Goal: Information Seeking & Learning: Learn about a topic

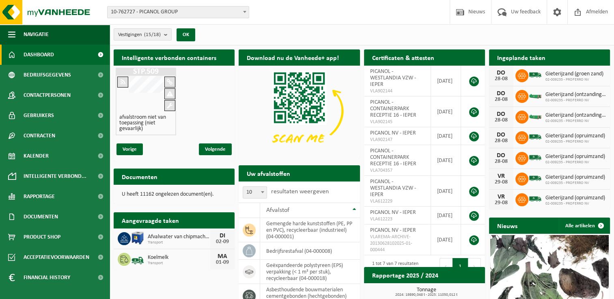
click at [52, 51] on span "Dashboard" at bounding box center [39, 55] width 30 height 20
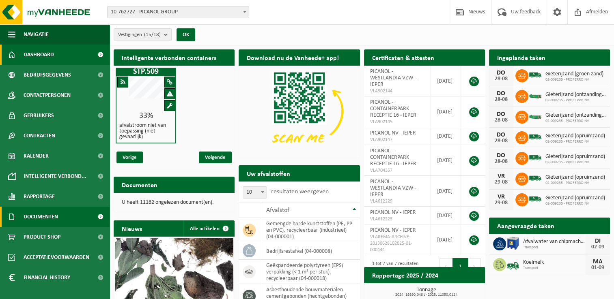
click at [55, 212] on span "Documenten" at bounding box center [41, 217] width 34 height 20
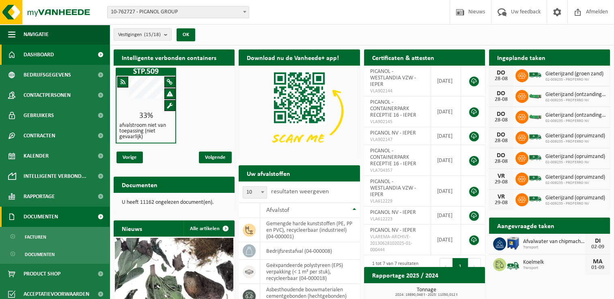
click at [44, 214] on span "Documenten" at bounding box center [41, 217] width 34 height 20
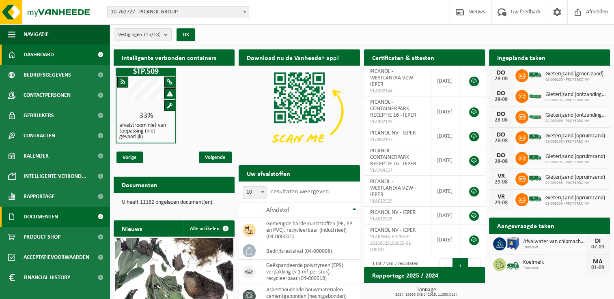
click at [44, 214] on span "Documenten" at bounding box center [41, 217] width 34 height 20
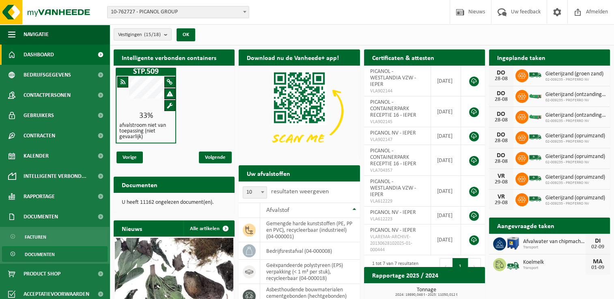
click at [52, 255] on span "Documenten" at bounding box center [40, 254] width 30 height 15
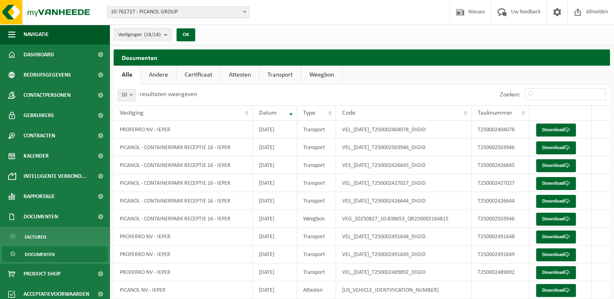
click at [153, 77] on link "Andere" at bounding box center [158, 75] width 35 height 19
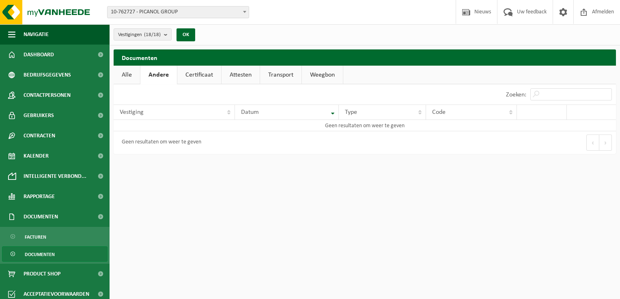
click at [191, 74] on link "Certificaat" at bounding box center [199, 75] width 44 height 19
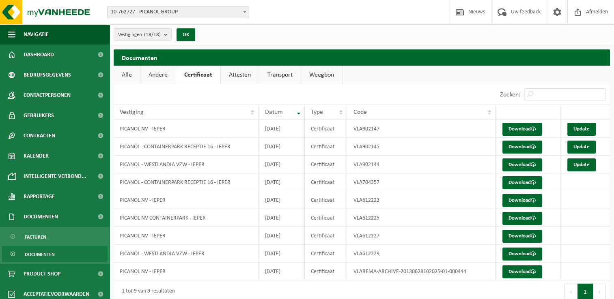
click at [234, 74] on link "Attesten" at bounding box center [240, 75] width 38 height 19
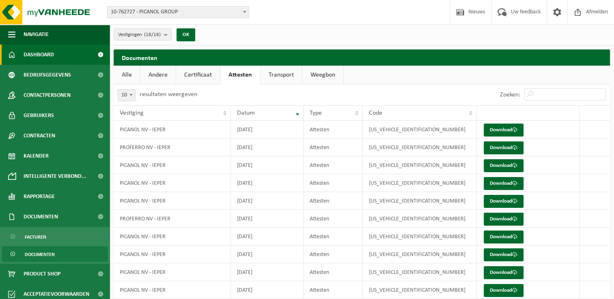
click at [49, 53] on span "Dashboard" at bounding box center [39, 55] width 30 height 20
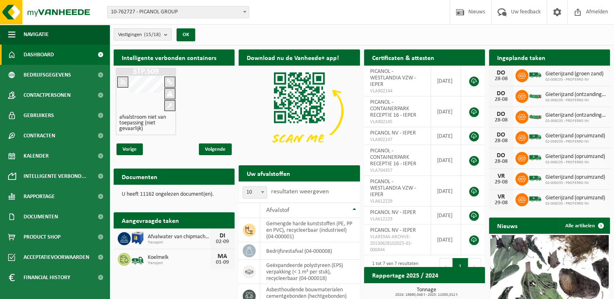
click at [168, 36] on b "submit" at bounding box center [167, 34] width 7 height 11
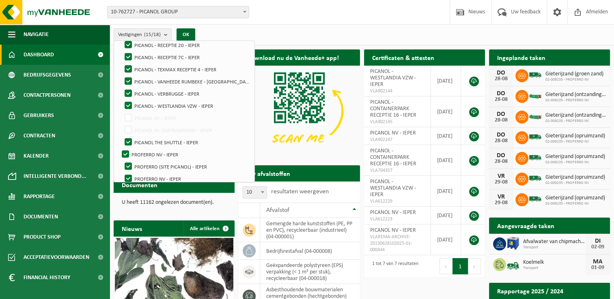
scroll to position [125, 0]
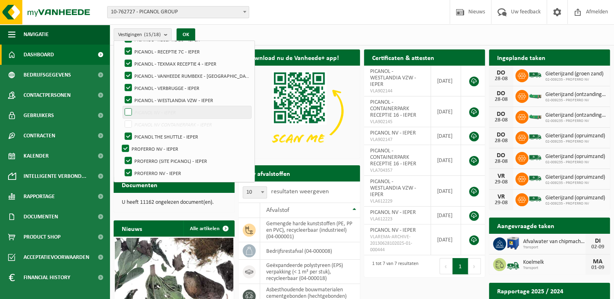
click at [128, 110] on label "PICANOL NV - IEPER" at bounding box center [187, 112] width 128 height 12
click at [122, 106] on input "PICANOL NV - IEPER" at bounding box center [121, 106] width 0 height 0
checkbox input "true"
click at [132, 122] on label "PICANOL NV CONTAINERPARK - IEPER" at bounding box center [187, 124] width 128 height 12
click at [122, 118] on input "PICANOL NV CONTAINERPARK - IEPER" at bounding box center [121, 118] width 0 height 0
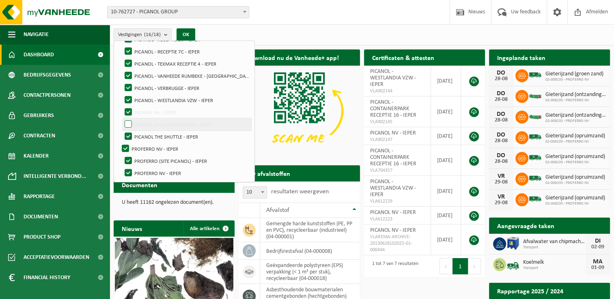
checkbox input "true"
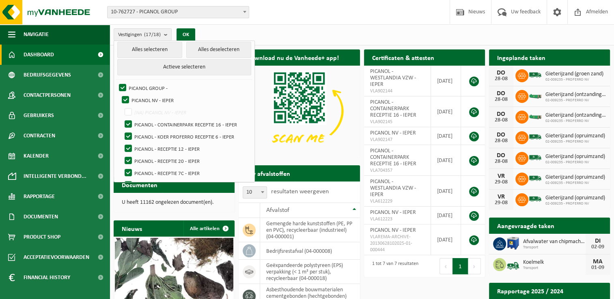
scroll to position [0, 0]
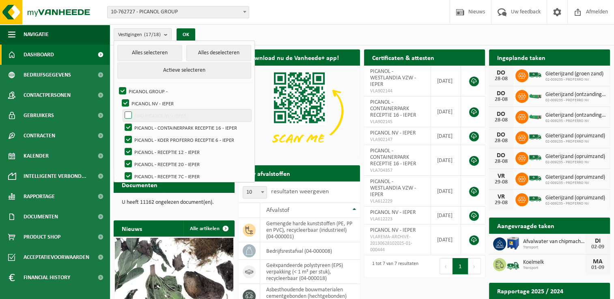
click at [129, 116] on label "(NA) PICANOL NV - IEPER" at bounding box center [187, 116] width 128 height 12
click at [122, 110] on input "(NA) PICANOL NV - IEPER" at bounding box center [121, 109] width 0 height 0
checkbox input "true"
click at [300, 20] on div "Vestiging: 10-762727 - PICANOL GROUP 01-000444 - PICANOL NV - IEPER 10-838653 -…" at bounding box center [307, 12] width 614 height 25
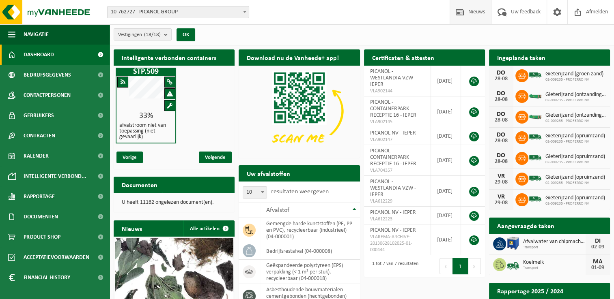
click at [471, 8] on span "Nieuws" at bounding box center [476, 12] width 21 height 24
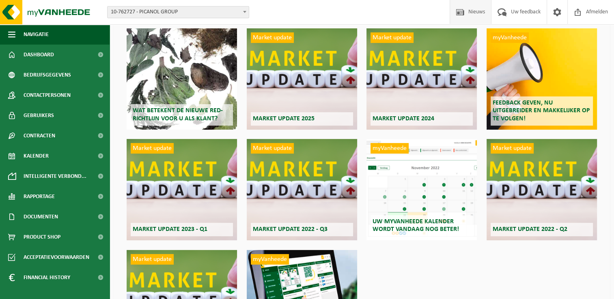
scroll to position [21, 0]
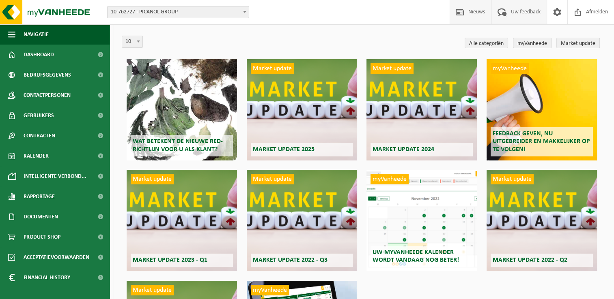
click at [515, 13] on span "Uw feedback" at bounding box center [526, 12] width 34 height 24
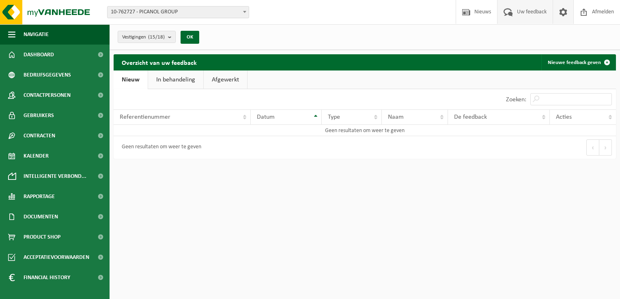
click at [561, 10] on span at bounding box center [563, 12] width 12 height 24
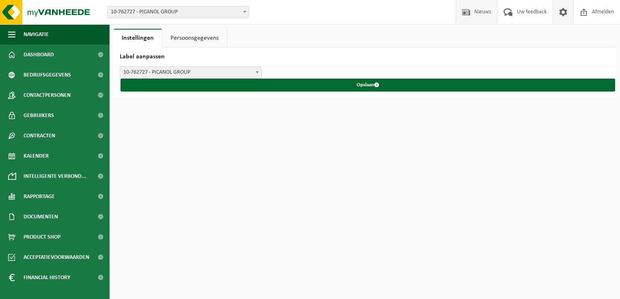
click at [475, 10] on span "Nieuws" at bounding box center [482, 12] width 21 height 24
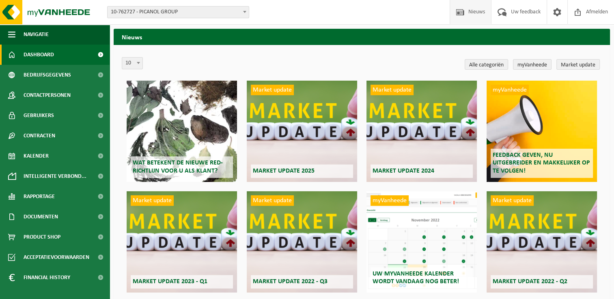
click at [31, 55] on span "Dashboard" at bounding box center [39, 55] width 30 height 20
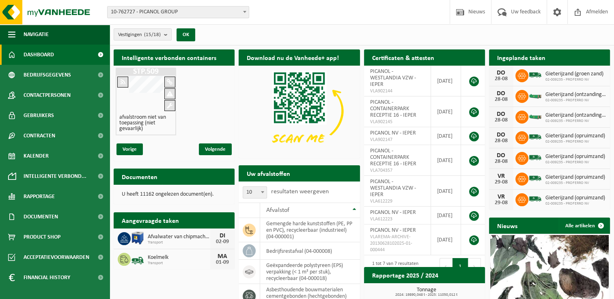
click at [99, 54] on span at bounding box center [100, 55] width 18 height 20
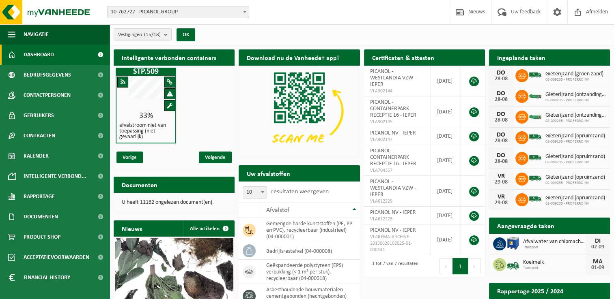
click at [169, 37] on b "submit" at bounding box center [167, 34] width 7 height 11
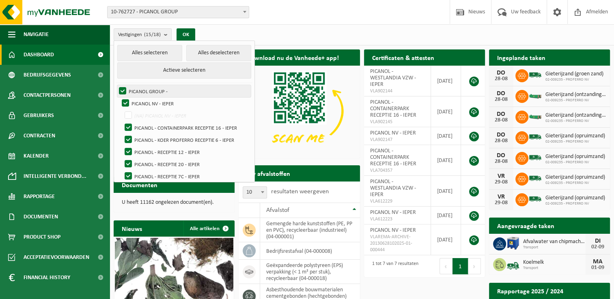
click at [120, 93] on label "PICANOL GROUP -" at bounding box center [183, 91] width 133 height 12
click at [116, 85] on input "PICANOL GROUP -" at bounding box center [116, 85] width 0 height 0
checkbox input "false"
click at [122, 100] on label "PICANOL NV - IEPER" at bounding box center [185, 103] width 131 height 12
click at [119, 97] on input "PICANOL NV - IEPER" at bounding box center [118, 97] width 0 height 0
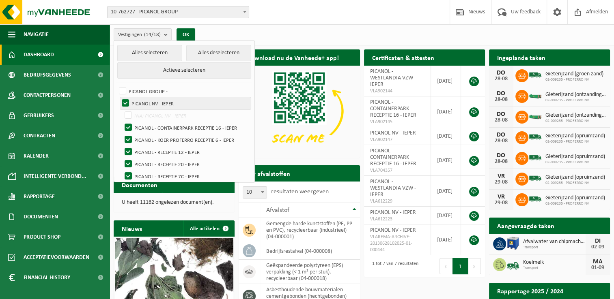
checkbox input "false"
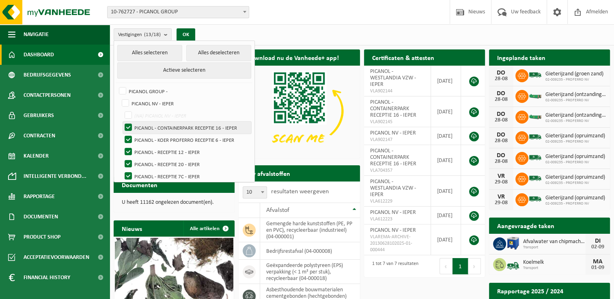
click at [130, 126] on label "PICANOL - CONTAINERPARK RECEPTIE 16 - IEPER" at bounding box center [187, 128] width 128 height 12
click at [122, 122] on input "PICANOL - CONTAINERPARK RECEPTIE 16 - IEPER" at bounding box center [121, 121] width 0 height 0
checkbox input "false"
click at [131, 142] on label "PICANOL - KOER PROFERRO RECEPTIE 6 - IEPER" at bounding box center [187, 140] width 128 height 12
click at [122, 134] on input "PICANOL - KOER PROFERRO RECEPTIE 6 - IEPER" at bounding box center [121, 133] width 0 height 0
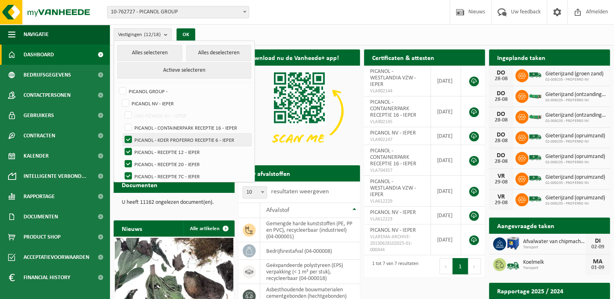
checkbox input "false"
drag, startPoint x: 133, startPoint y: 153, endPoint x: 133, endPoint y: 158, distance: 4.9
click at [133, 153] on label "PICANOL - RECEPTIE 12 - IEPER" at bounding box center [187, 152] width 128 height 12
click at [122, 146] on input "PICANOL - RECEPTIE 12 - IEPER" at bounding box center [121, 146] width 0 height 0
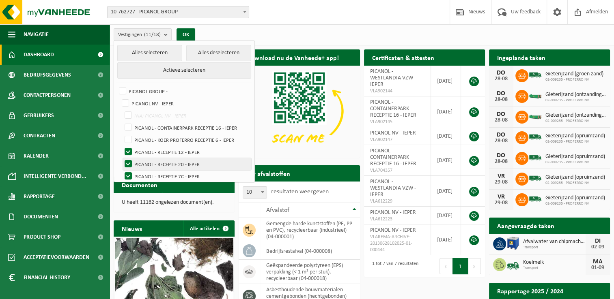
checkbox input "false"
drag, startPoint x: 133, startPoint y: 160, endPoint x: 133, endPoint y: 168, distance: 7.7
click at [132, 161] on label "PICANOL - RECEPTIE 20 - IEPER" at bounding box center [187, 164] width 128 height 12
click at [122, 158] on input "PICANOL - RECEPTIE 20 - IEPER" at bounding box center [121, 158] width 0 height 0
checkbox input "false"
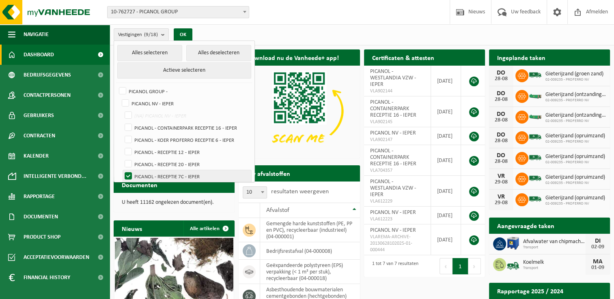
click at [130, 173] on label "PICANOL - RECEPTIE 7C - IEPER" at bounding box center [187, 176] width 128 height 12
click at [122, 170] on input "PICANOL - RECEPTIE 7C - IEPER" at bounding box center [121, 170] width 0 height 0
checkbox input "false"
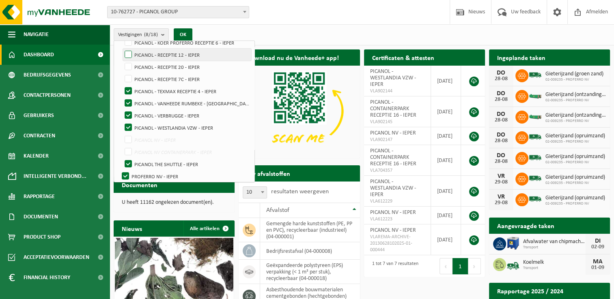
scroll to position [122, 0]
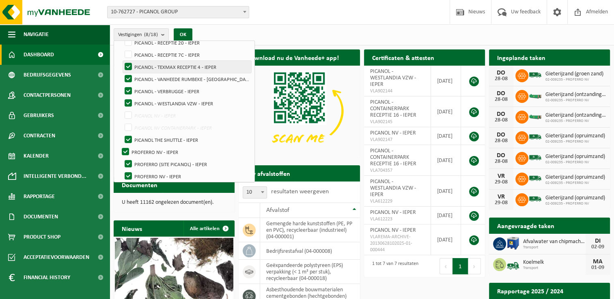
click at [130, 68] on label "PICANOL - TEXMAX RECEPTIE 4 - IEPER" at bounding box center [187, 67] width 128 height 12
click at [122, 61] on input "PICANOL - TEXMAX RECEPTIE 4 - IEPER" at bounding box center [121, 60] width 0 height 0
checkbox input "false"
drag, startPoint x: 127, startPoint y: 75, endPoint x: 128, endPoint y: 84, distance: 8.2
click at [127, 76] on label "PICANOL - VANHEEDE RUMBEKE - RUMBEKE" at bounding box center [187, 79] width 128 height 12
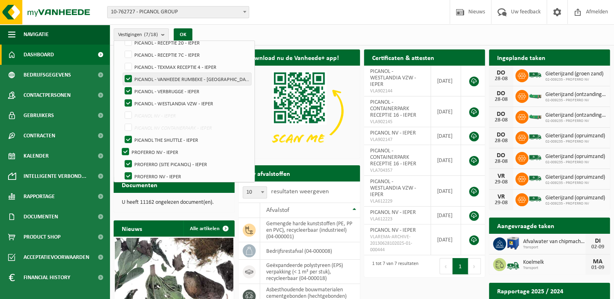
click at [122, 73] on input "PICANOL - VANHEEDE RUMBEKE - RUMBEKE" at bounding box center [121, 73] width 0 height 0
checkbox input "false"
click at [128, 89] on label "PICANOL - VERBRUGGE - IEPER" at bounding box center [187, 91] width 128 height 12
click at [122, 85] on input "PICANOL - VERBRUGGE - IEPER" at bounding box center [121, 85] width 0 height 0
checkbox input "false"
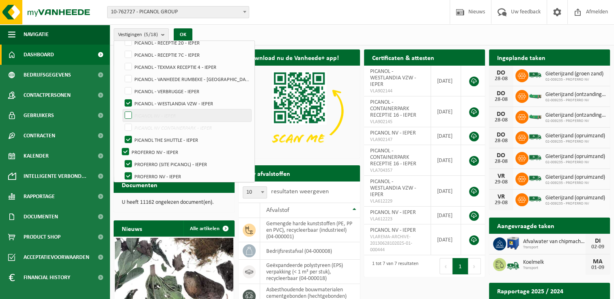
drag, startPoint x: 129, startPoint y: 99, endPoint x: 128, endPoint y: 112, distance: 13.0
click at [128, 100] on label "PICANOL - WESTLANDIA VZW - IEPER" at bounding box center [187, 103] width 128 height 12
click at [122, 97] on input "PICANOL - WESTLANDIA VZW - IEPER" at bounding box center [121, 97] width 0 height 0
checkbox input "false"
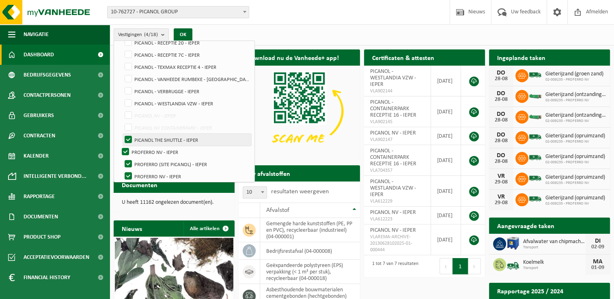
click at [133, 138] on label "PICANOL THE SHUTTLE - IEPER" at bounding box center [187, 140] width 128 height 12
click at [122, 134] on input "PICANOL THE SHUTTLE - IEPER" at bounding box center [121, 133] width 0 height 0
checkbox input "false"
click at [128, 151] on label "PROFERRO NV - IEPER" at bounding box center [185, 152] width 131 height 12
click at [119, 146] on input "PROFERRO NV - IEPER" at bounding box center [118, 146] width 0 height 0
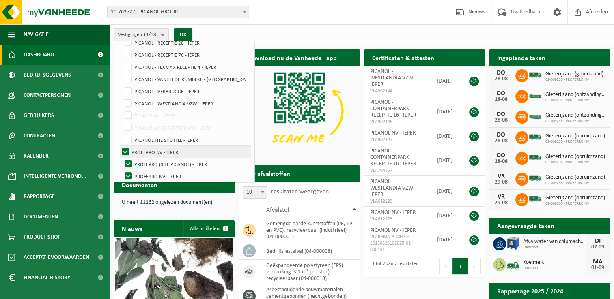
checkbox input "false"
click at [133, 166] on label "PROFERRO (SITE PICANOL) - IEPER" at bounding box center [187, 164] width 128 height 12
click at [122, 158] on input "PROFERRO (SITE PICANOL) - IEPER" at bounding box center [121, 158] width 0 height 0
checkbox input "false"
click at [130, 175] on label "PROFERRO NV - IEPER" at bounding box center [187, 176] width 128 height 12
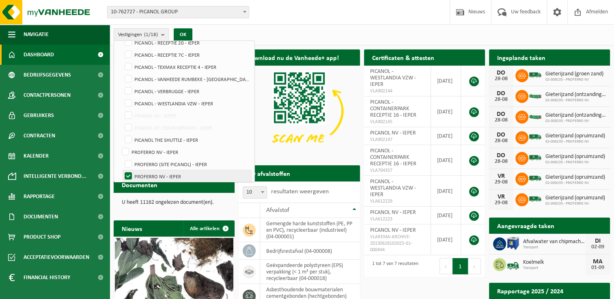
click at [122, 170] on input "PROFERRO NV - IEPER" at bounding box center [121, 170] width 0 height 0
checkbox input "false"
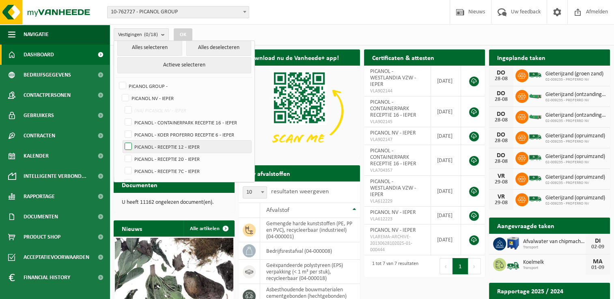
scroll to position [0, 0]
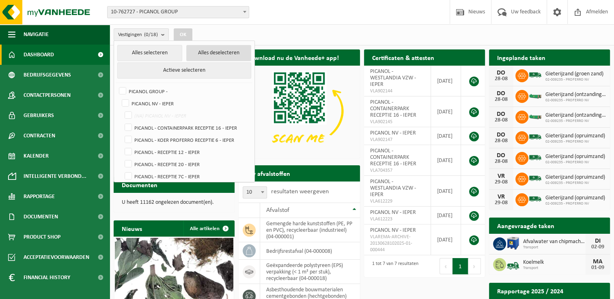
click at [204, 54] on button "Alles deselecteren" at bounding box center [218, 53] width 65 height 16
click at [187, 67] on button "Actieve selecteren" at bounding box center [183, 70] width 133 height 16
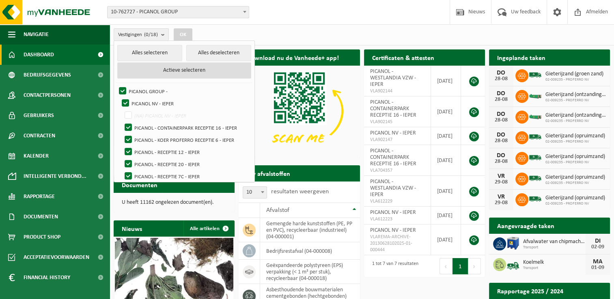
checkbox input "true"
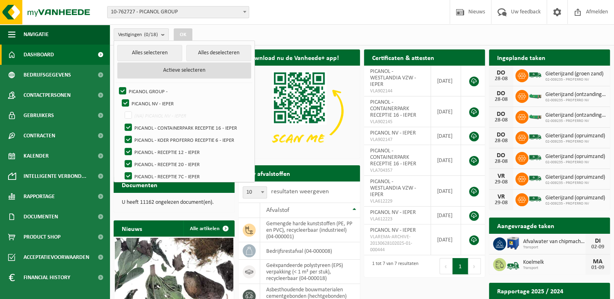
checkbox input "true"
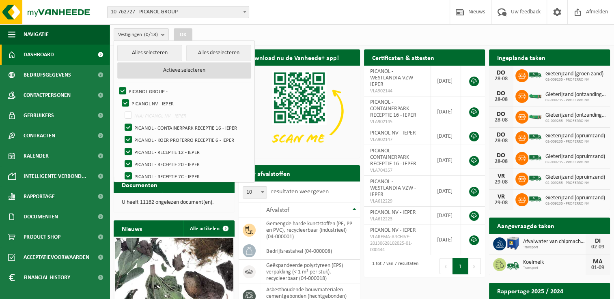
checkbox input "true"
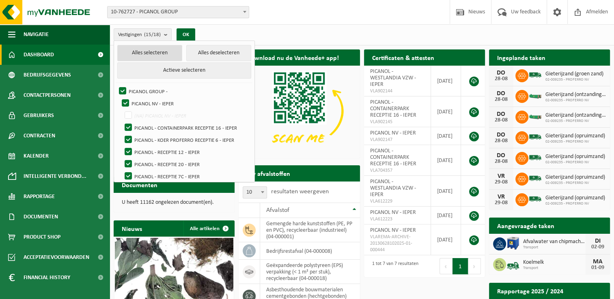
click at [156, 50] on button "Alles selecteren" at bounding box center [149, 53] width 65 height 16
checkbox input "true"
click at [213, 54] on button "Alles deselecteren" at bounding box center [218, 53] width 65 height 16
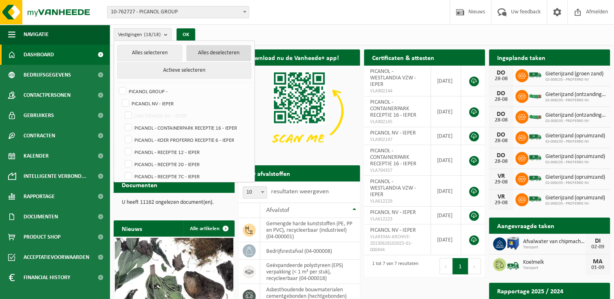
checkbox input "false"
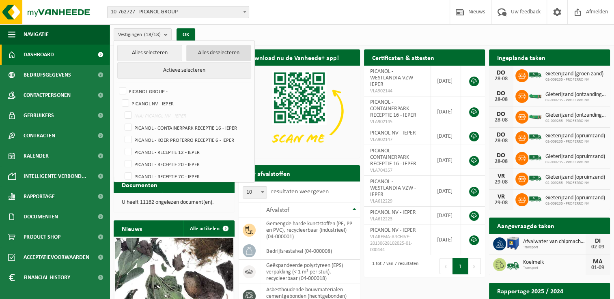
checkbox input "false"
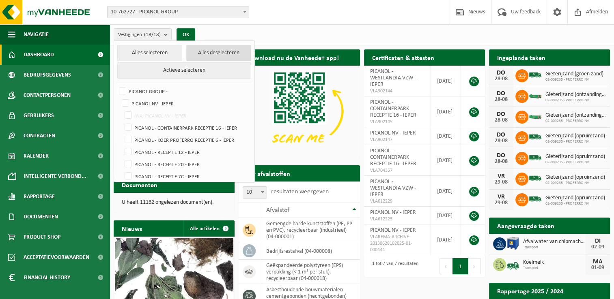
checkbox input "false"
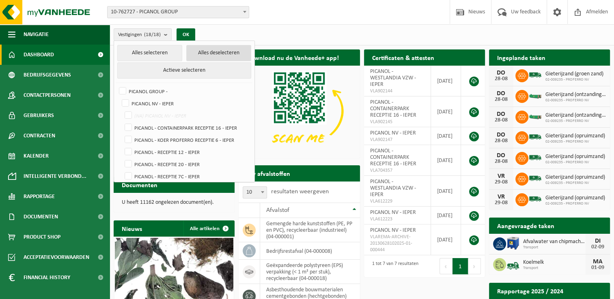
checkbox input "false"
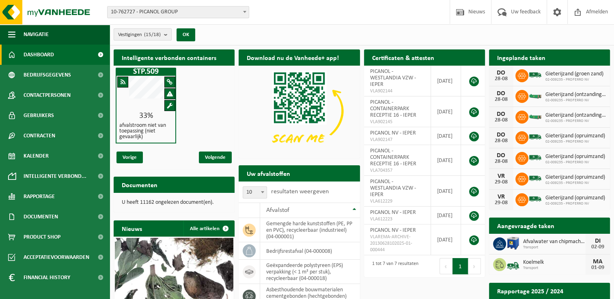
click at [166, 37] on b "submit" at bounding box center [167, 34] width 7 height 11
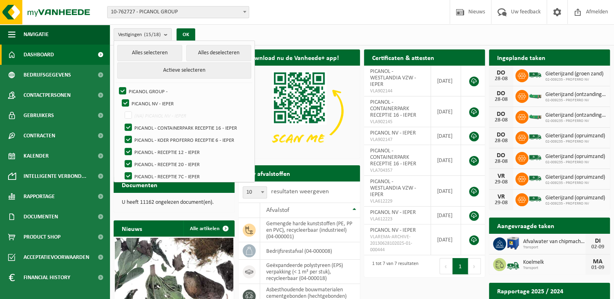
click at [166, 37] on b "submit" at bounding box center [167, 35] width 7 height 12
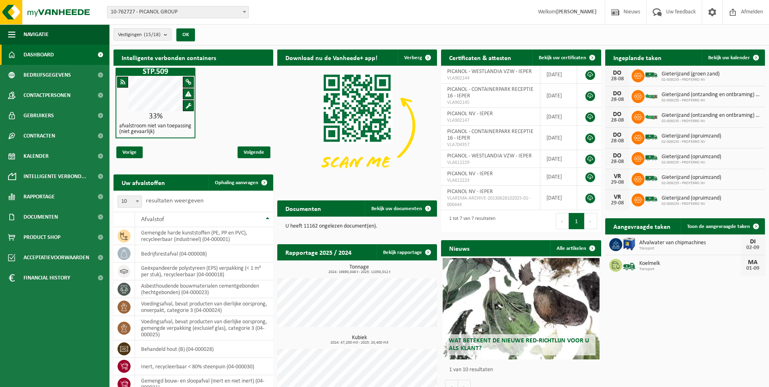
click at [492, 299] on div "Wat betekent de nieuwe RED-richtlijn voor u als klant?" at bounding box center [521, 308] width 157 height 101
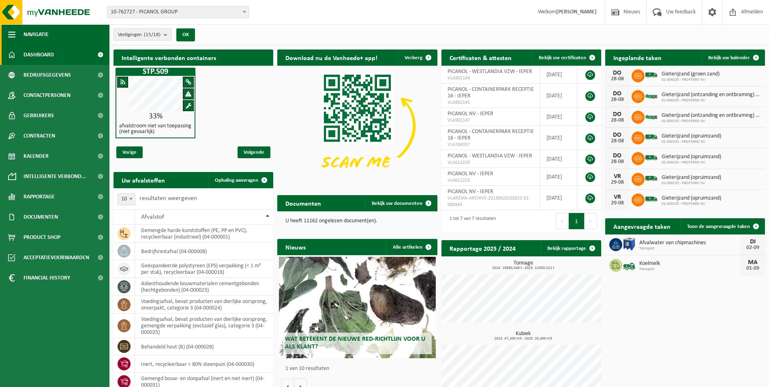
click at [11, 30] on span "button" at bounding box center [11, 34] width 7 height 20
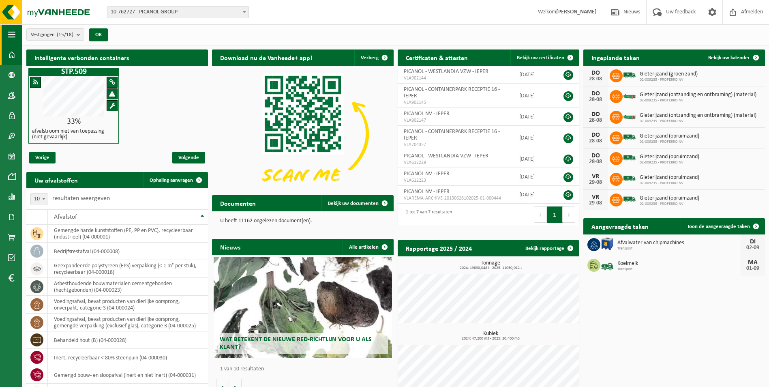
click at [11, 30] on span "button" at bounding box center [11, 34] width 7 height 20
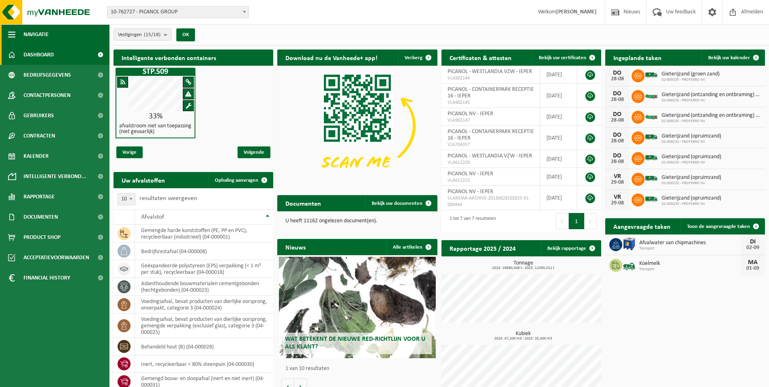
click at [11, 30] on span "button" at bounding box center [11, 34] width 7 height 20
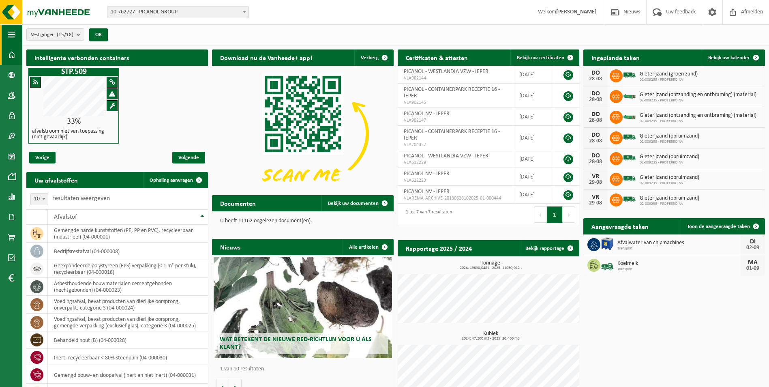
click at [11, 30] on span "button" at bounding box center [11, 34] width 7 height 20
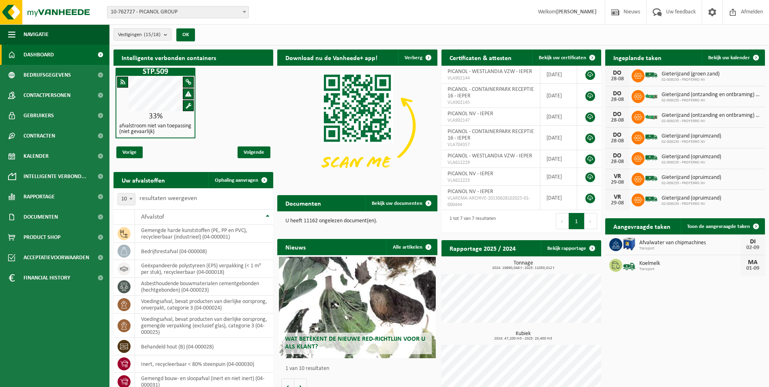
drag, startPoint x: 344, startPoint y: 16, endPoint x: 329, endPoint y: 12, distance: 15.8
click at [329, 12] on div "Vestiging: 10-762727 - PICANOL GROUP 01-000444 - PICANOL NV - IEPER 10-838653 -…" at bounding box center [384, 12] width 769 height 25
click at [65, 218] on link "Documenten" at bounding box center [55, 217] width 110 height 20
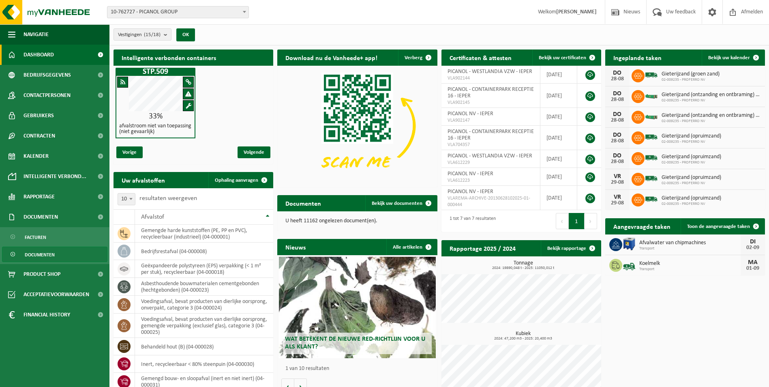
click at [50, 252] on span "Documenten" at bounding box center [40, 254] width 30 height 15
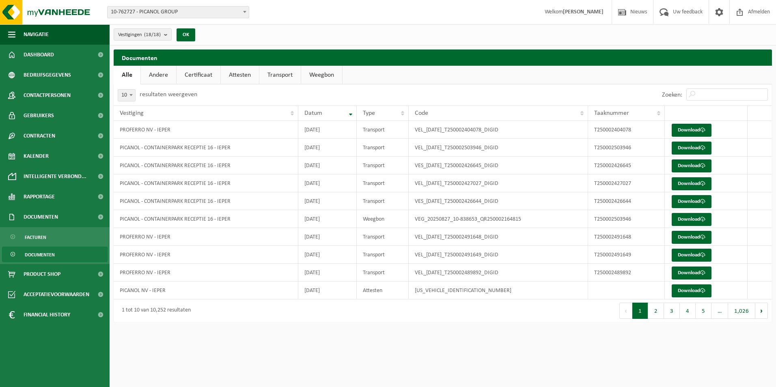
click at [710, 85] on div "Zoeken:" at bounding box center [714, 94] width 114 height 21
click at [708, 92] on input "Zoeken:" at bounding box center [727, 94] width 82 height 12
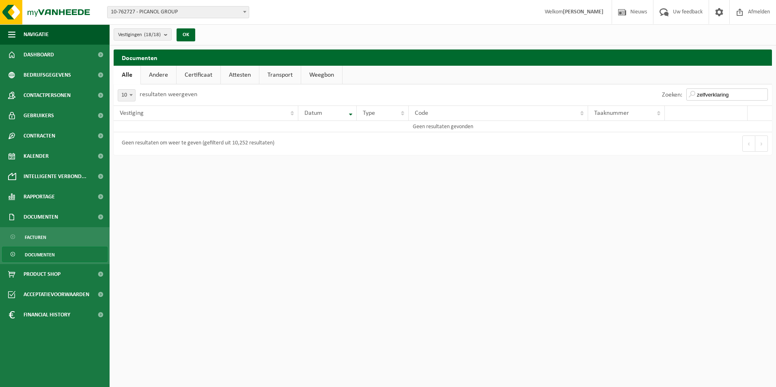
type input "zelfverklaring"
click at [54, 46] on link "Dashboard" at bounding box center [55, 55] width 110 height 20
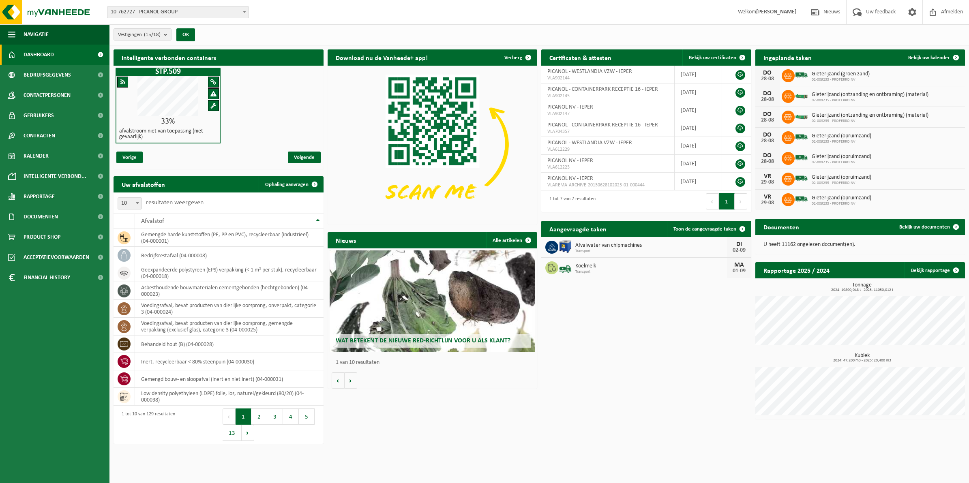
drag, startPoint x: 754, startPoint y: 0, endPoint x: 740, endPoint y: 445, distance: 444.8
click at [741, 387] on div "Intelligente verbonden containers STP.509 33% afvalstroom niet van toepassing (…" at bounding box center [540, 247] width 856 height 404
click at [775, 230] on div "Documenten Bekijk uw documenten" at bounding box center [861, 227] width 210 height 16
click at [775, 245] on p "U heeft 11162 ongelezen document(en)." at bounding box center [861, 245] width 194 height 6
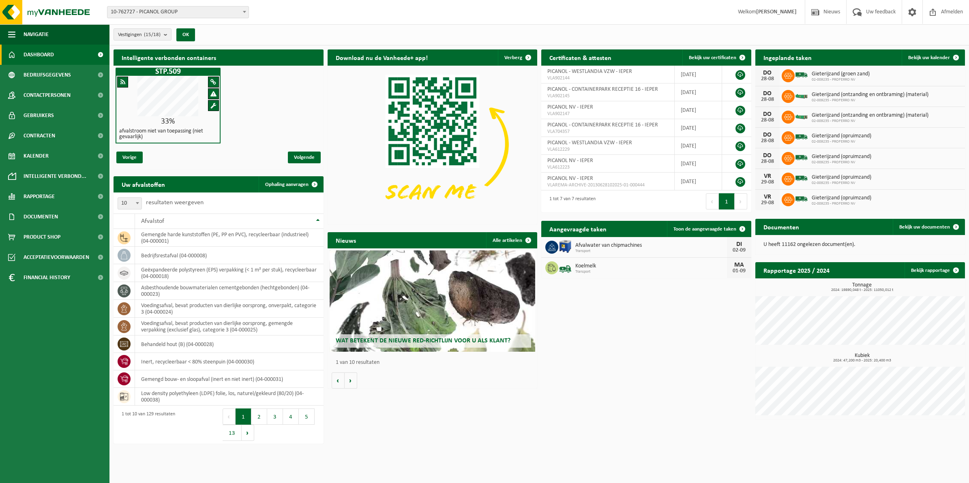
click at [775, 245] on p "U heeft 11162 ongelezen document(en)." at bounding box center [861, 245] width 194 height 6
click at [45, 213] on span "Documenten" at bounding box center [41, 217] width 34 height 20
click at [49, 254] on span "Documenten" at bounding box center [40, 254] width 30 height 15
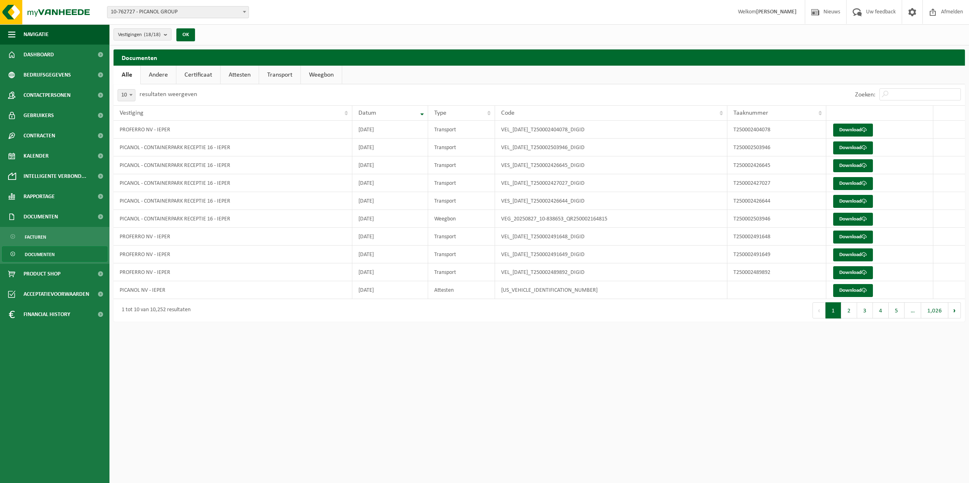
click at [122, 72] on link "Alle" at bounding box center [127, 75] width 27 height 19
click at [486, 111] on th "Type" at bounding box center [461, 112] width 67 height 15
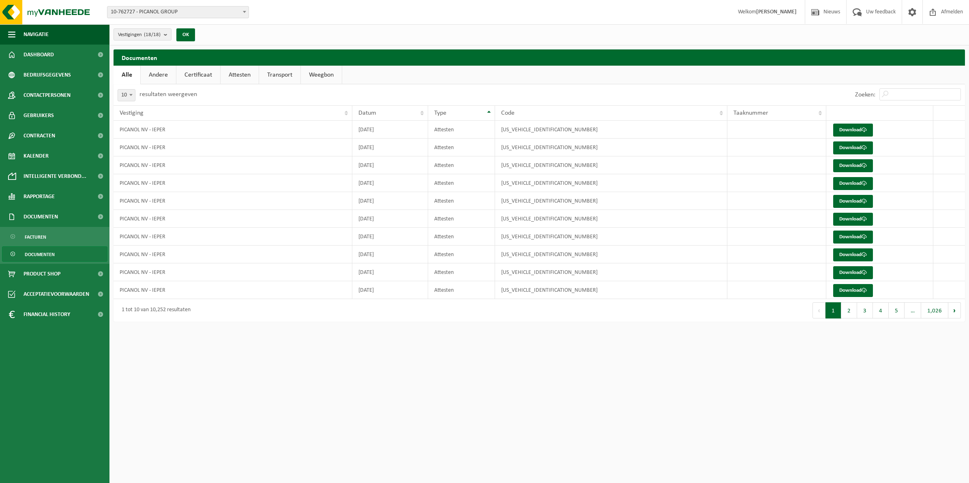
click at [486, 111] on th "Type" at bounding box center [461, 112] width 67 height 15
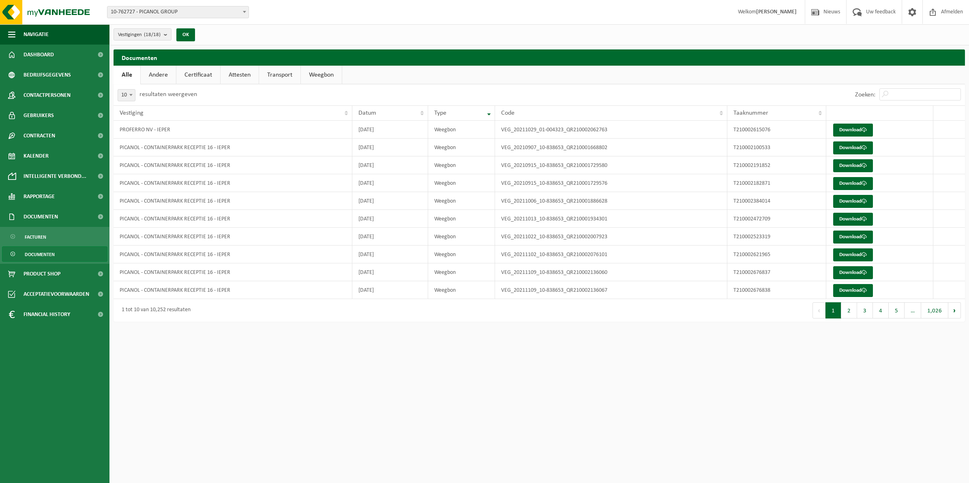
click at [486, 111] on th "Type" at bounding box center [461, 112] width 67 height 15
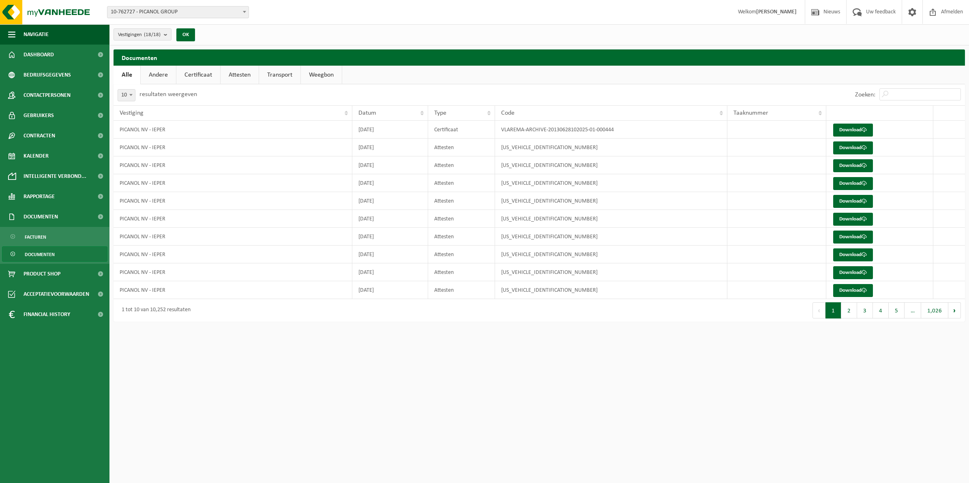
click at [486, 111] on th "Type" at bounding box center [461, 112] width 67 height 15
click at [157, 75] on link "Andere" at bounding box center [158, 75] width 35 height 19
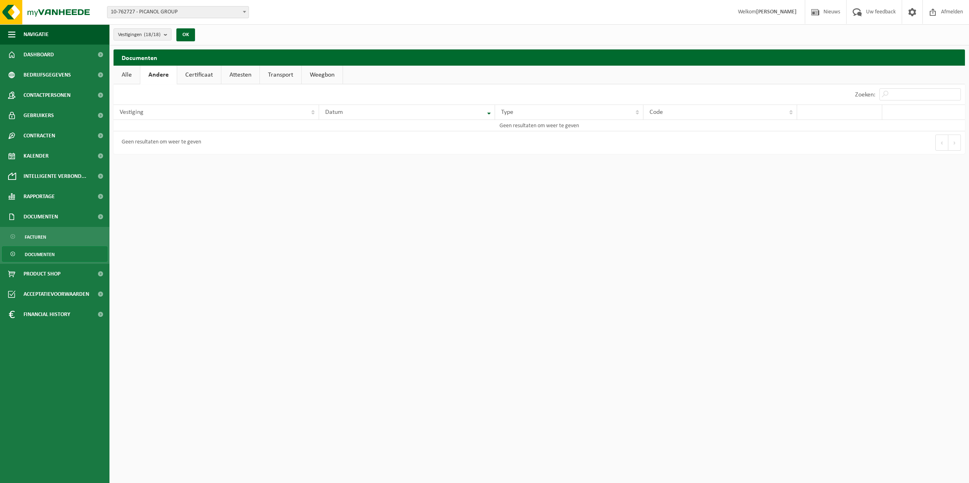
click at [126, 73] on link "Alle" at bounding box center [127, 75] width 26 height 19
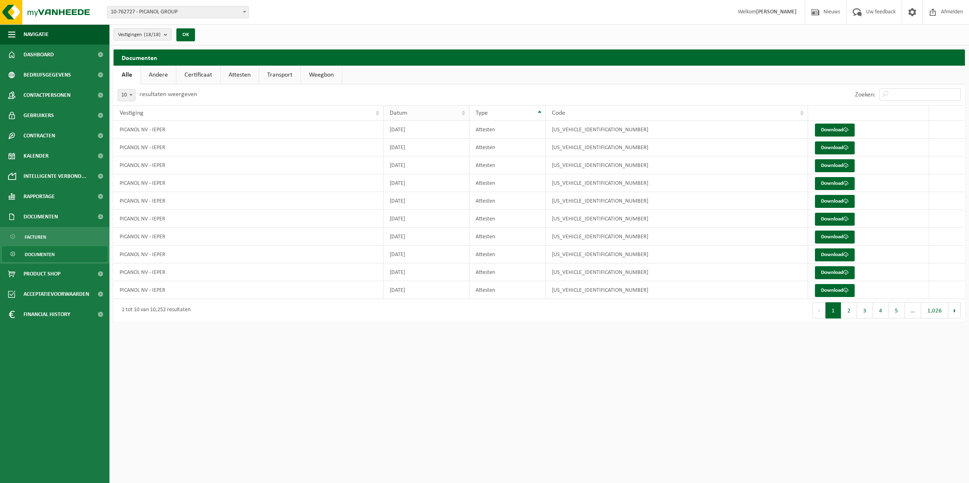
click at [436, 111] on div "Datum" at bounding box center [424, 113] width 69 height 6
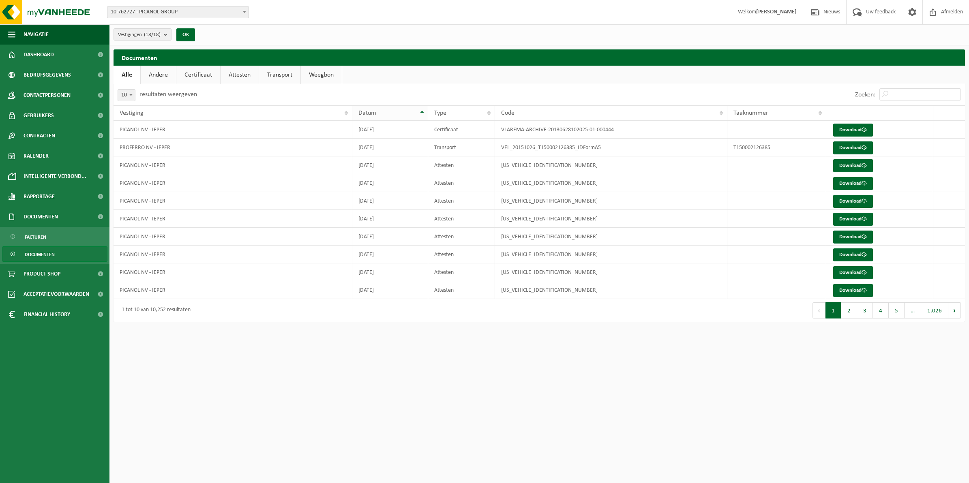
click at [387, 112] on div "Datum" at bounding box center [388, 113] width 59 height 6
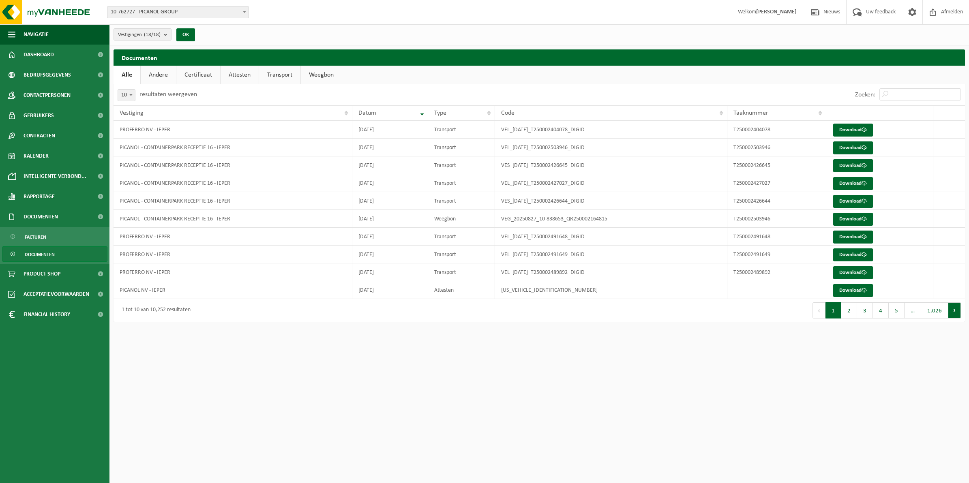
click at [957, 311] on button "Volgende" at bounding box center [955, 311] width 13 height 16
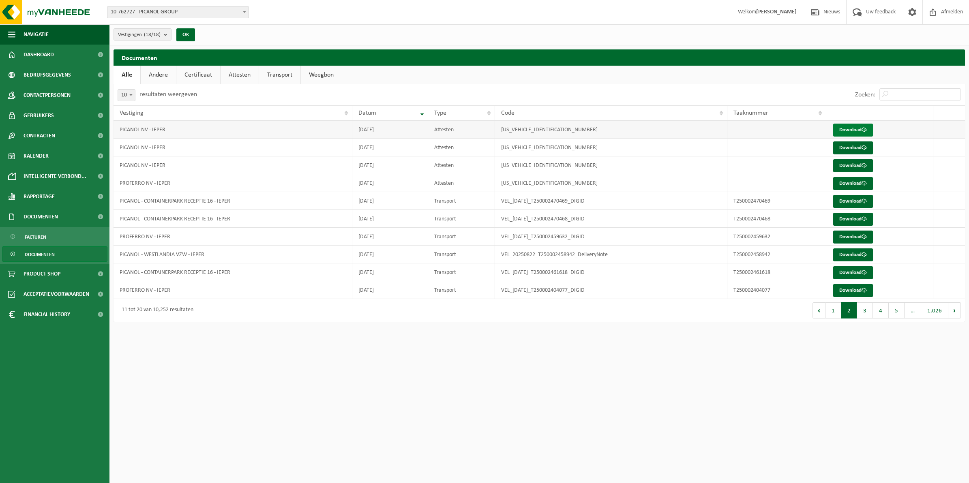
click at [848, 126] on link "Download" at bounding box center [854, 130] width 40 height 13
click at [958, 312] on button "Volgende" at bounding box center [955, 311] width 13 height 16
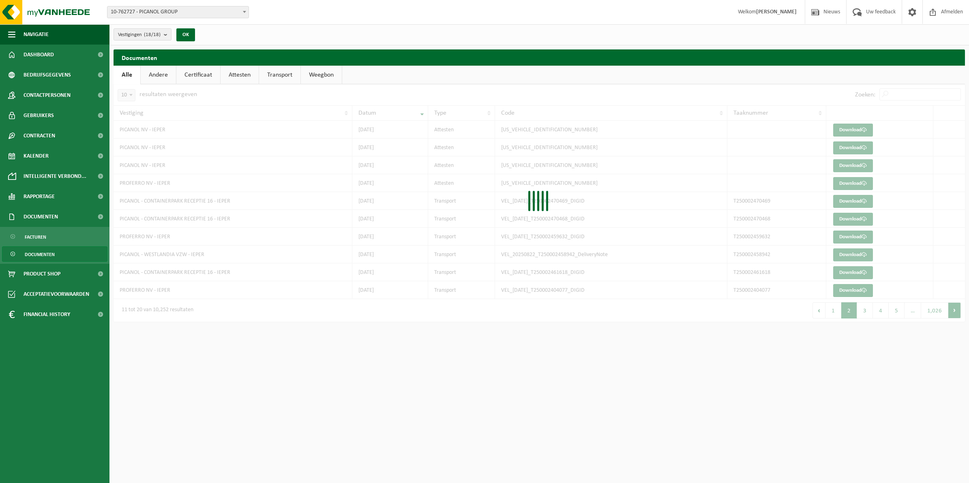
click at [958, 312] on div at bounding box center [540, 203] width 852 height 238
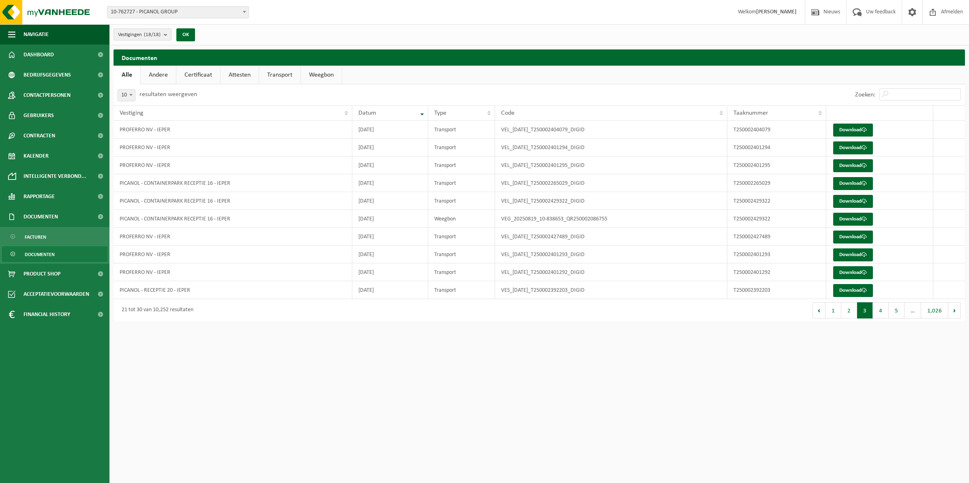
click at [958, 312] on div "10 25 50 100 10 resultaten weergeven Zoeken: Vestiging Datum Type Code Taaknumm…" at bounding box center [540, 203] width 852 height 238
drag, startPoint x: 958, startPoint y: 312, endPoint x: 954, endPoint y: 307, distance: 6.6
click at [954, 307] on button "Volgende" at bounding box center [955, 311] width 13 height 16
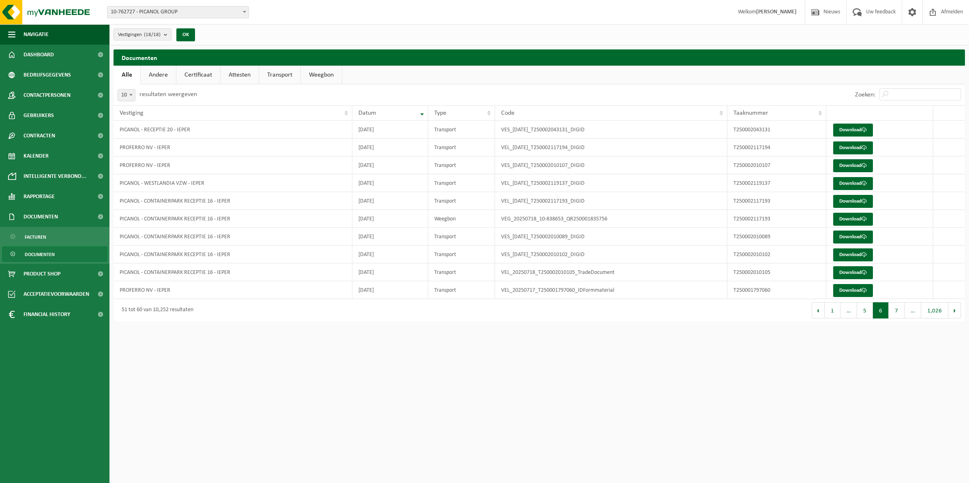
click at [954, 307] on button "Volgende" at bounding box center [955, 311] width 13 height 16
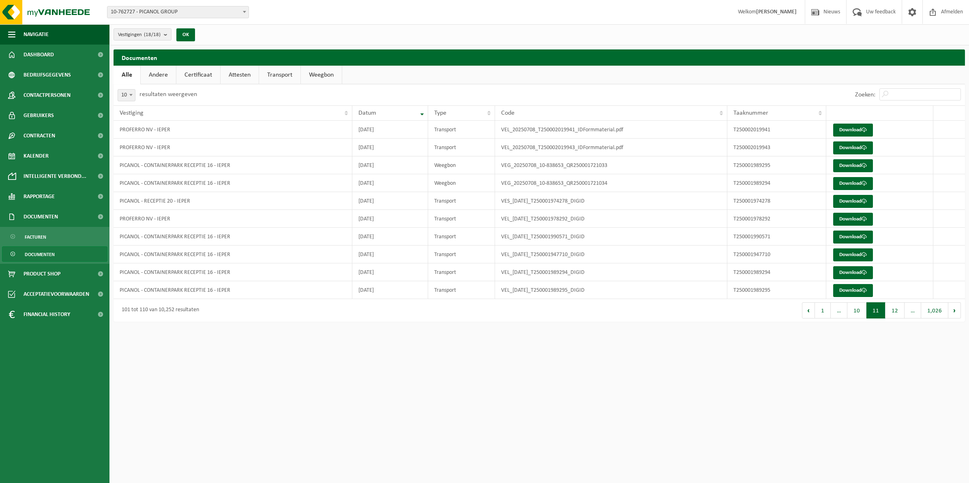
click at [954, 307] on button "Volgende" at bounding box center [955, 311] width 13 height 16
click at [46, 251] on span "Documenten" at bounding box center [40, 254] width 30 height 15
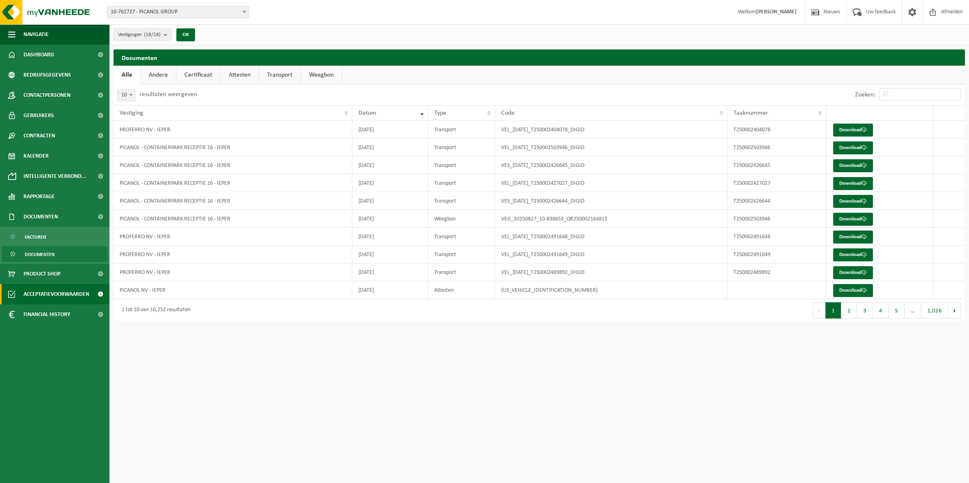
click at [59, 293] on span "Acceptatievoorwaarden" at bounding box center [57, 294] width 66 height 20
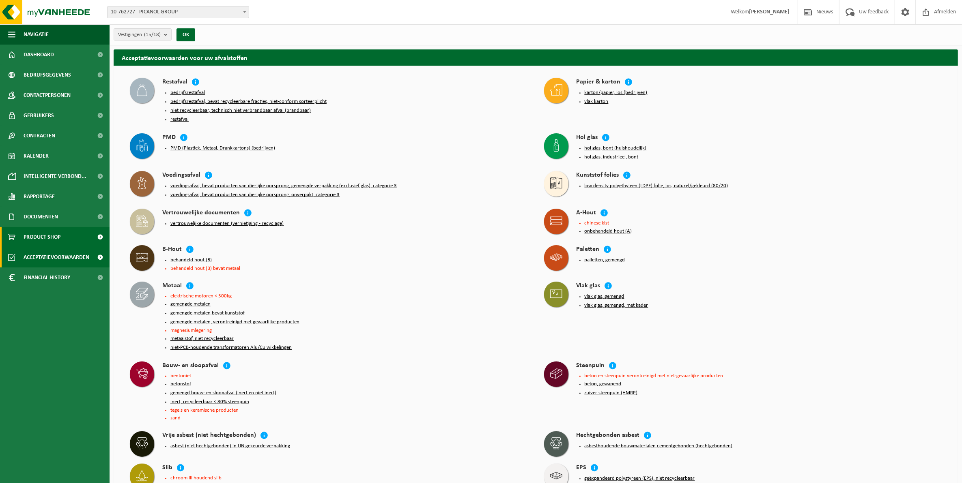
click at [45, 237] on span "Product Shop" at bounding box center [42, 237] width 37 height 20
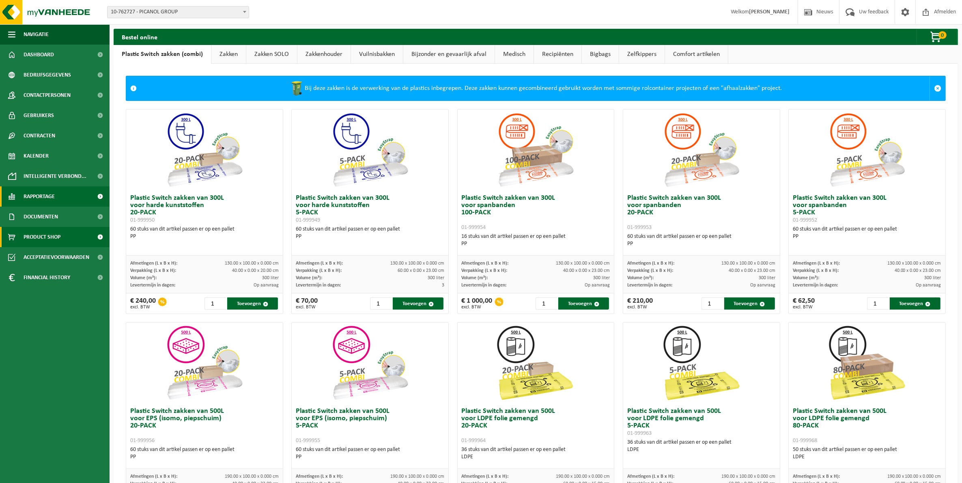
click at [39, 199] on span "Rapportage" at bounding box center [39, 197] width 31 height 20
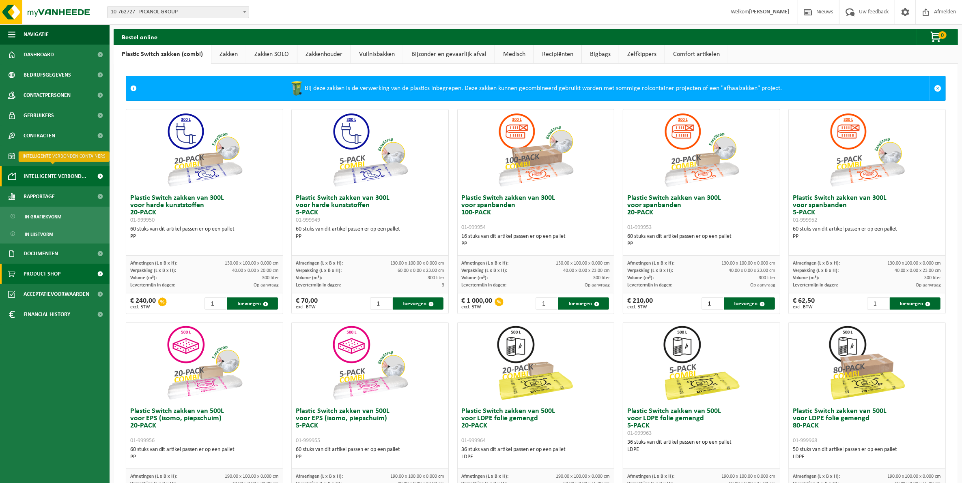
click at [41, 178] on span "Intelligente verbond..." at bounding box center [55, 176] width 63 height 20
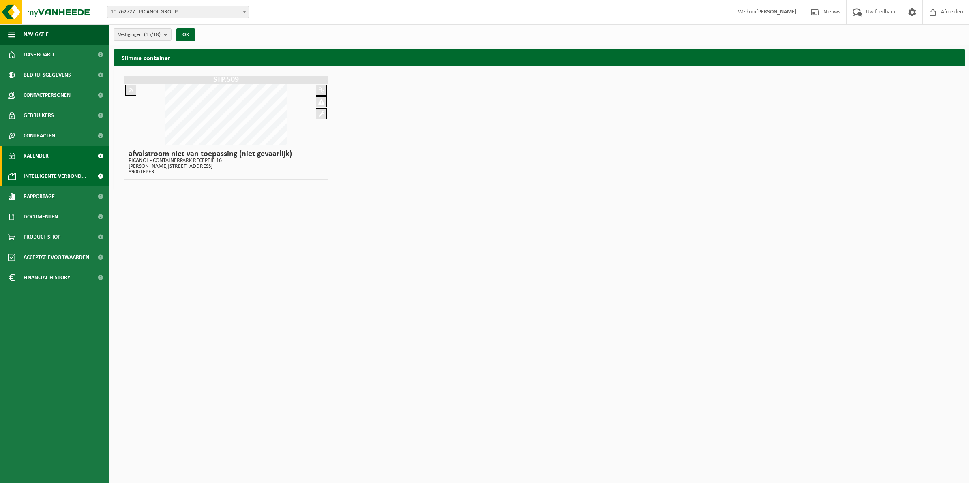
click at [36, 150] on span "Kalender" at bounding box center [36, 156] width 25 height 20
click at [52, 153] on link "Kalender" at bounding box center [55, 156] width 110 height 20
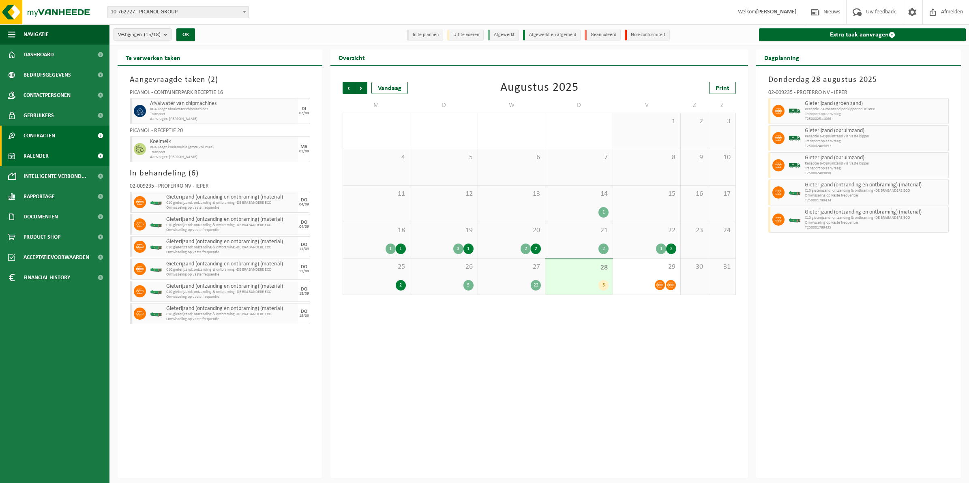
click at [45, 129] on span "Contracten" at bounding box center [40, 136] width 32 height 20
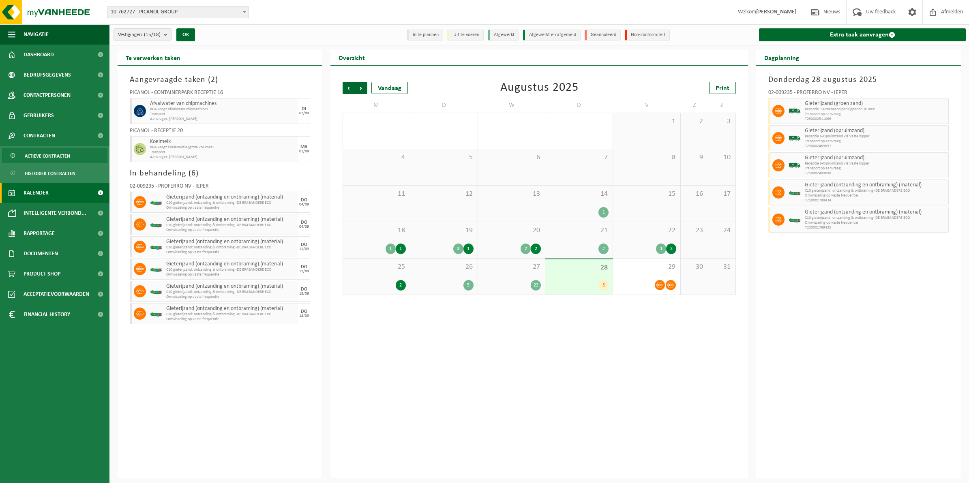
click at [44, 153] on span "Actieve contracten" at bounding box center [47, 155] width 45 height 15
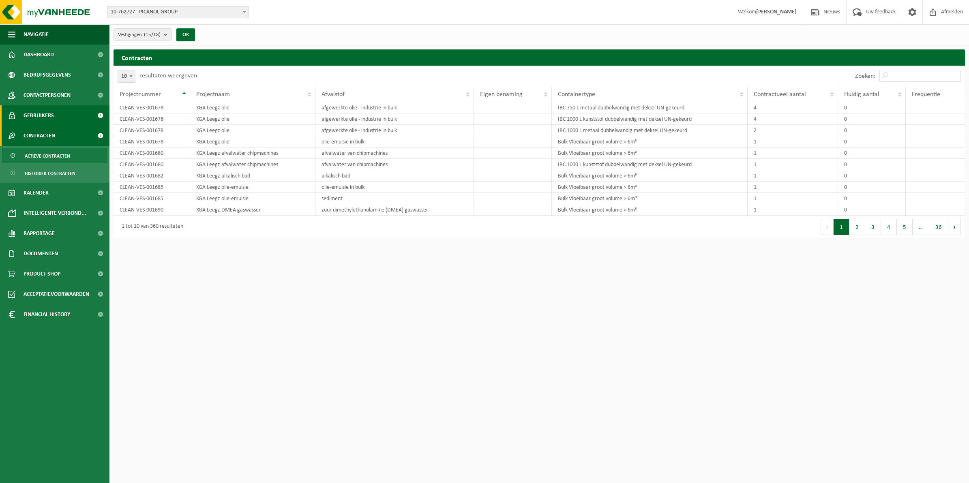
click at [48, 112] on span "Gebruikers" at bounding box center [39, 115] width 30 height 20
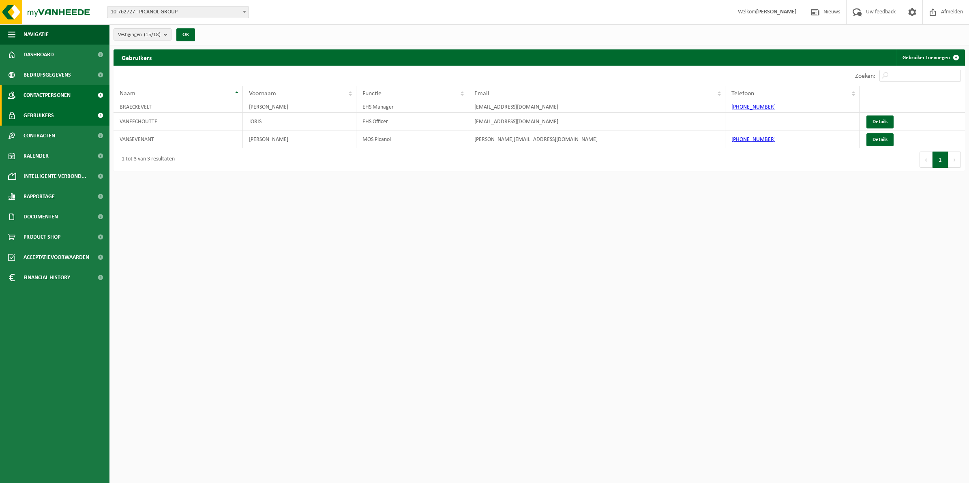
click at [52, 92] on span "Contactpersonen" at bounding box center [47, 95] width 47 height 20
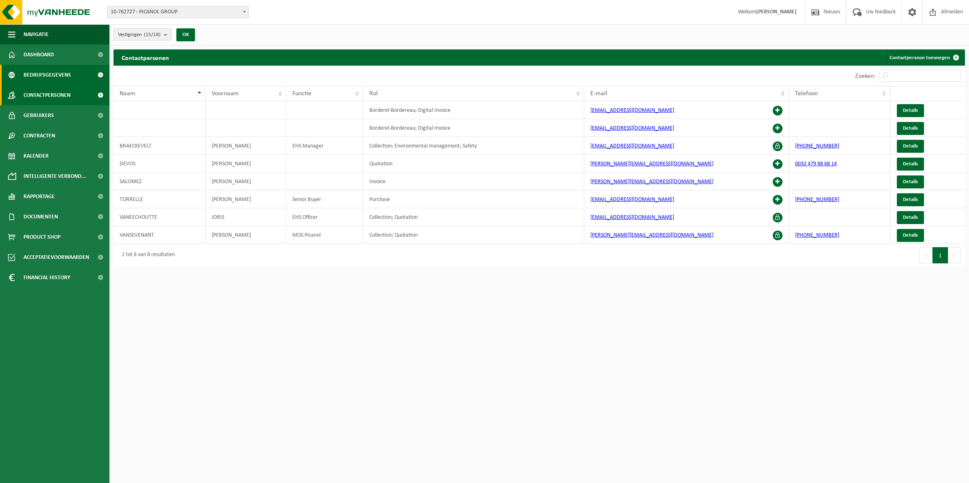
click at [49, 70] on span "Bedrijfsgegevens" at bounding box center [47, 75] width 47 height 20
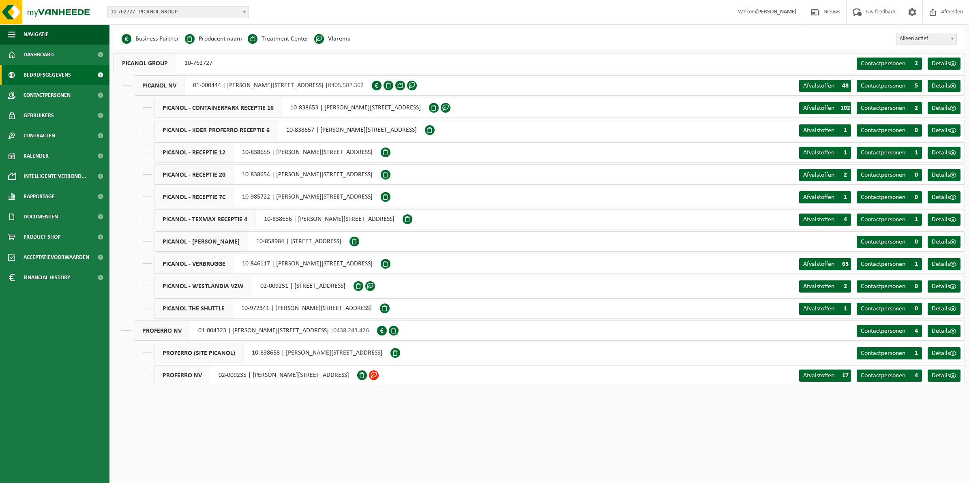
click at [369, 376] on span at bounding box center [374, 376] width 10 height 10
click at [369, 377] on span at bounding box center [374, 376] width 10 height 10
click at [950, 371] on link "Details" at bounding box center [944, 376] width 33 height 12
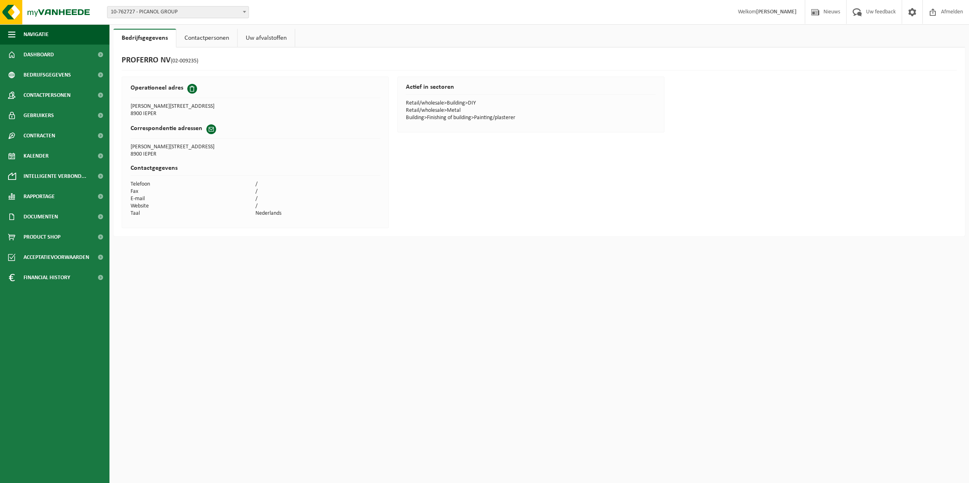
click at [198, 35] on link "Contactpersonen" at bounding box center [206, 38] width 61 height 19
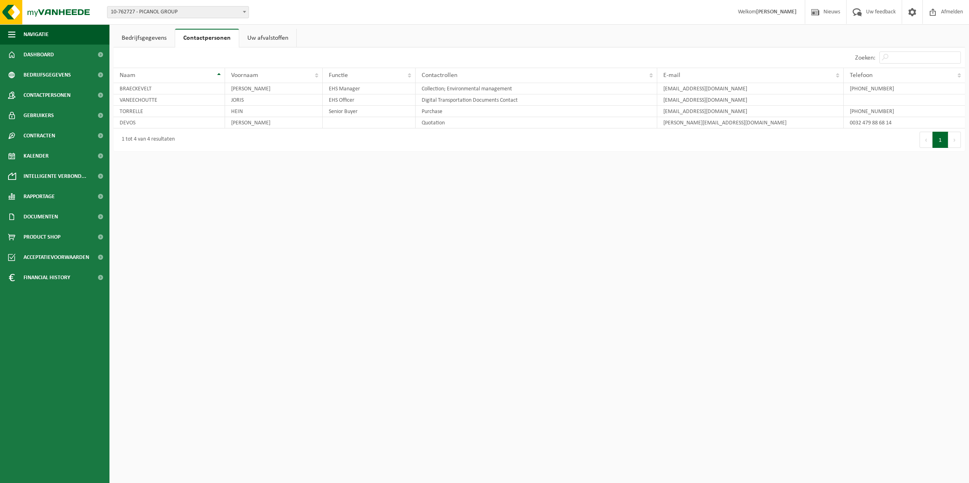
click at [244, 37] on link "Uw afvalstoffen" at bounding box center [267, 38] width 57 height 19
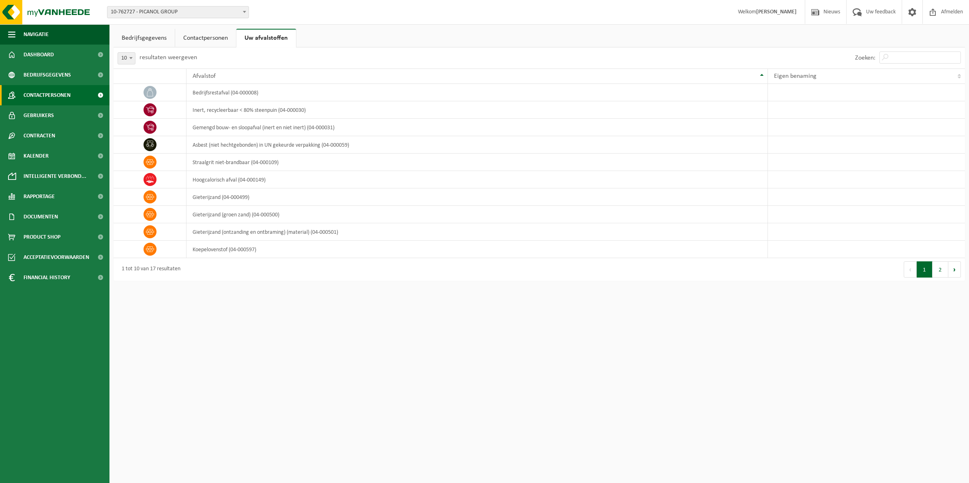
click at [31, 90] on span "Contactpersonen" at bounding box center [47, 95] width 47 height 20
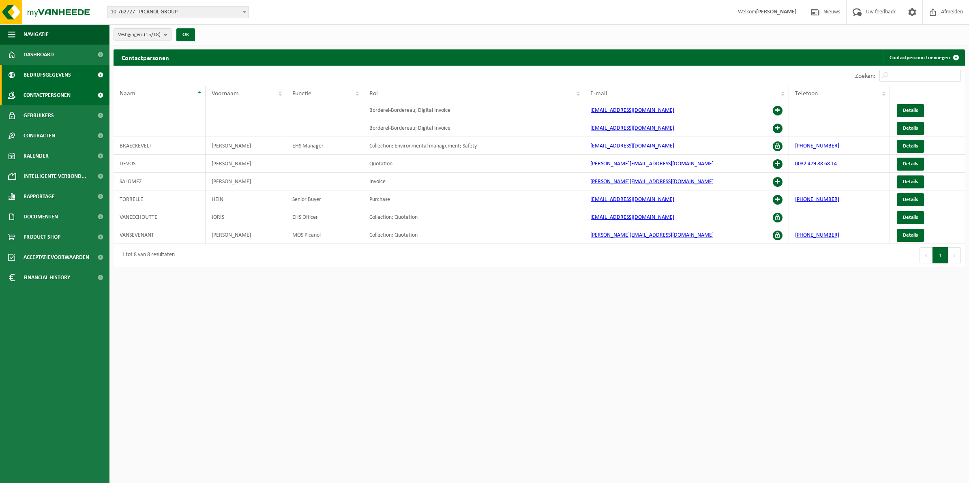
click at [33, 75] on span "Bedrijfsgegevens" at bounding box center [47, 75] width 47 height 20
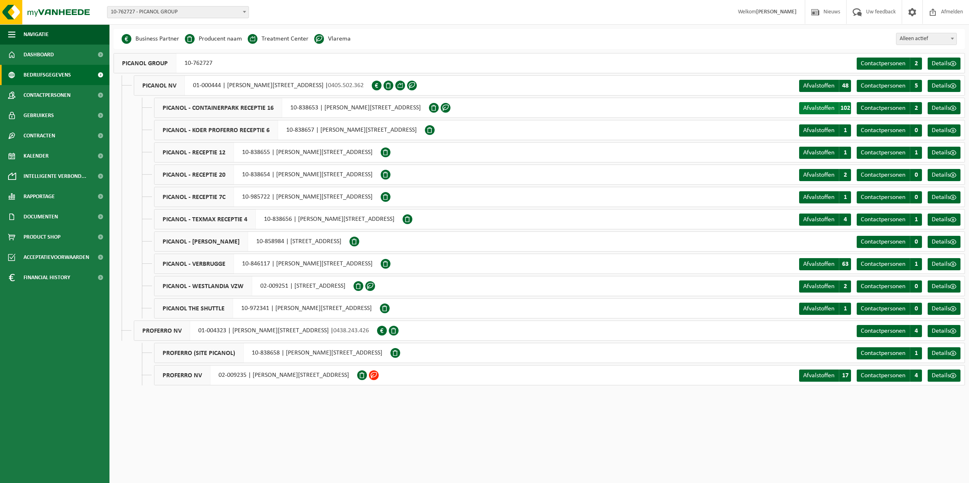
click at [814, 105] on span "Afvalstoffen" at bounding box center [819, 108] width 31 height 6
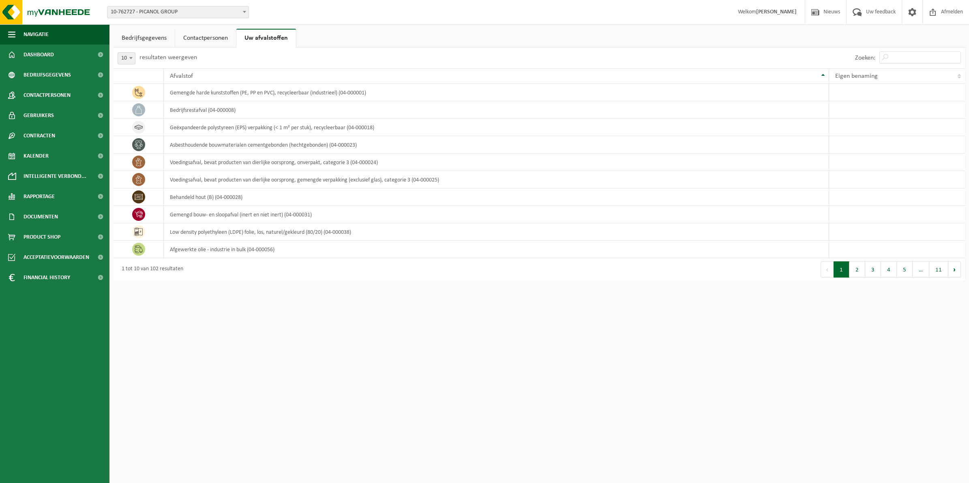
click at [216, 35] on link "Contactpersonen" at bounding box center [205, 38] width 61 height 19
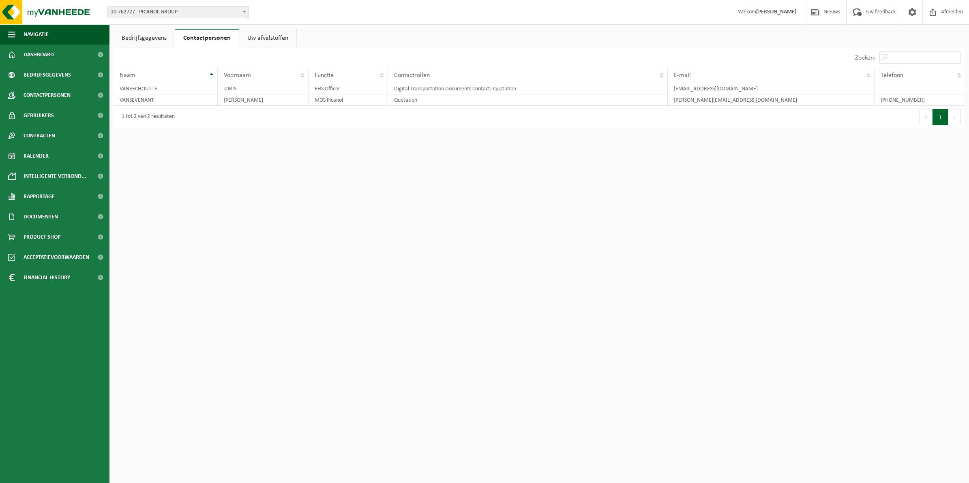
click at [147, 33] on link "Bedrijfsgegevens" at bounding box center [144, 38] width 61 height 19
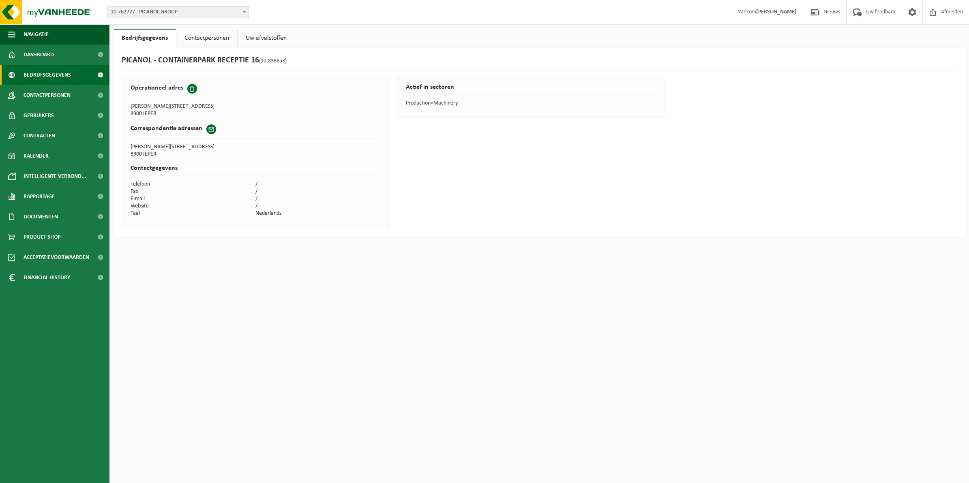
click at [43, 71] on span "Bedrijfsgegevens" at bounding box center [47, 75] width 47 height 20
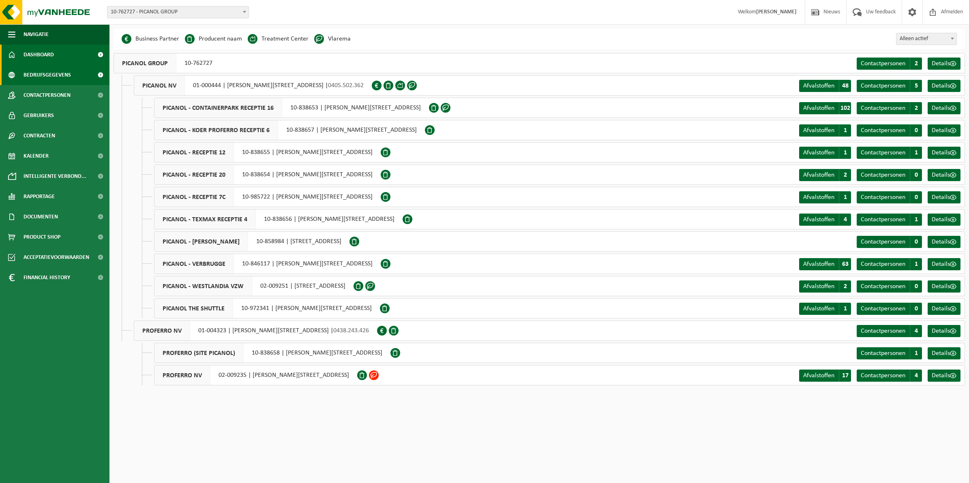
click at [51, 53] on span "Dashboard" at bounding box center [39, 55] width 30 height 20
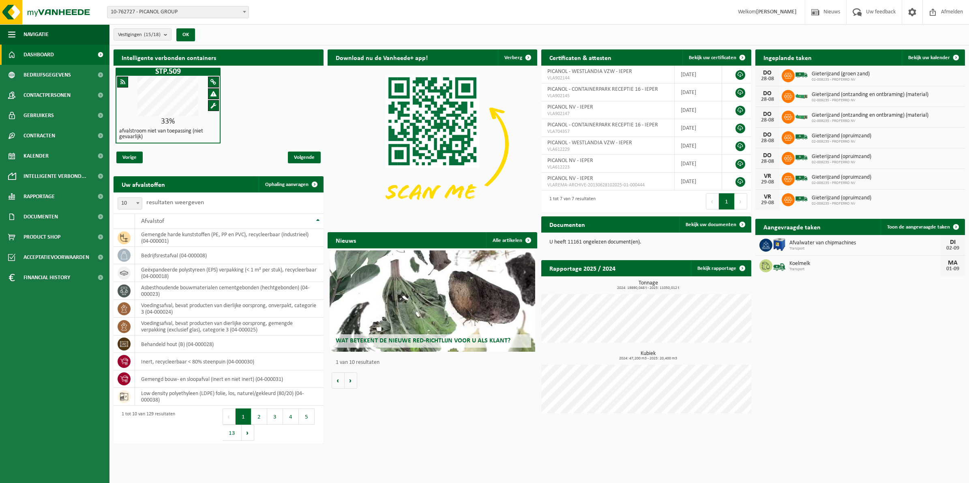
click at [621, 247] on div "U heeft 11161 ongelezen document(en)." at bounding box center [646, 242] width 210 height 19
click at [622, 247] on div "U heeft 11161 ongelezen document(en)." at bounding box center [646, 242] width 210 height 19
drag, startPoint x: 622, startPoint y: 247, endPoint x: 743, endPoint y: 222, distance: 123.9
click at [743, 222] on span at bounding box center [743, 225] width 16 height 16
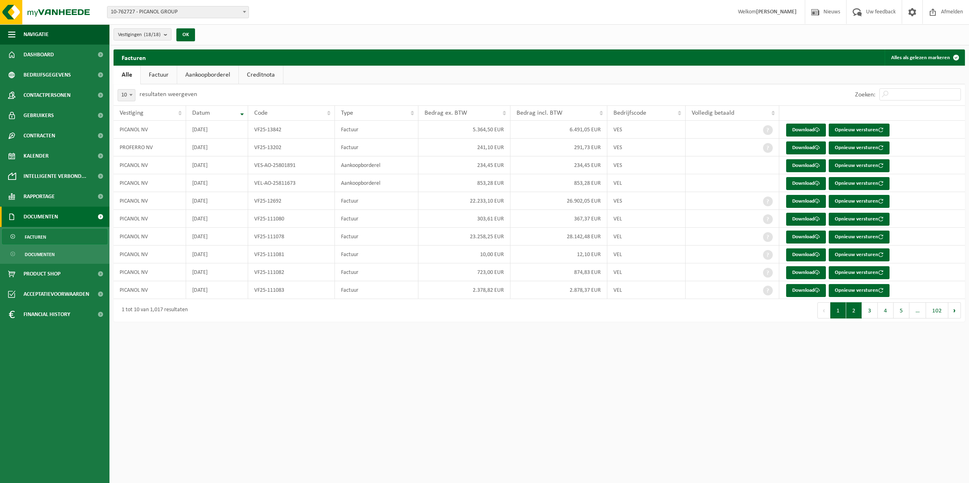
click at [855, 316] on button "2" at bounding box center [854, 311] width 16 height 16
click at [866, 316] on button "3" at bounding box center [870, 311] width 16 height 16
click at [885, 315] on button "4" at bounding box center [886, 311] width 16 height 16
click at [902, 318] on button "5" at bounding box center [902, 311] width 16 height 16
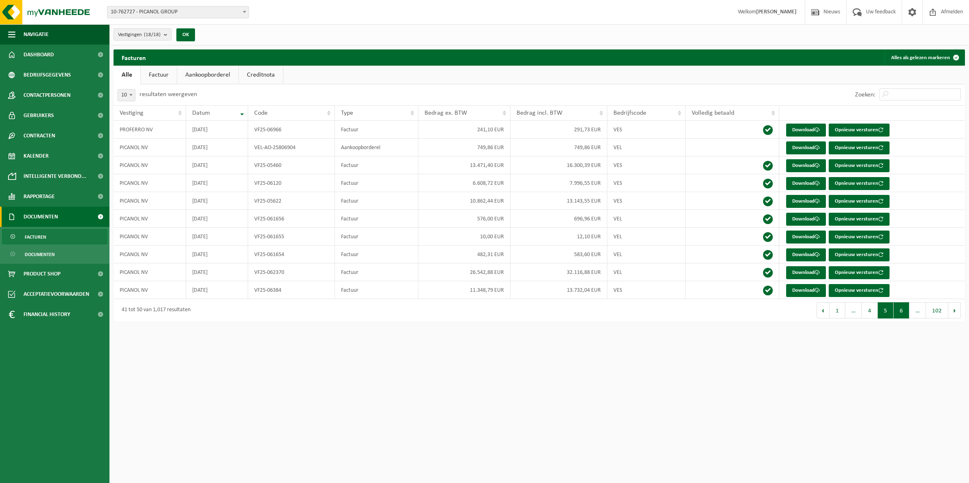
click at [905, 316] on button "6" at bounding box center [902, 311] width 16 height 16
click at [905, 316] on button "7" at bounding box center [902, 311] width 16 height 16
click at [905, 316] on button "8" at bounding box center [902, 311] width 16 height 16
click at [905, 316] on button "9" at bounding box center [902, 311] width 16 height 16
click at [905, 316] on button "10" at bounding box center [900, 311] width 19 height 16
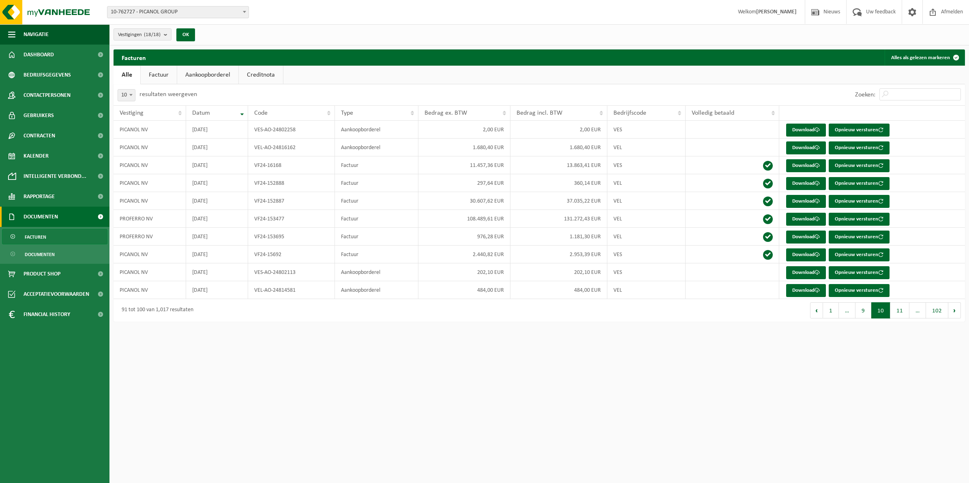
click at [905, 316] on button "11" at bounding box center [900, 311] width 19 height 16
click at [905, 316] on button "12" at bounding box center [900, 311] width 19 height 16
click at [905, 316] on button "13" at bounding box center [900, 311] width 19 height 16
click at [905, 316] on button "14" at bounding box center [900, 311] width 19 height 16
click at [905, 316] on button "15" at bounding box center [900, 311] width 19 height 16
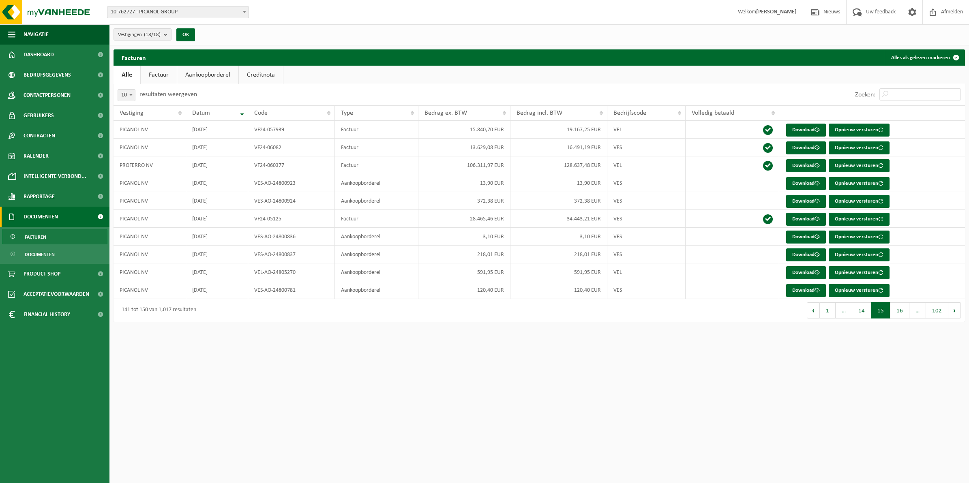
click at [905, 316] on button "16" at bounding box center [900, 311] width 19 height 16
click at [905, 316] on button "17" at bounding box center [900, 311] width 19 height 16
click at [905, 316] on button "18" at bounding box center [900, 311] width 19 height 16
click at [905, 316] on button "19" at bounding box center [900, 311] width 19 height 16
click at [905, 316] on button "20" at bounding box center [900, 311] width 19 height 16
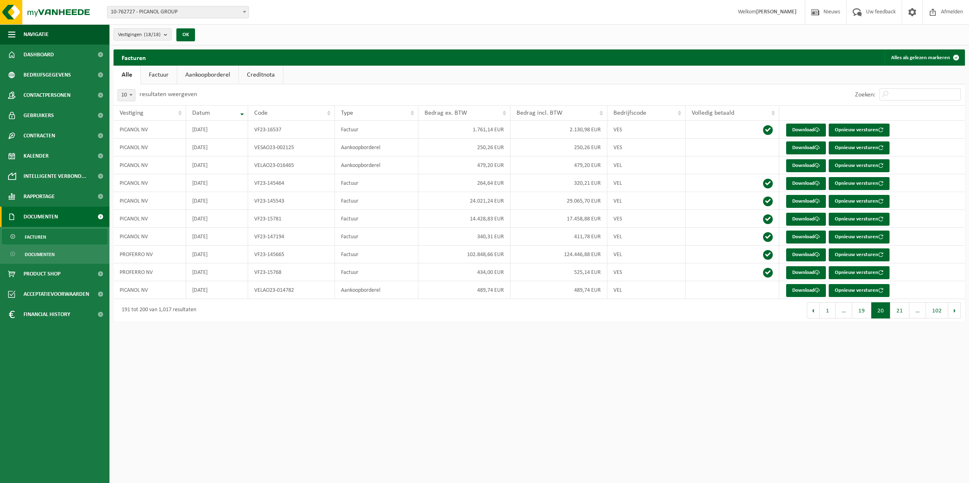
click at [905, 316] on button "21" at bounding box center [900, 311] width 19 height 16
click at [905, 316] on button "22" at bounding box center [900, 311] width 19 height 16
click at [905, 316] on button "23" at bounding box center [900, 311] width 19 height 16
click at [917, 95] on input "Zoeken:" at bounding box center [921, 94] width 82 height 12
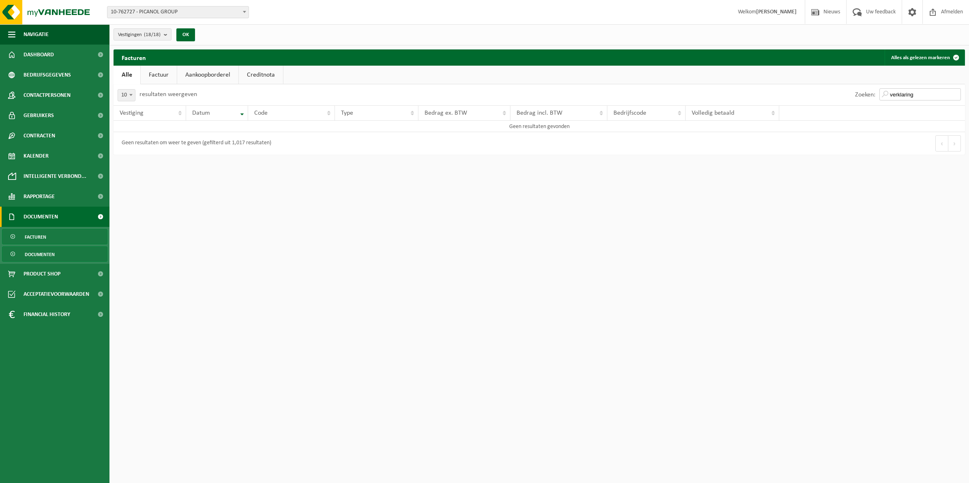
type input "verklaring"
click at [59, 251] on link "Documenten" at bounding box center [54, 254] width 105 height 15
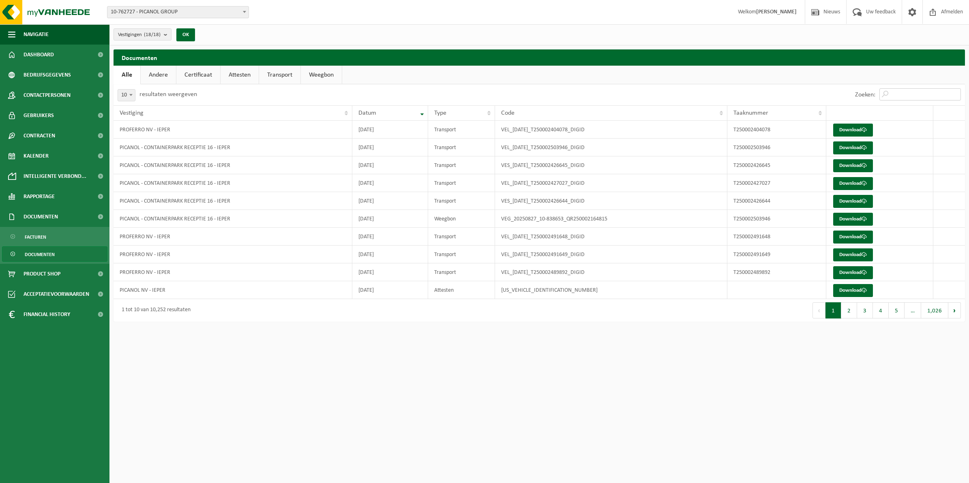
click at [914, 93] on input "Zoeken:" at bounding box center [921, 94] width 82 height 12
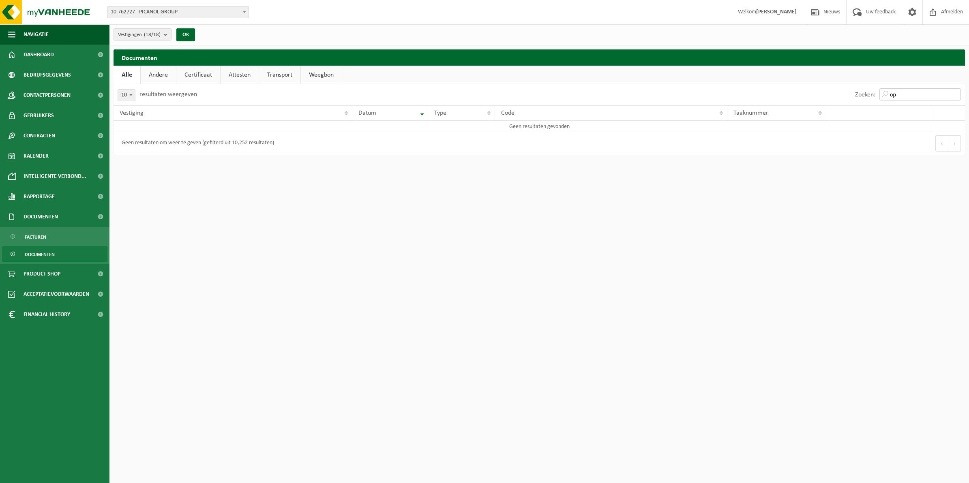
type input "o"
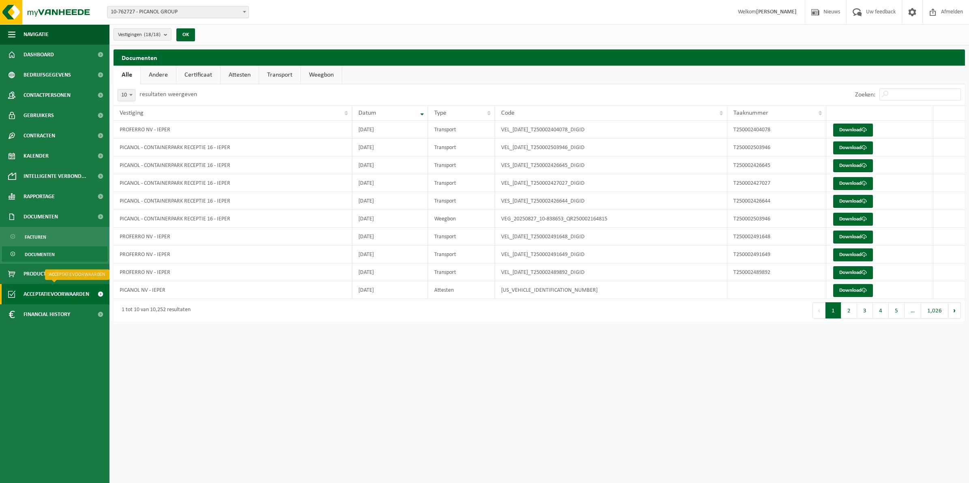
click at [49, 297] on span "Acceptatievoorwaarden" at bounding box center [57, 294] width 66 height 20
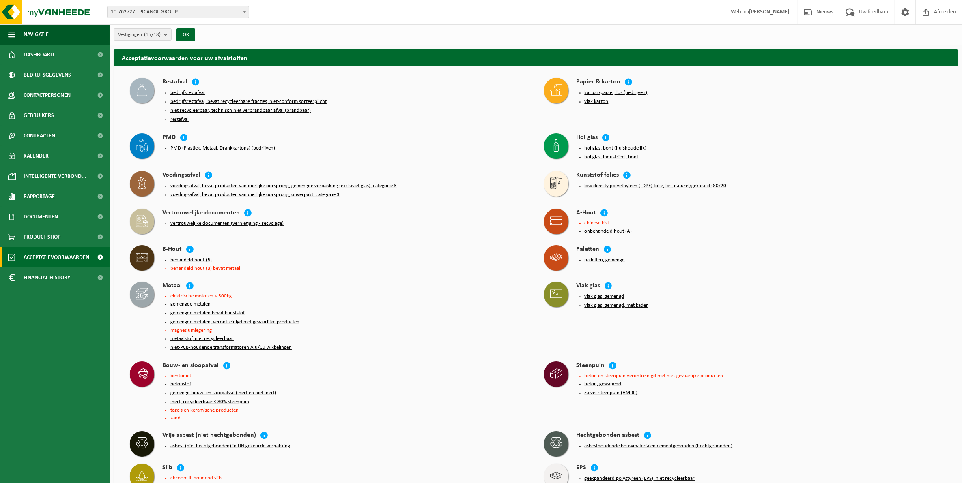
click at [603, 229] on button "onbehandeld hout (A)" at bounding box center [607, 231] width 47 height 6
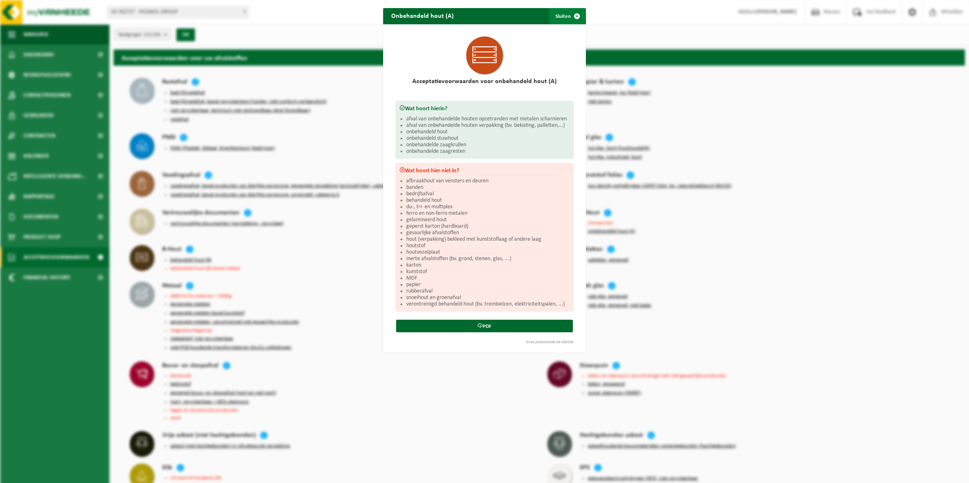
click at [574, 15] on span "button" at bounding box center [577, 16] width 16 height 16
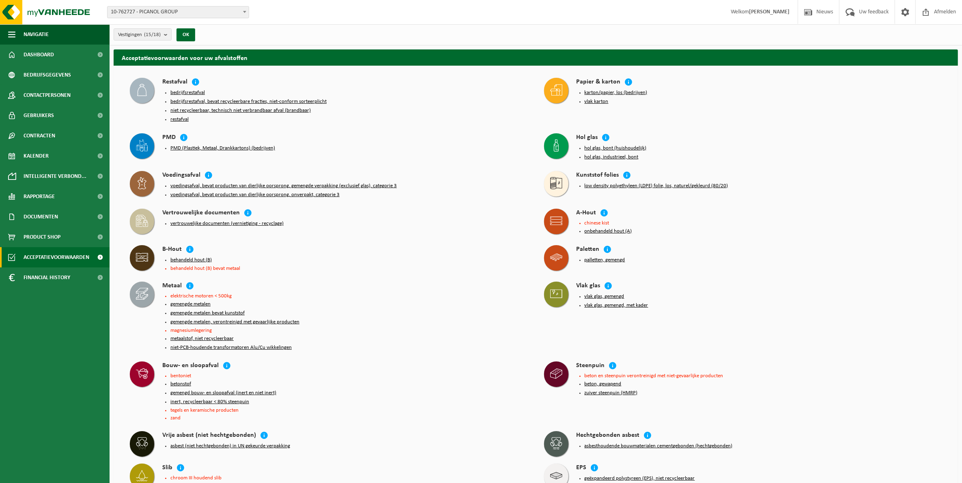
click at [848, 257] on li "palletten, gemengd" at bounding box center [762, 260] width 357 height 6
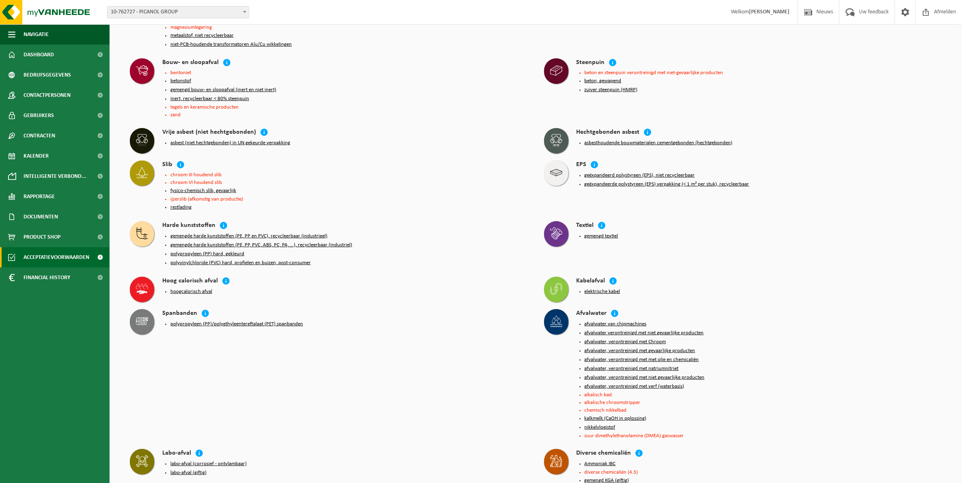
scroll to position [299, 0]
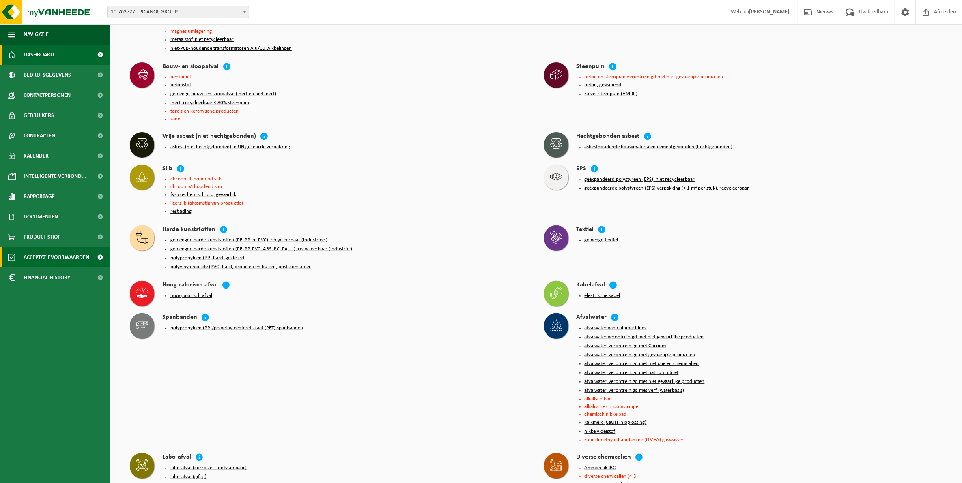
click at [52, 52] on span "Dashboard" at bounding box center [39, 55] width 30 height 20
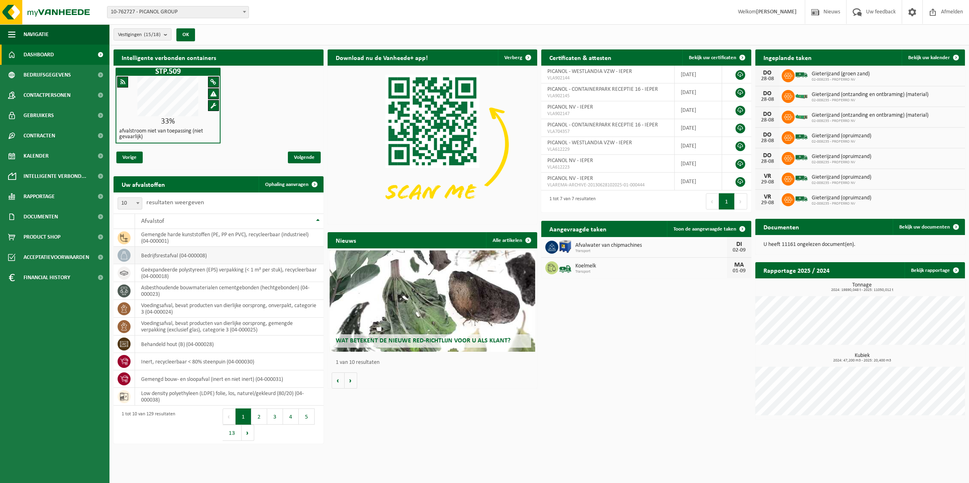
click at [181, 256] on td "bedrijfsrestafval (04-000008)" at bounding box center [229, 255] width 188 height 17
drag, startPoint x: 181, startPoint y: 256, endPoint x: 237, endPoint y: 262, distance: 56.3
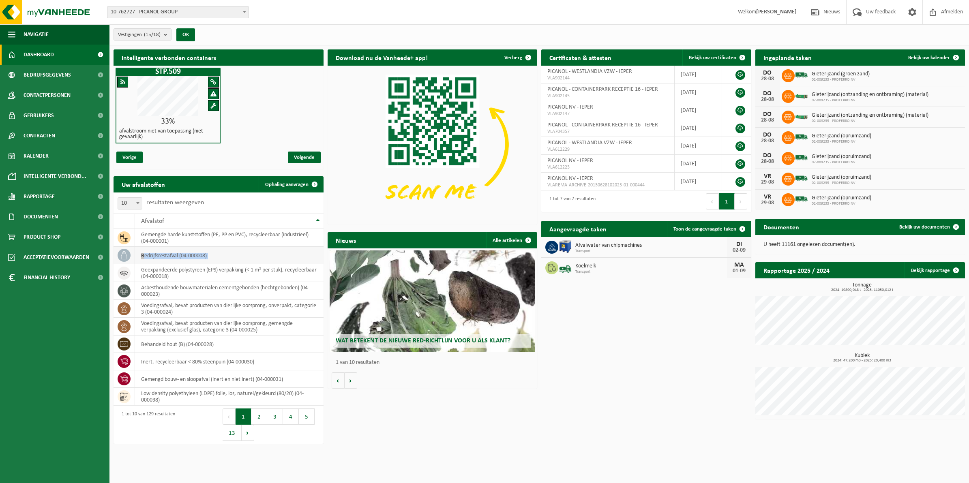
click at [237, 262] on td "bedrijfsrestafval (04-000008)" at bounding box center [229, 255] width 188 height 17
click at [167, 34] on b "submit" at bounding box center [167, 34] width 7 height 11
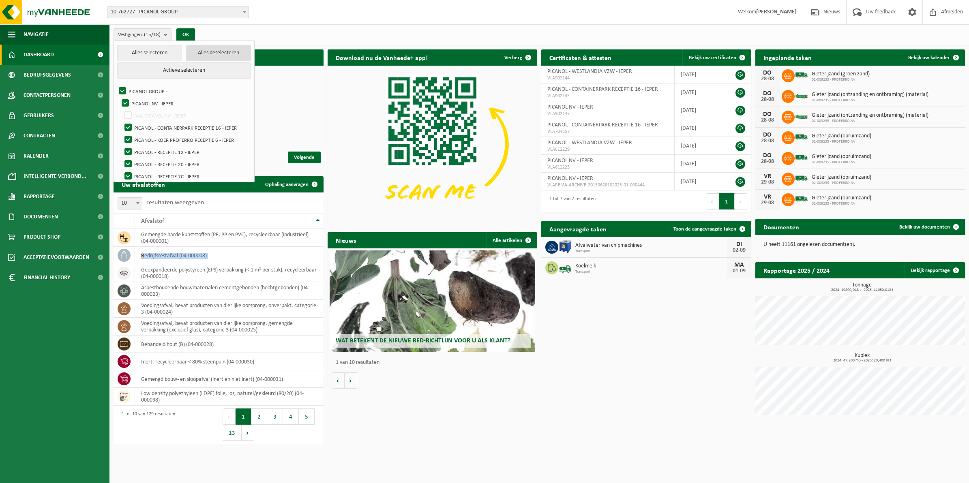
click at [193, 56] on button "Alles deselecteren" at bounding box center [218, 53] width 65 height 16
checkbox input "false"
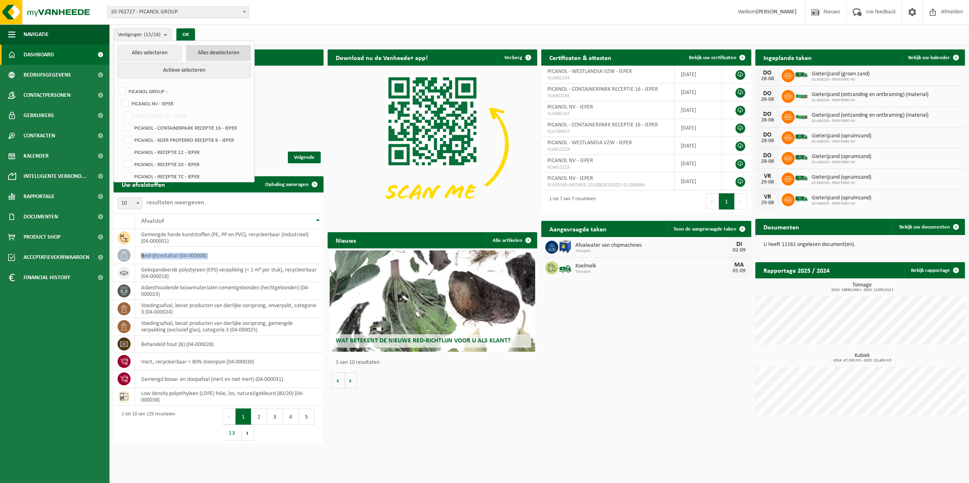
checkbox input "false"
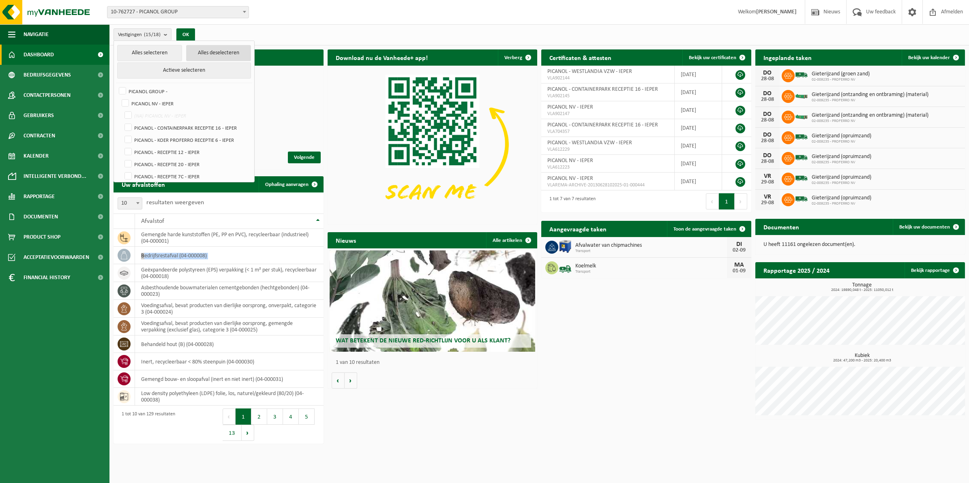
checkbox input "false"
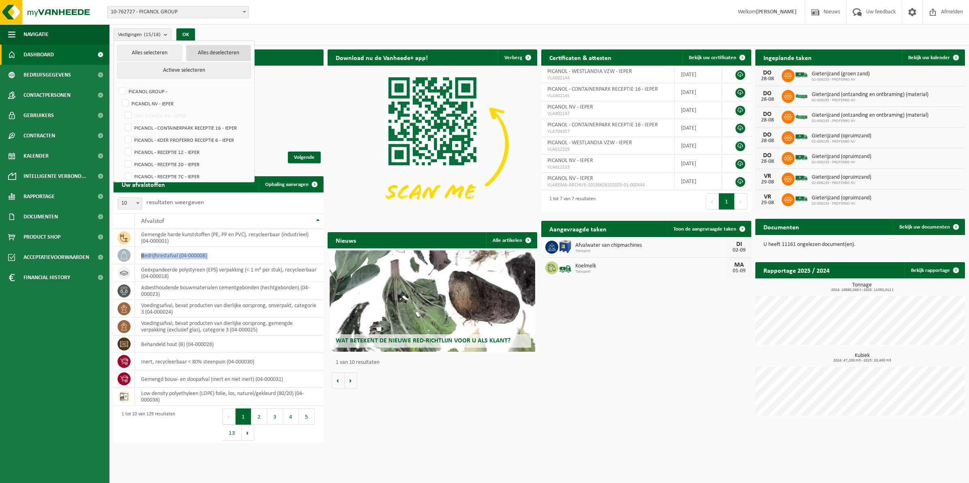
checkbox input "false"
click at [124, 89] on label "PICANOL GROUP -" at bounding box center [183, 91] width 133 height 12
click at [116, 85] on input "PICANOL GROUP -" at bounding box center [116, 85] width 0 height 0
checkbox input "true"
click at [186, 33] on button "OK" at bounding box center [183, 34] width 19 height 13
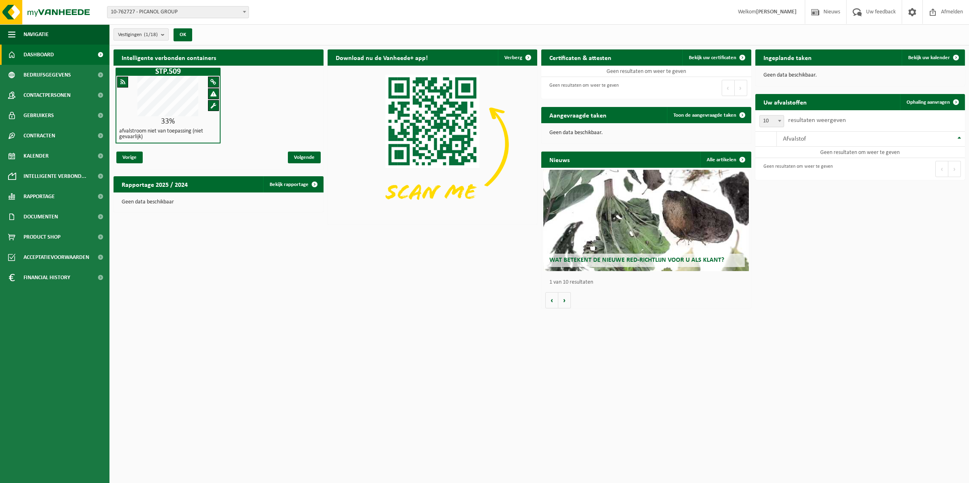
click at [163, 34] on b "submit" at bounding box center [164, 34] width 7 height 11
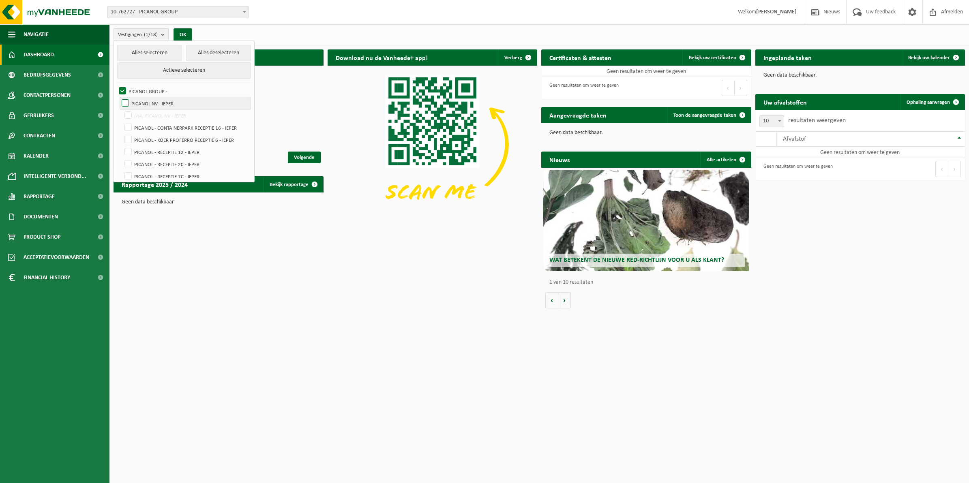
click at [126, 102] on label "PICANOL NV - IEPER" at bounding box center [185, 103] width 131 height 12
click at [119, 97] on input "PICANOL NV - IEPER" at bounding box center [118, 97] width 0 height 0
checkbox input "true"
click at [122, 91] on label "PICANOL GROUP -" at bounding box center [183, 91] width 133 height 12
click at [116, 85] on input "PICANOL GROUP -" at bounding box center [116, 85] width 0 height 0
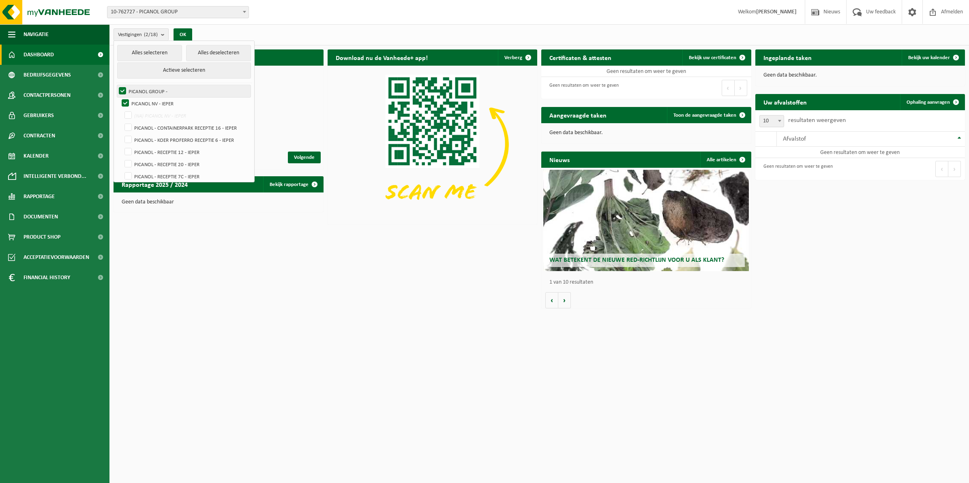
checkbox input "false"
click at [185, 32] on button "OK" at bounding box center [183, 34] width 19 height 13
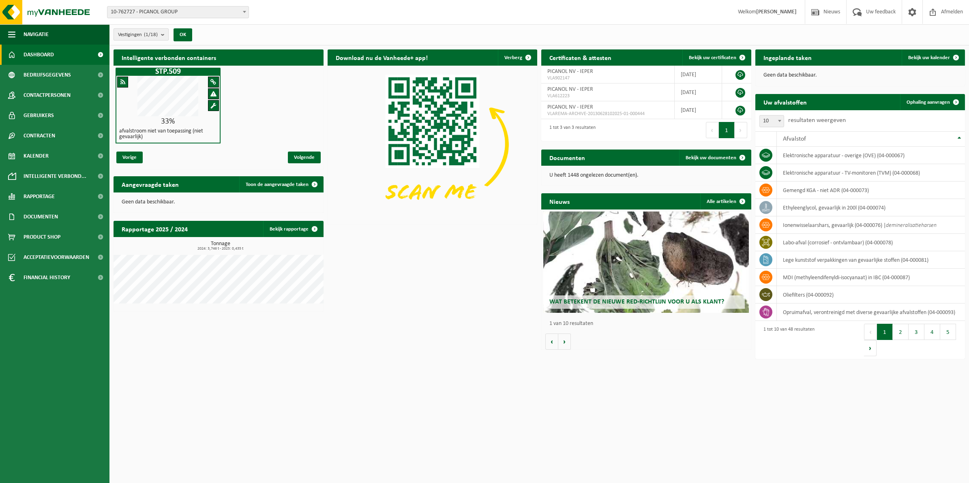
click at [166, 37] on b "submit" at bounding box center [164, 34] width 7 height 11
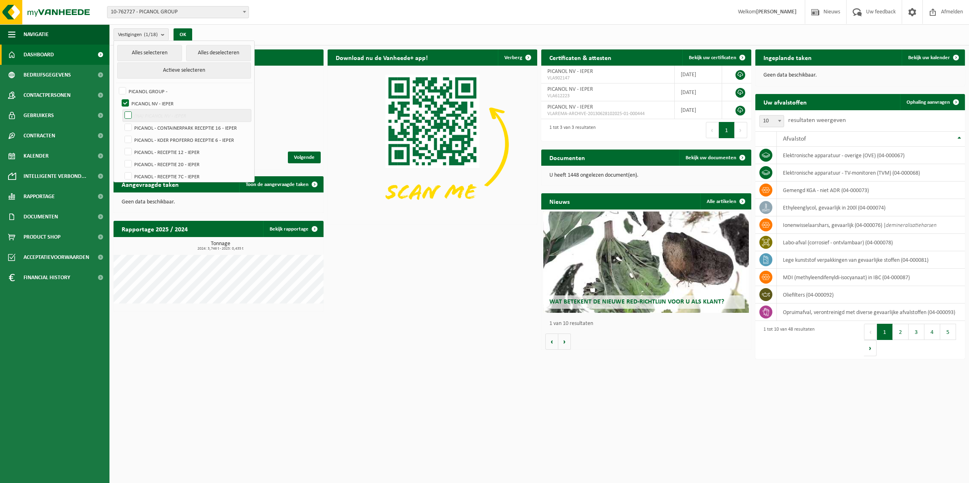
click at [129, 114] on label "(NA) PICANOL NV - IEPER" at bounding box center [187, 116] width 128 height 12
click at [122, 110] on input "(NA) PICANOL NV - IEPER" at bounding box center [121, 109] width 0 height 0
checkbox input "true"
click at [124, 103] on label "PICANOL NV - IEPER" at bounding box center [185, 103] width 131 height 12
click at [119, 97] on input "PICANOL NV - IEPER" at bounding box center [118, 97] width 0 height 0
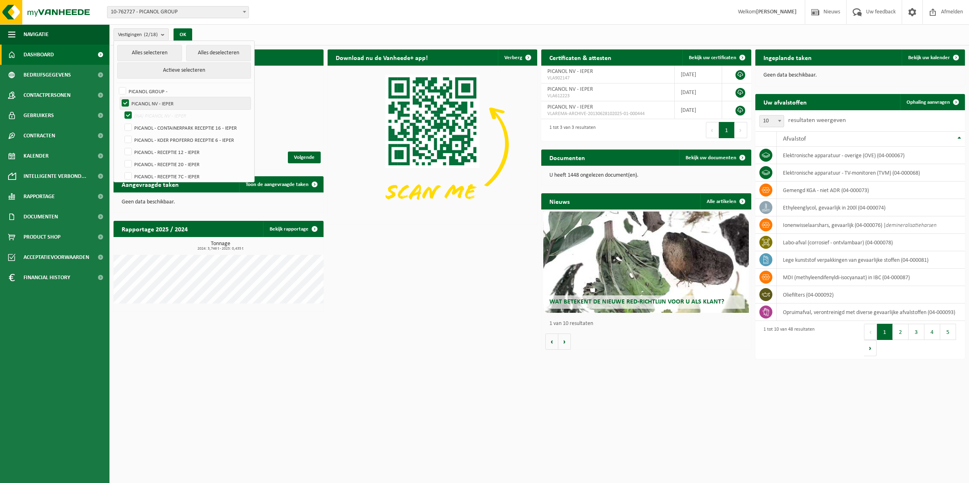
checkbox input "false"
click at [185, 32] on button "OK" at bounding box center [183, 34] width 19 height 13
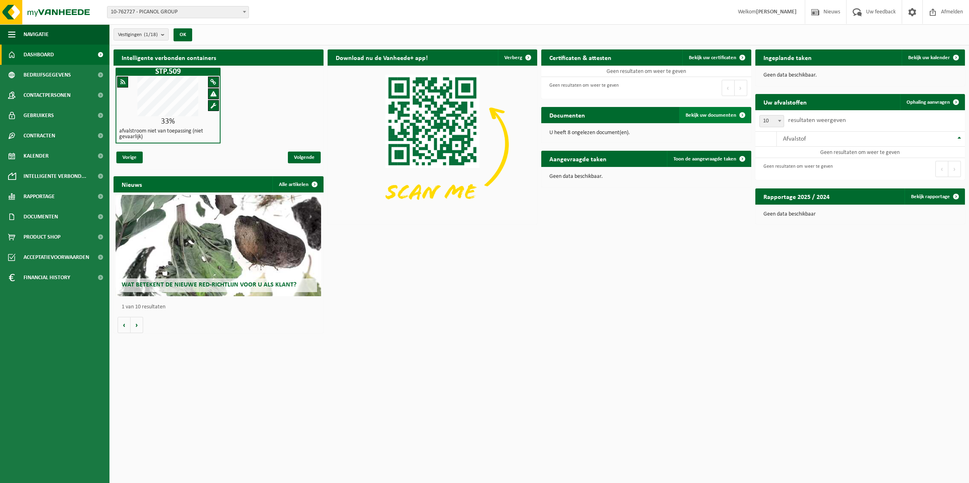
click at [728, 115] on span "Bekijk uw documenten" at bounding box center [711, 115] width 51 height 5
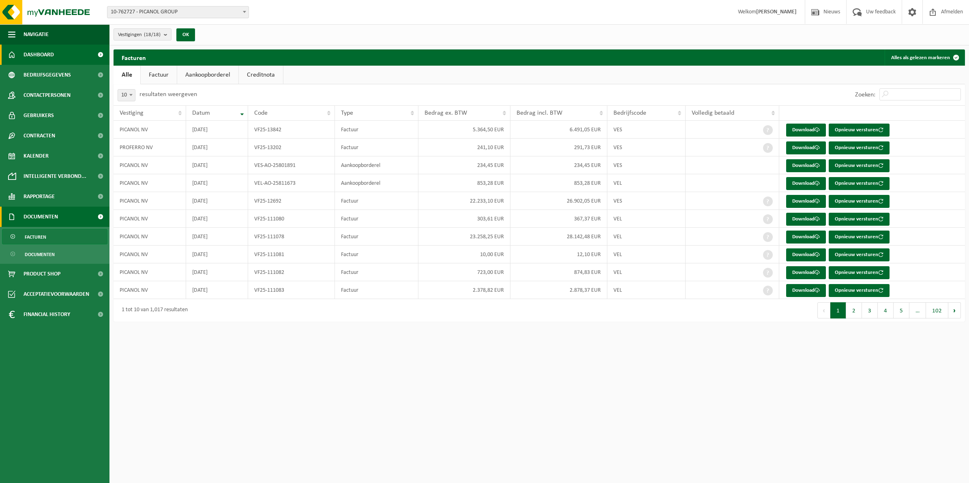
click at [33, 51] on span "Dashboard" at bounding box center [39, 55] width 30 height 20
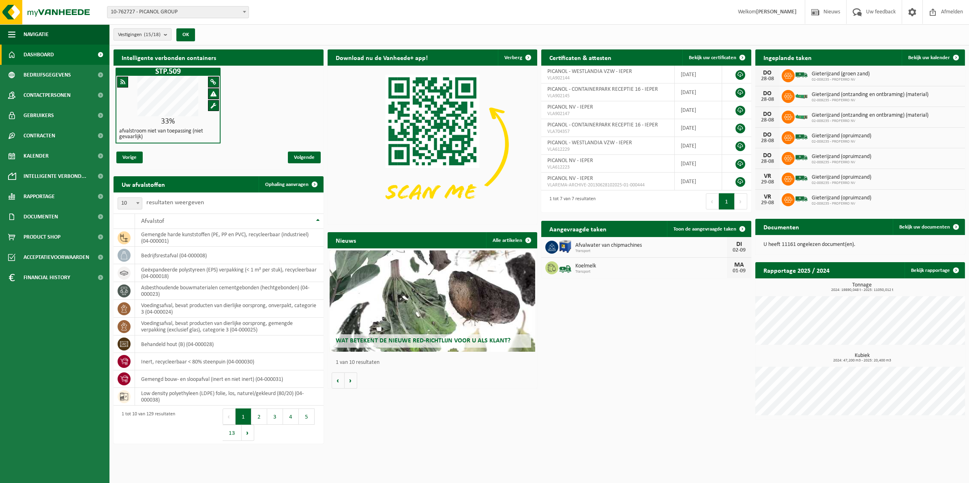
click at [170, 33] on b "submit" at bounding box center [167, 34] width 7 height 11
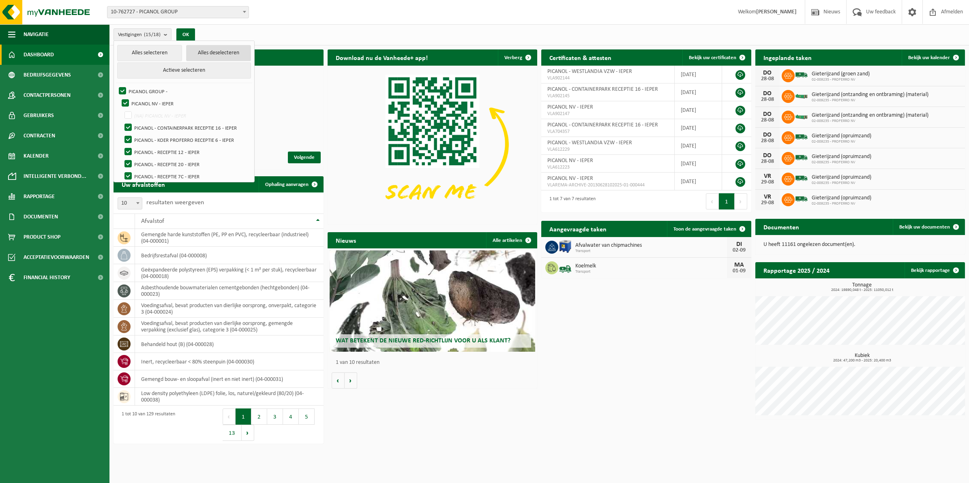
click at [202, 55] on button "Alles deselecteren" at bounding box center [218, 53] width 65 height 16
checkbox input "false"
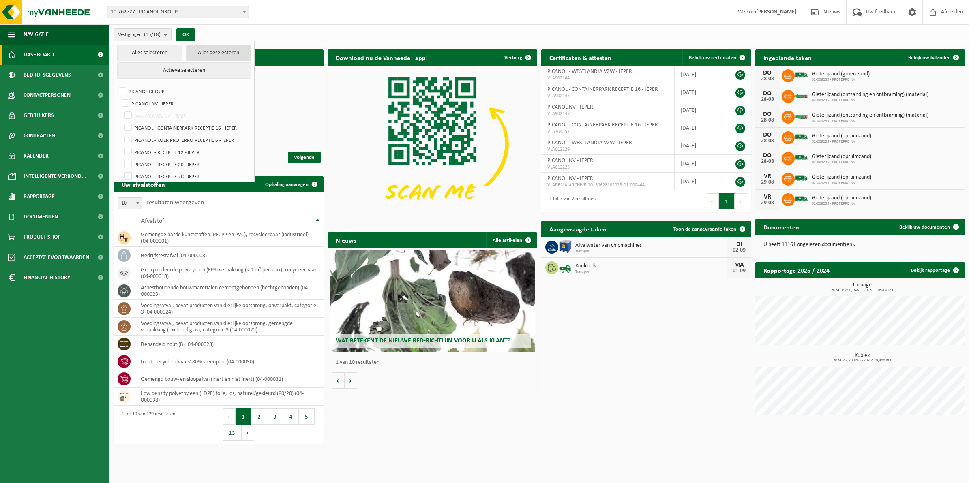
checkbox input "false"
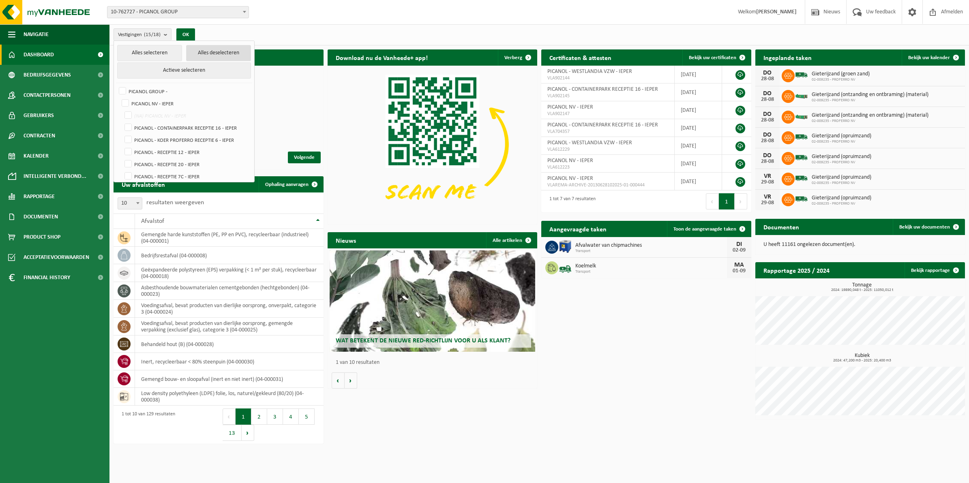
checkbox input "false"
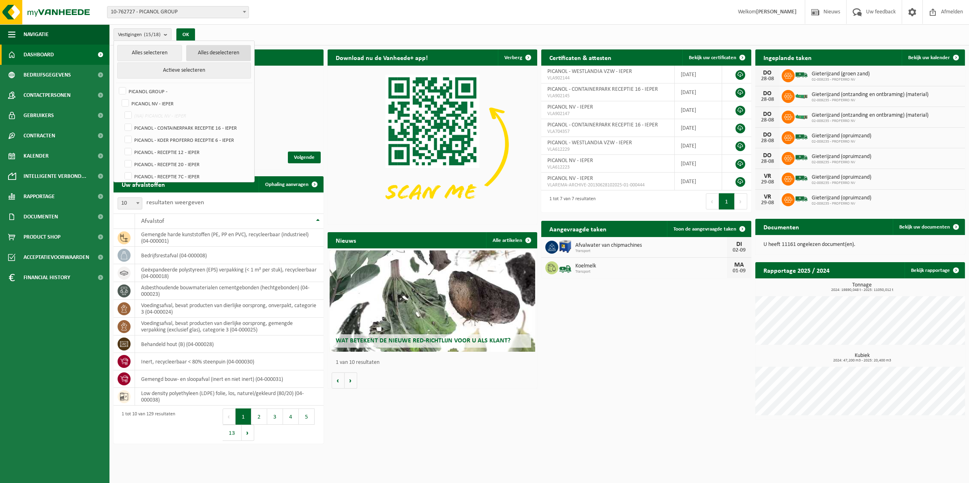
checkbox input "false"
click at [129, 130] on label "PICANOL - CONTAINERPARK RECEPTIE 16 - IEPER" at bounding box center [187, 128] width 128 height 12
click at [122, 122] on input "PICANOL - CONTAINERPARK RECEPTIE 16 - IEPER" at bounding box center [121, 121] width 0 height 0
checkbox input "true"
click at [189, 32] on button "OK" at bounding box center [183, 34] width 19 height 13
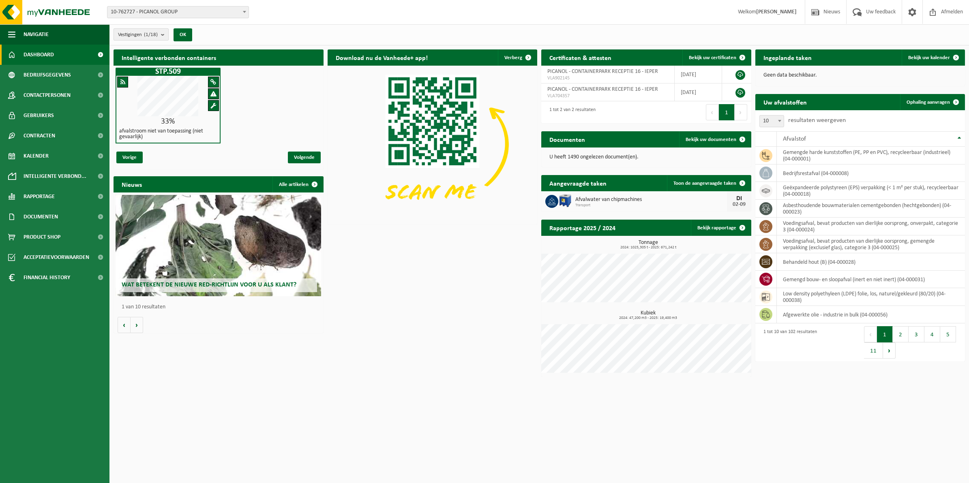
click at [165, 31] on b "submit" at bounding box center [164, 34] width 7 height 11
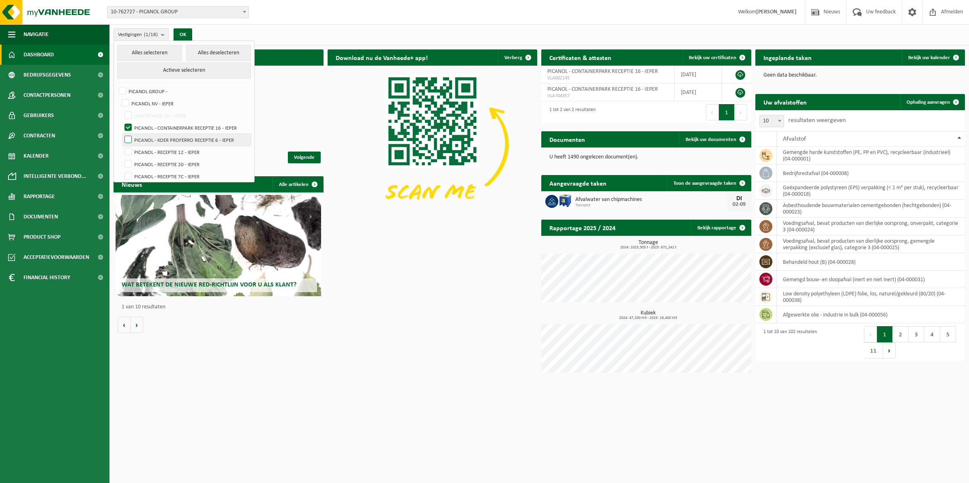
click at [133, 141] on label "PICANOL - KOER PROFERRO RECEPTIE 6 - IEPER" at bounding box center [187, 140] width 128 height 12
click at [122, 134] on input "PICANOL - KOER PROFERRO RECEPTIE 6 - IEPER" at bounding box center [121, 133] width 0 height 0
checkbox input "true"
click at [126, 129] on label "PICANOL - CONTAINERPARK RECEPTIE 16 - IEPER" at bounding box center [187, 128] width 128 height 12
click at [122, 122] on input "PICANOL - CONTAINERPARK RECEPTIE 16 - IEPER" at bounding box center [121, 121] width 0 height 0
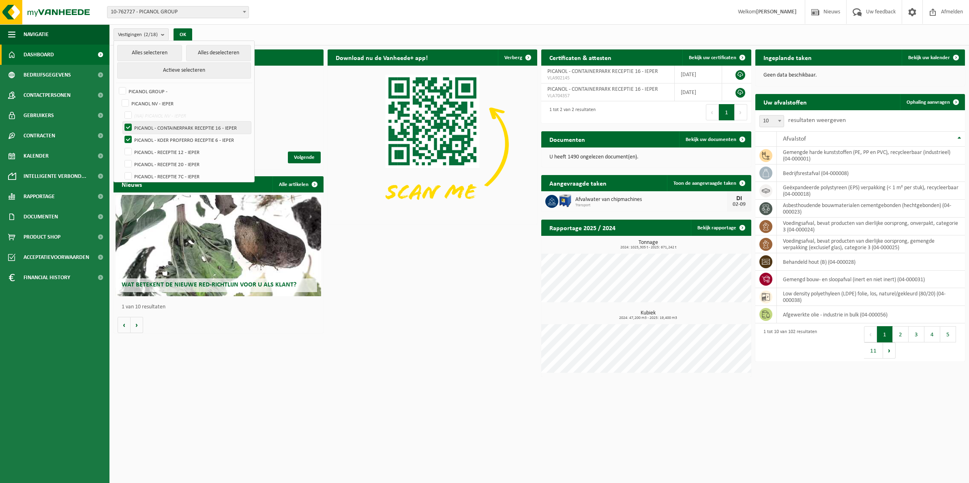
checkbox input "false"
click at [183, 32] on button "OK" at bounding box center [183, 34] width 19 height 13
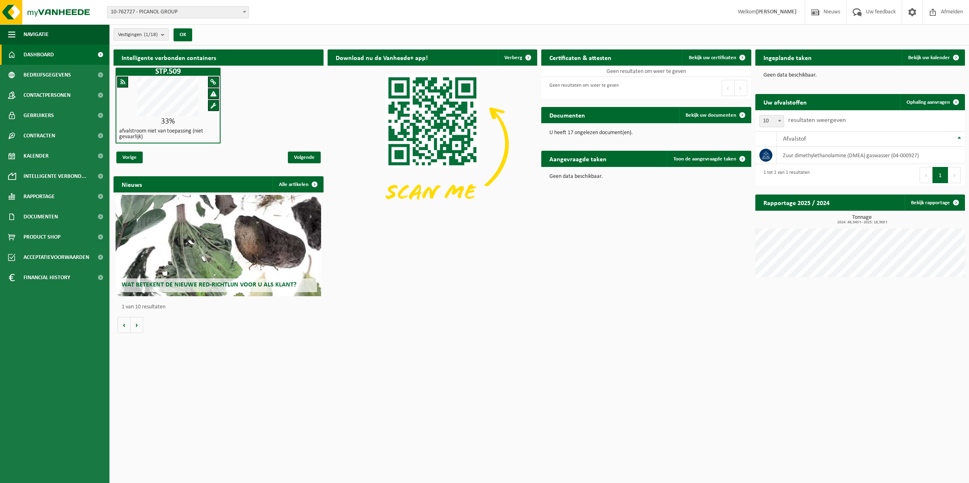
click at [168, 34] on b "submit" at bounding box center [164, 34] width 7 height 11
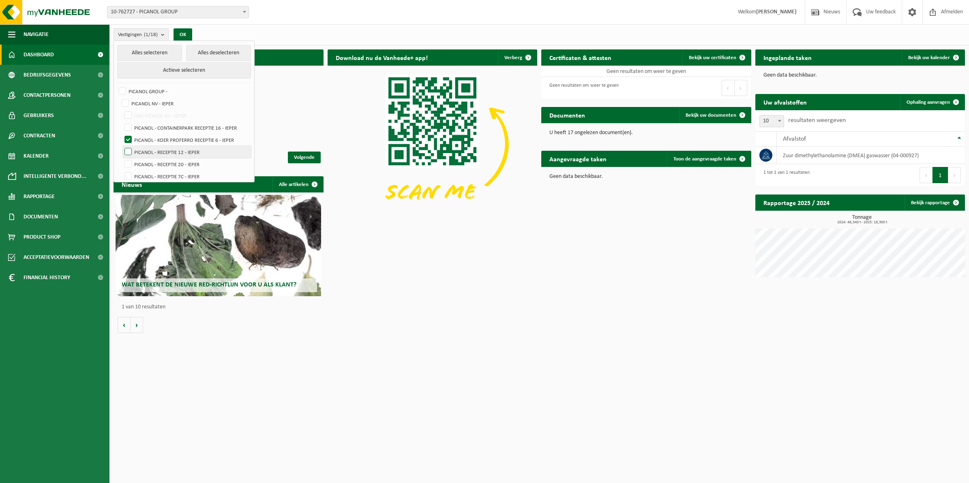
click at [130, 153] on label "PICANOL - RECEPTIE 12 - IEPER" at bounding box center [187, 152] width 128 height 12
click at [122, 146] on input "PICANOL - RECEPTIE 12 - IEPER" at bounding box center [121, 146] width 0 height 0
checkbox input "true"
click at [128, 137] on label "PICANOL - KOER PROFERRO RECEPTIE 6 - IEPER" at bounding box center [187, 140] width 128 height 12
click at [122, 134] on input "PICANOL - KOER PROFERRO RECEPTIE 6 - IEPER" at bounding box center [121, 133] width 0 height 0
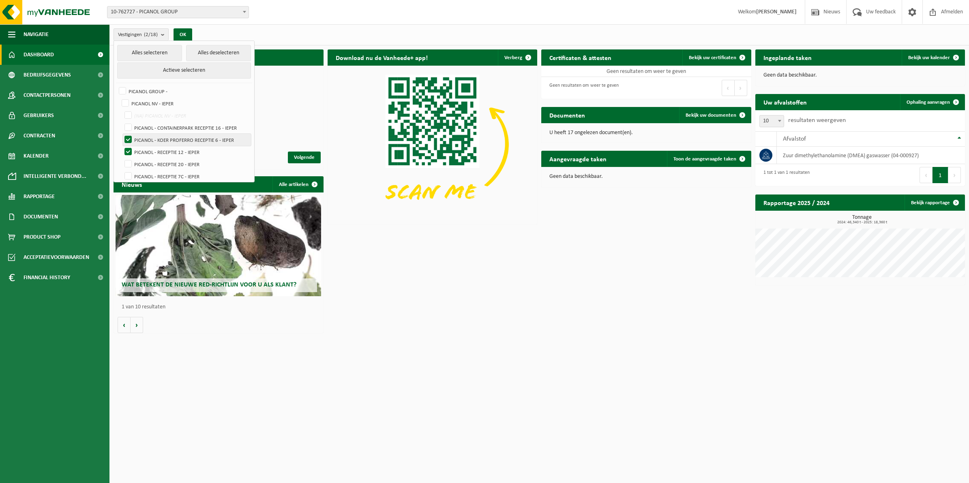
checkbox input "false"
click at [178, 32] on button "OK" at bounding box center [183, 34] width 19 height 13
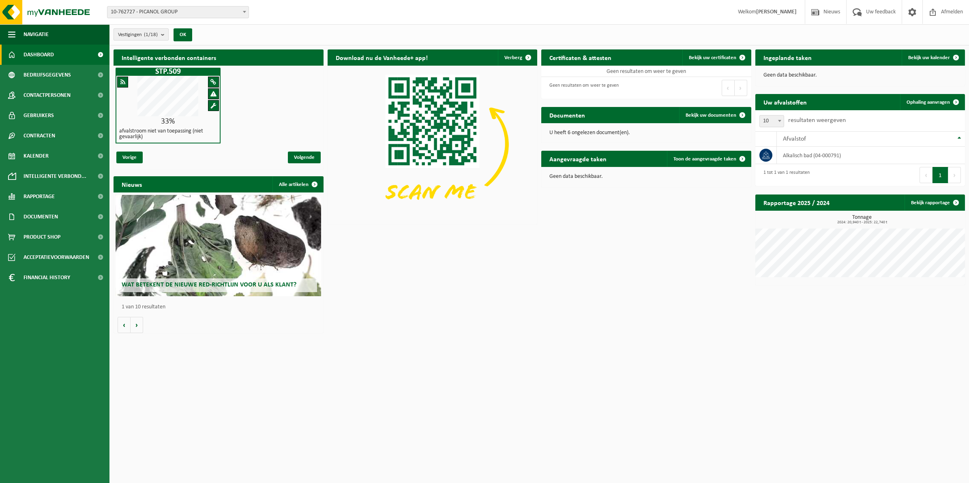
click at [165, 33] on b "submit" at bounding box center [164, 34] width 7 height 11
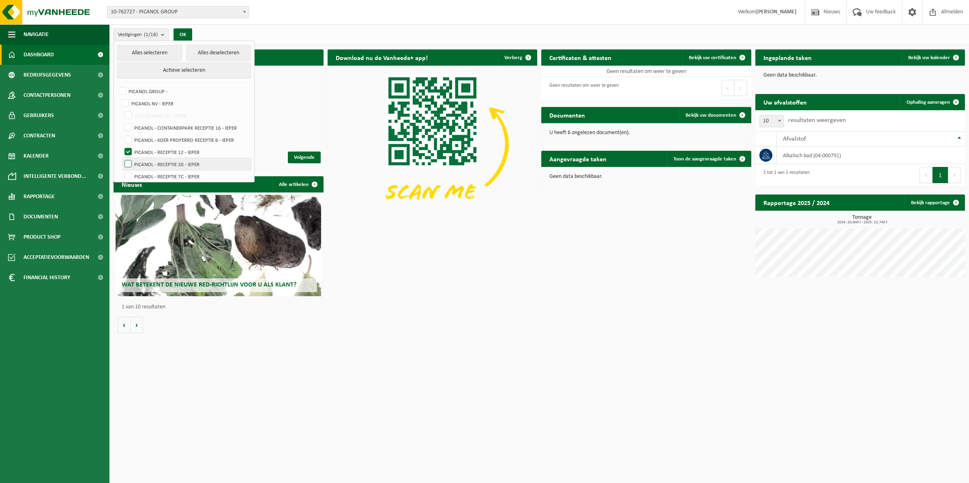
click at [129, 165] on label "PICANOL - RECEPTIE 20 - IEPER" at bounding box center [187, 164] width 128 height 12
click at [122, 158] on input "PICANOL - RECEPTIE 20 - IEPER" at bounding box center [121, 158] width 0 height 0
checkbox input "true"
click at [133, 153] on label "PICANOL - RECEPTIE 12 - IEPER" at bounding box center [187, 152] width 128 height 12
click at [122, 146] on input "PICANOL - RECEPTIE 12 - IEPER" at bounding box center [121, 146] width 0 height 0
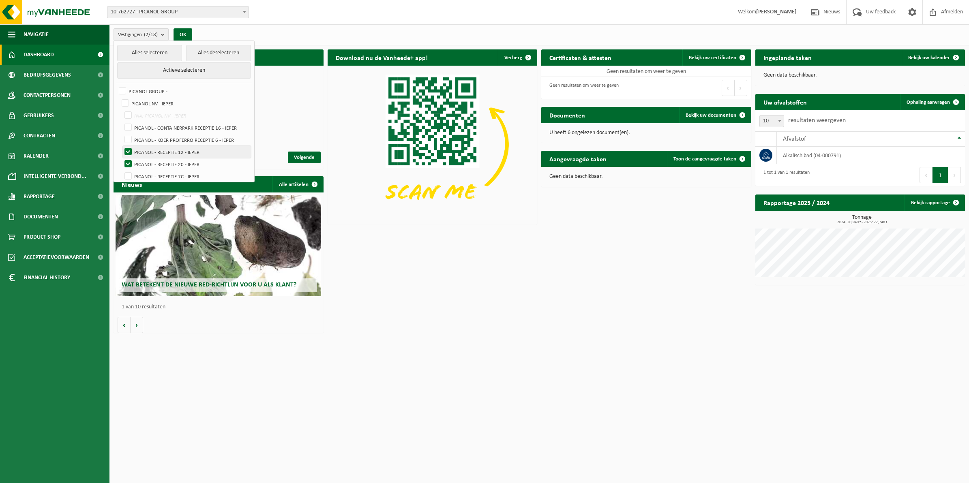
checkbox input "false"
click at [181, 31] on button "OK" at bounding box center [183, 34] width 19 height 13
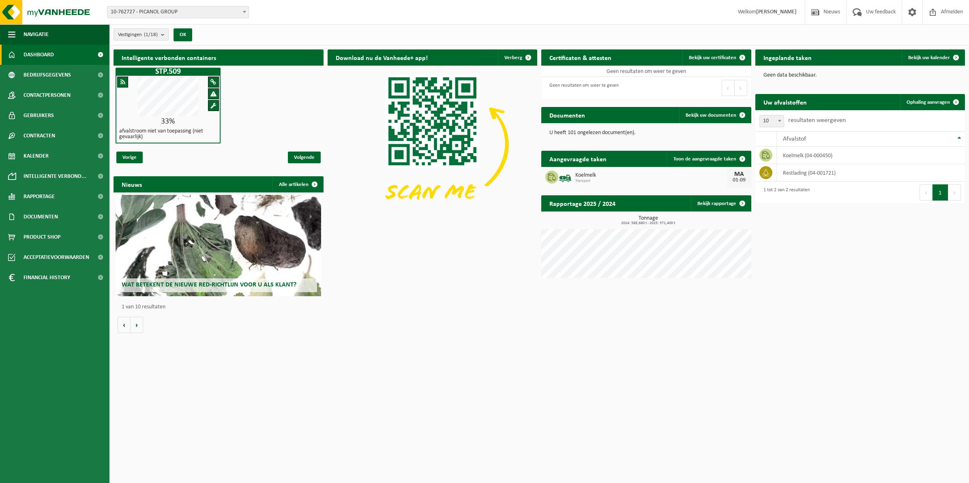
click at [168, 37] on b "submit" at bounding box center [164, 34] width 7 height 11
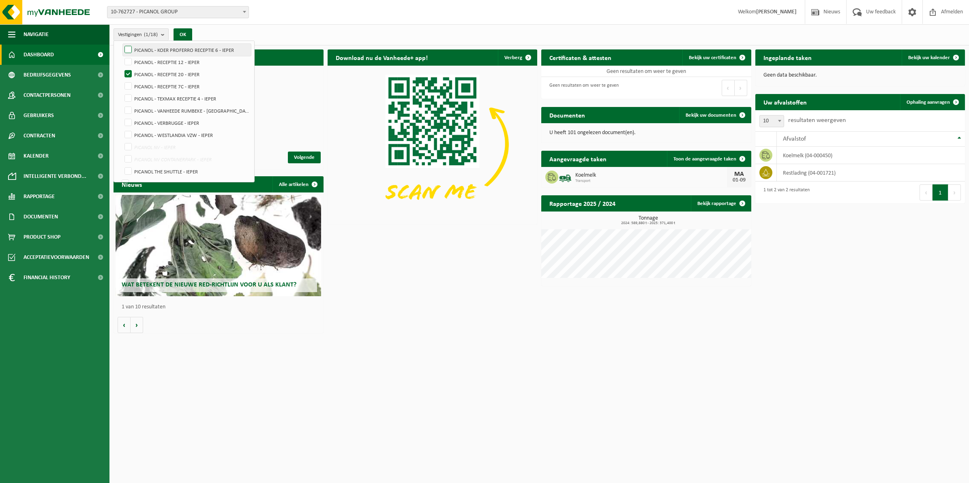
scroll to position [101, 0]
click at [130, 75] on label "PICANOL - RECEPTIE 7C - IEPER" at bounding box center [187, 75] width 128 height 12
click at [122, 69] on input "PICANOL - RECEPTIE 7C - IEPER" at bounding box center [121, 69] width 0 height 0
checkbox input "true"
click at [129, 62] on label "PICANOL - RECEPTIE 20 - IEPER" at bounding box center [187, 63] width 128 height 12
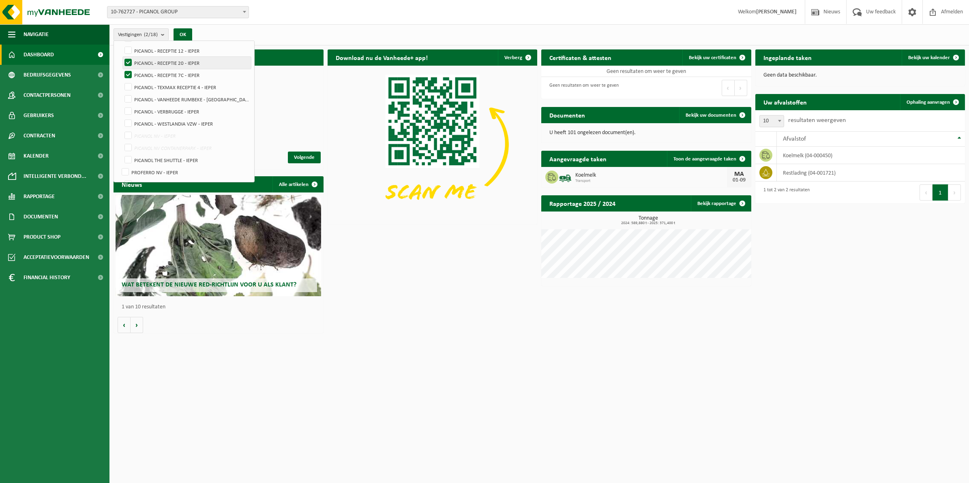
click at [122, 57] on input "PICANOL - RECEPTIE 20 - IEPER" at bounding box center [121, 56] width 0 height 0
checkbox input "false"
click at [183, 29] on button "OK" at bounding box center [183, 34] width 19 height 13
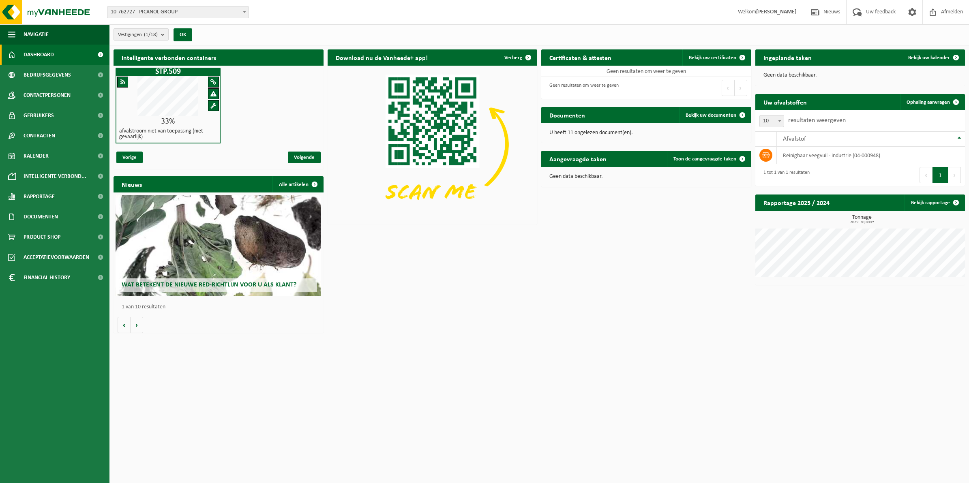
click at [162, 33] on b "submit" at bounding box center [164, 34] width 7 height 11
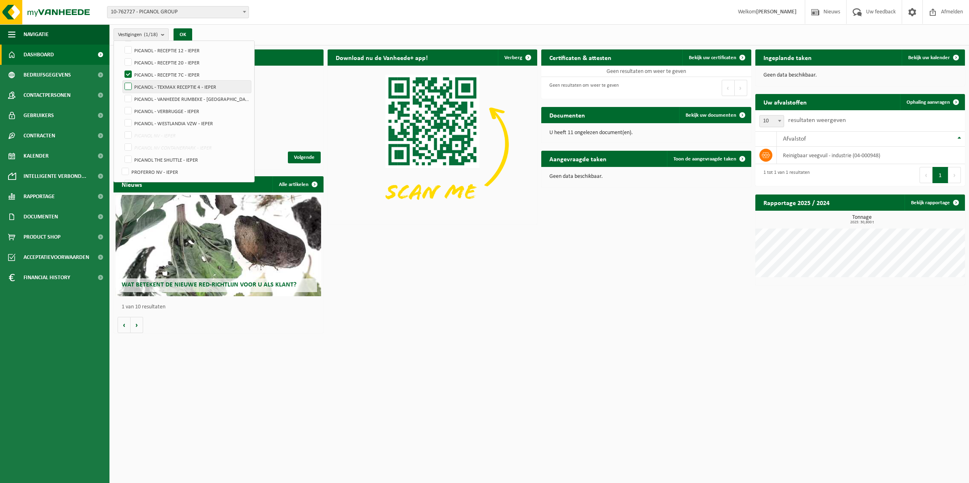
click at [125, 84] on label "PICANOL - TEXMAX RECEPTIE 4 - IEPER" at bounding box center [187, 87] width 128 height 12
click at [122, 81] on input "PICANOL - TEXMAX RECEPTIE 4 - IEPER" at bounding box center [121, 80] width 0 height 0
checkbox input "true"
click at [130, 74] on label "PICANOL - RECEPTIE 7C - IEPER" at bounding box center [187, 75] width 128 height 12
click at [122, 69] on input "PICANOL - RECEPTIE 7C - IEPER" at bounding box center [121, 68] width 0 height 0
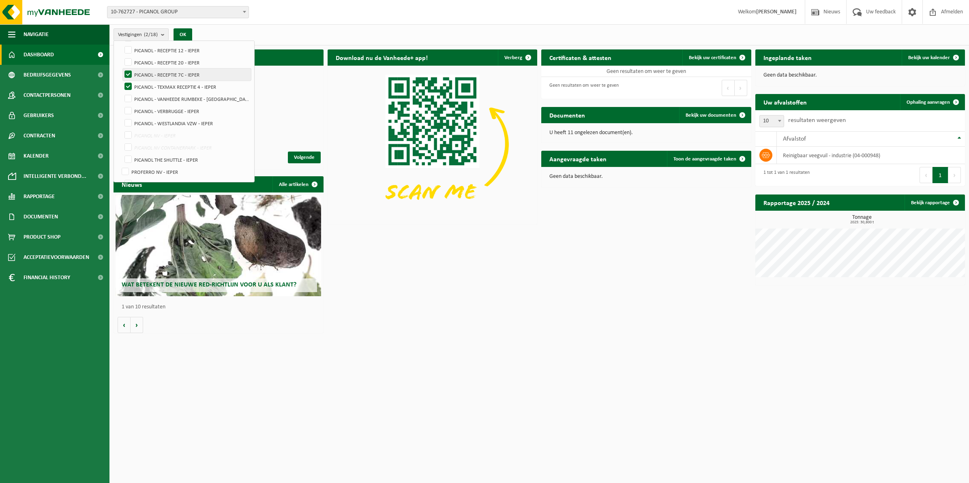
checkbox input "false"
click at [187, 34] on button "OK" at bounding box center [183, 34] width 19 height 13
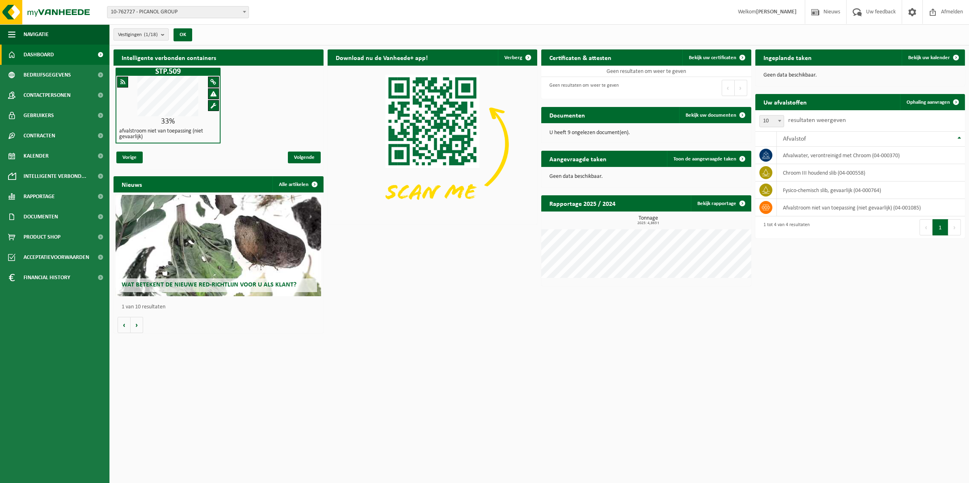
click at [161, 32] on button "Vestigingen (1/18)" at bounding box center [141, 34] width 55 height 12
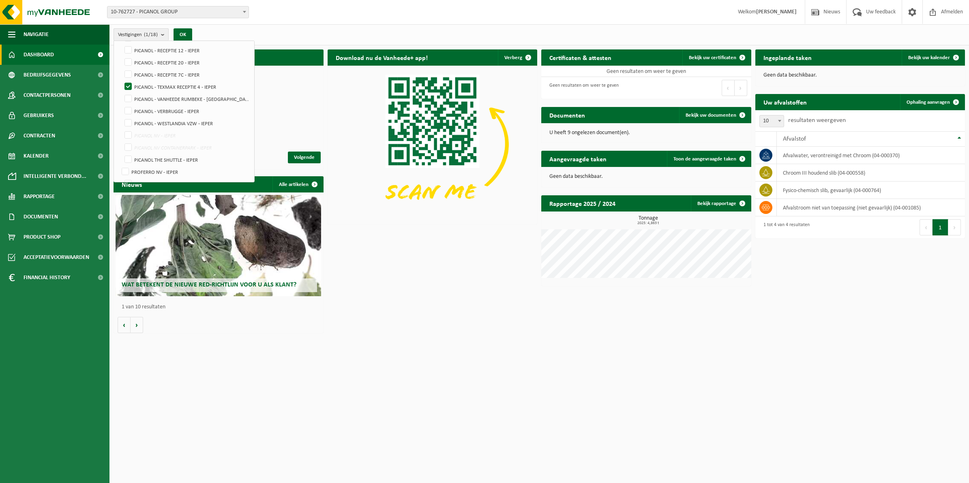
scroll to position [102, 0]
click at [128, 98] on label "PICANOL - VANHEEDE RUMBEKE - [GEOGRAPHIC_DATA]" at bounding box center [187, 98] width 128 height 12
click at [122, 92] on input "PICANOL - VANHEEDE RUMBEKE - [GEOGRAPHIC_DATA]" at bounding box center [121, 92] width 0 height 0
checkbox input "true"
click at [132, 86] on label "PICANOL - TEXMAX RECEPTIE 4 - IEPER" at bounding box center [187, 86] width 128 height 12
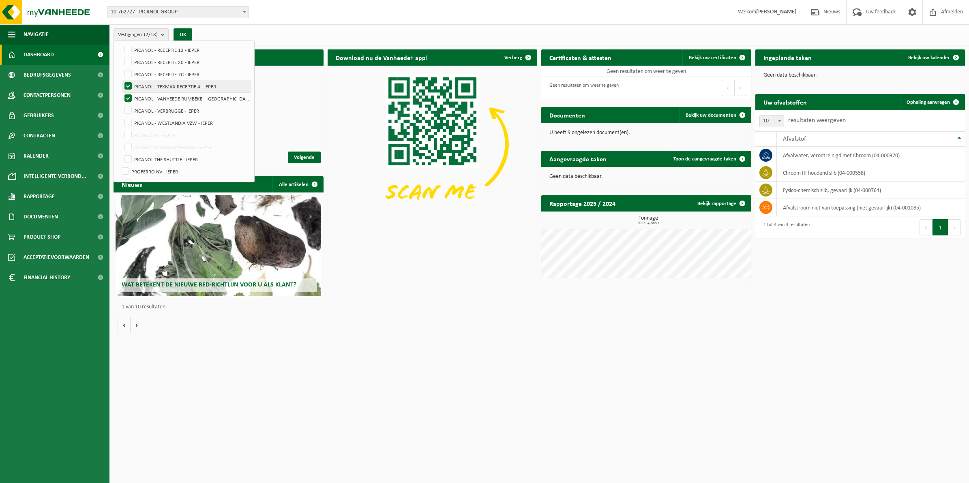
click at [122, 80] on input "PICANOL - TEXMAX RECEPTIE 4 - IEPER" at bounding box center [121, 80] width 0 height 0
checkbox input "false"
click at [183, 39] on button "OK" at bounding box center [183, 34] width 19 height 13
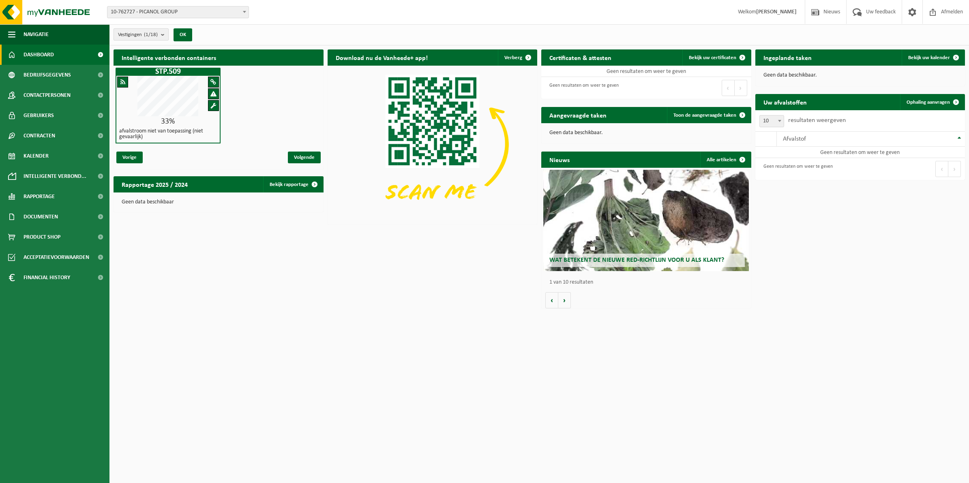
click at [167, 35] on b "submit" at bounding box center [164, 34] width 7 height 11
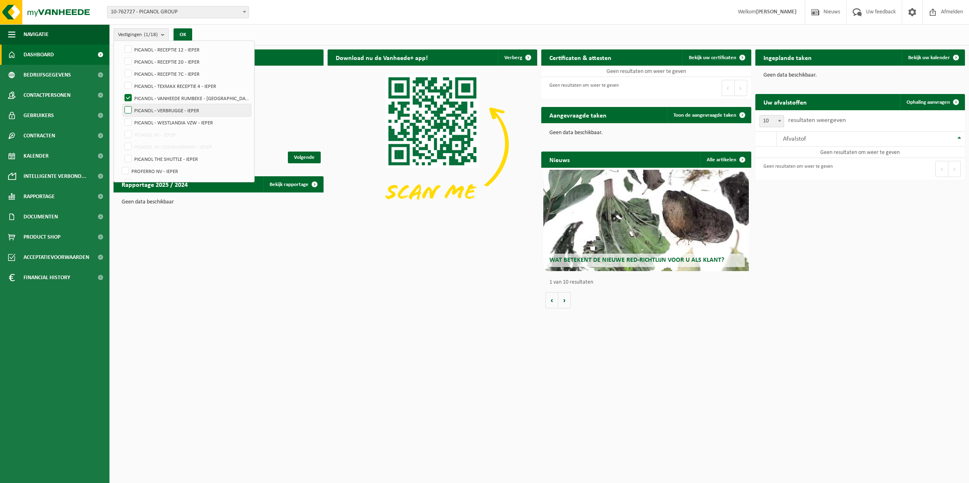
click at [127, 113] on label "PICANOL - VERBRUGGE - IEPER" at bounding box center [187, 110] width 128 height 12
click at [122, 104] on input "PICANOL - VERBRUGGE - IEPER" at bounding box center [121, 104] width 0 height 0
checkbox input "true"
click at [127, 99] on label "PICANOL - VANHEEDE RUMBEKE - [GEOGRAPHIC_DATA]" at bounding box center [187, 98] width 128 height 12
click at [122, 92] on input "PICANOL - VANHEEDE RUMBEKE - [GEOGRAPHIC_DATA]" at bounding box center [121, 92] width 0 height 0
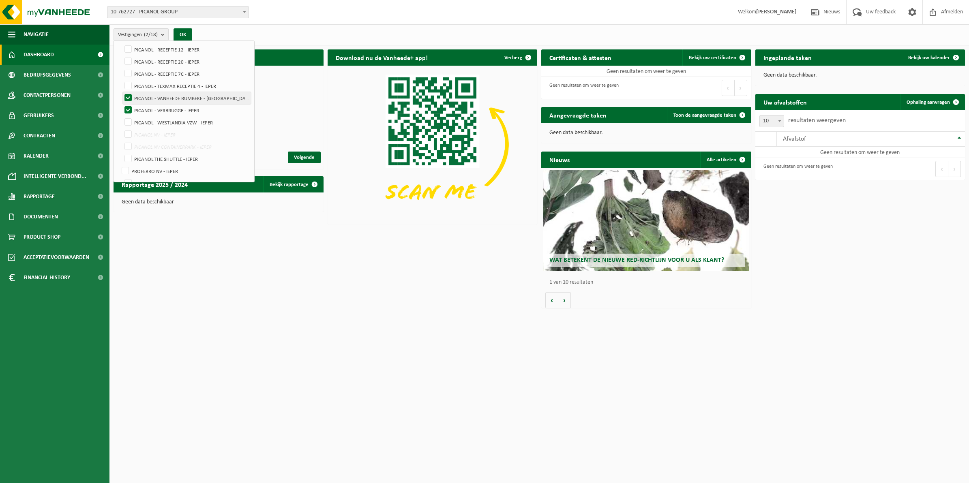
checkbox input "false"
click at [177, 37] on button "OK" at bounding box center [183, 34] width 19 height 13
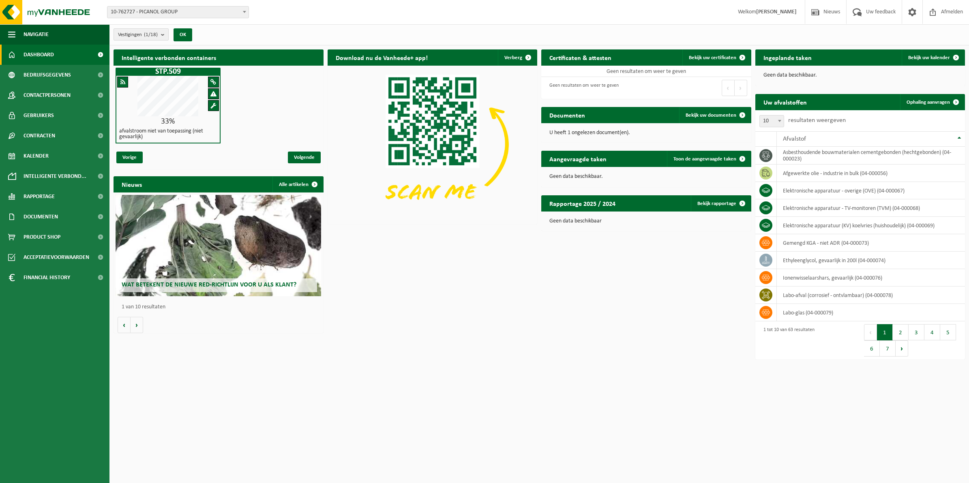
click at [167, 35] on b "submit" at bounding box center [164, 34] width 7 height 11
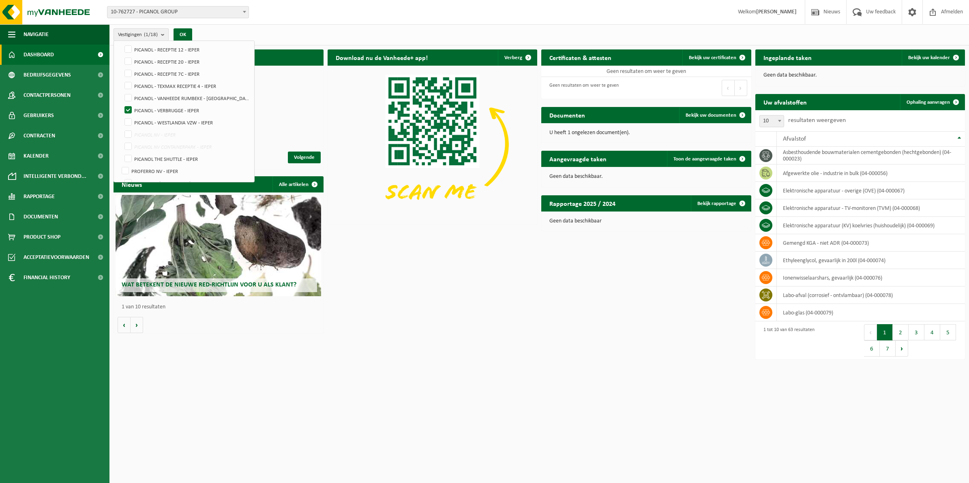
scroll to position [103, 0]
click at [129, 120] on label "PICANOL - WESTLANDIA VZW - IEPER" at bounding box center [187, 122] width 128 height 12
click at [122, 116] on input "PICANOL - WESTLANDIA VZW - IEPER" at bounding box center [121, 115] width 0 height 0
checkbox input "true"
click at [130, 109] on label "PICANOL - VERBRUGGE - IEPER" at bounding box center [187, 109] width 128 height 12
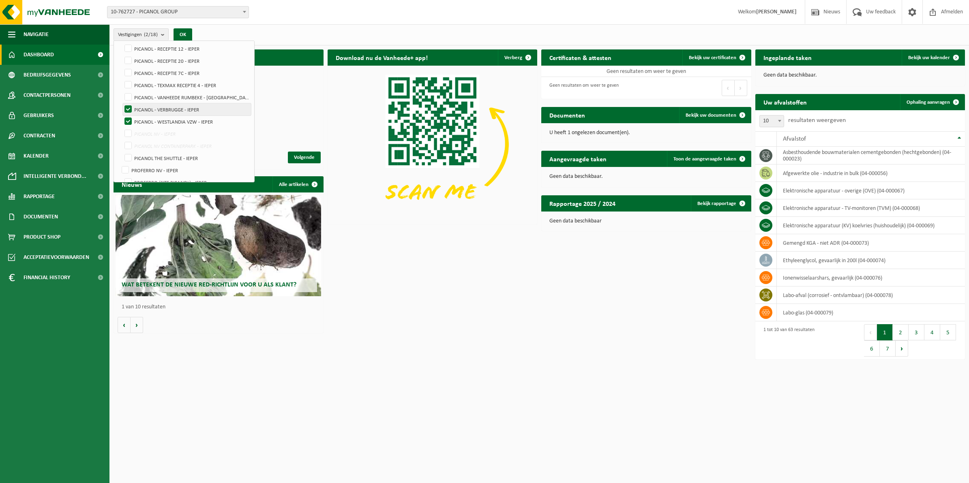
click at [122, 103] on input "PICANOL - VERBRUGGE - IEPER" at bounding box center [121, 103] width 0 height 0
checkbox input "false"
click at [181, 32] on button "OK" at bounding box center [183, 34] width 19 height 13
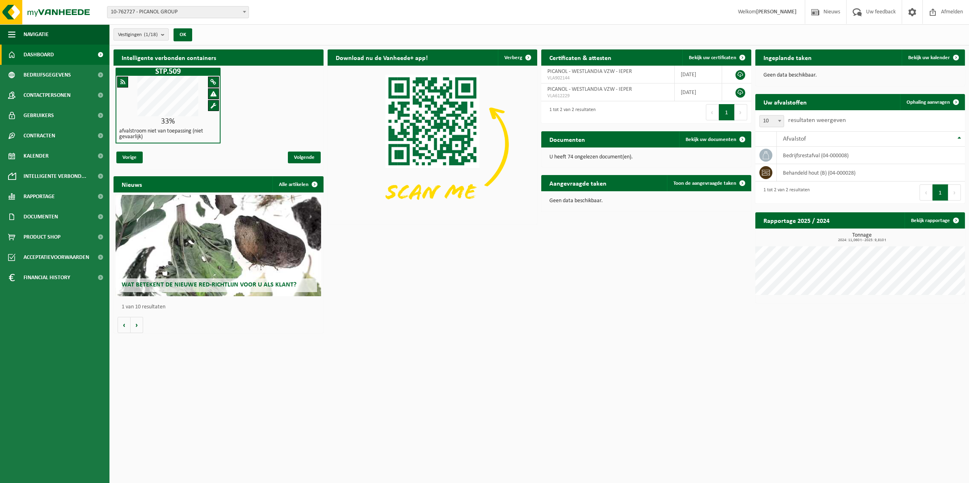
click at [167, 36] on b "submit" at bounding box center [164, 34] width 7 height 11
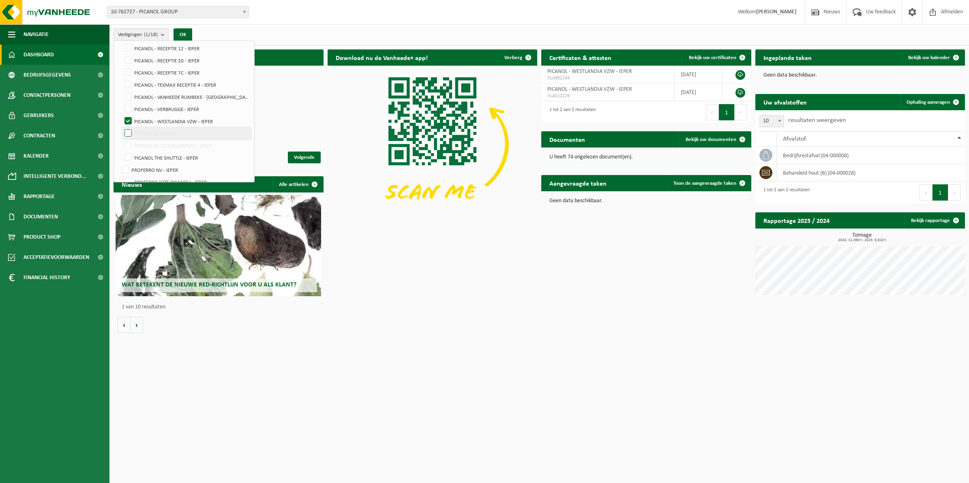
click at [129, 134] on label "PICANOL NV - IEPER" at bounding box center [187, 133] width 128 height 12
click at [122, 127] on input "PICANOL NV - IEPER" at bounding box center [121, 127] width 0 height 0
checkbox input "true"
click at [127, 143] on label "PICANOL NV CONTAINERPARK - IEPER" at bounding box center [187, 146] width 128 height 12
click at [122, 140] on input "PICANOL NV CONTAINERPARK - IEPER" at bounding box center [121, 139] width 0 height 0
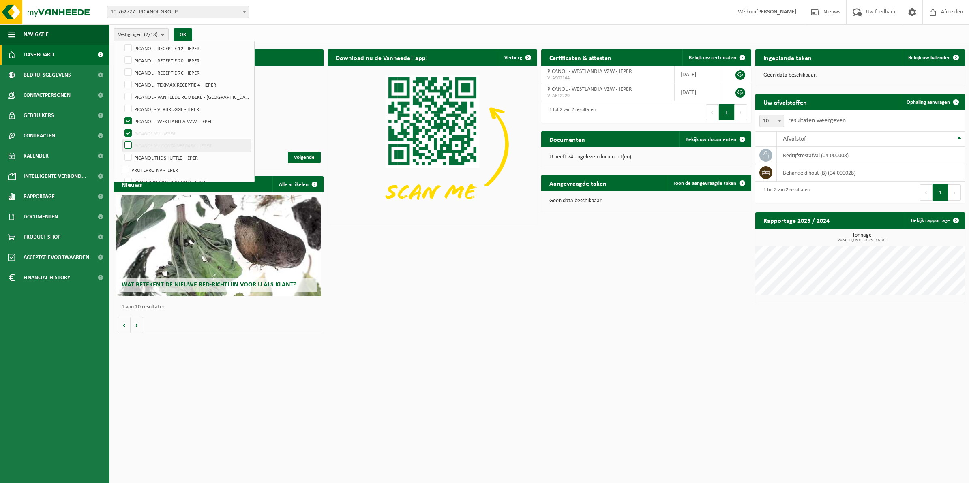
checkbox input "true"
click at [128, 118] on label "PICANOL - WESTLANDIA VZW - IEPER" at bounding box center [187, 121] width 128 height 12
click at [122, 115] on input "PICANOL - WESTLANDIA VZW - IEPER" at bounding box center [121, 115] width 0 height 0
checkbox input "false"
click at [181, 33] on button "OK" at bounding box center [183, 34] width 19 height 13
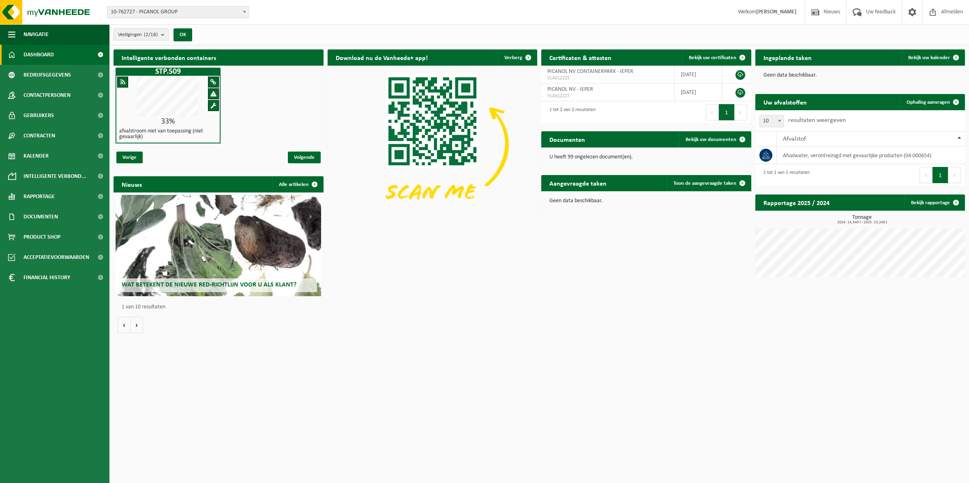
click at [163, 33] on b "submit" at bounding box center [164, 34] width 7 height 11
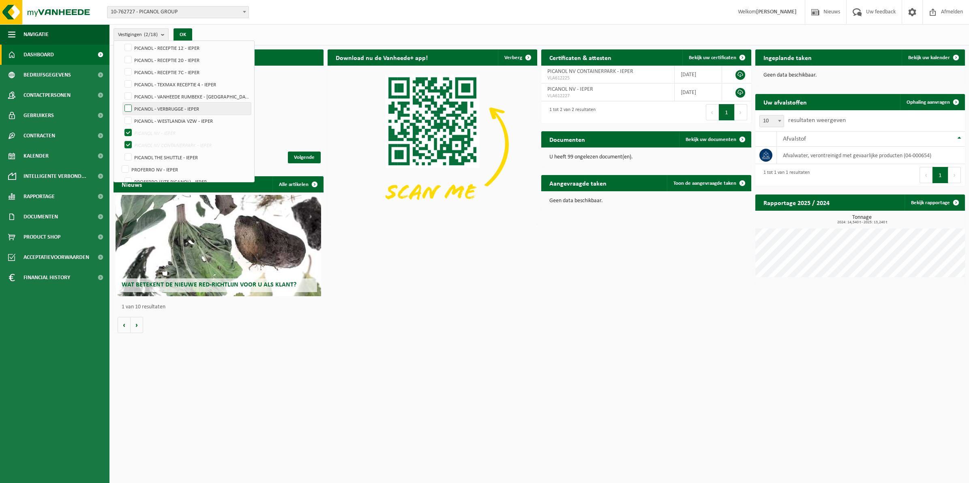
scroll to position [126, 0]
click at [129, 112] on label "PICANOL NV - IEPER" at bounding box center [187, 111] width 128 height 12
click at [122, 105] on input "PICANOL NV - IEPER" at bounding box center [121, 105] width 0 height 0
checkbox input "false"
click at [127, 122] on label "PICANOL NV CONTAINERPARK - IEPER" at bounding box center [187, 123] width 128 height 12
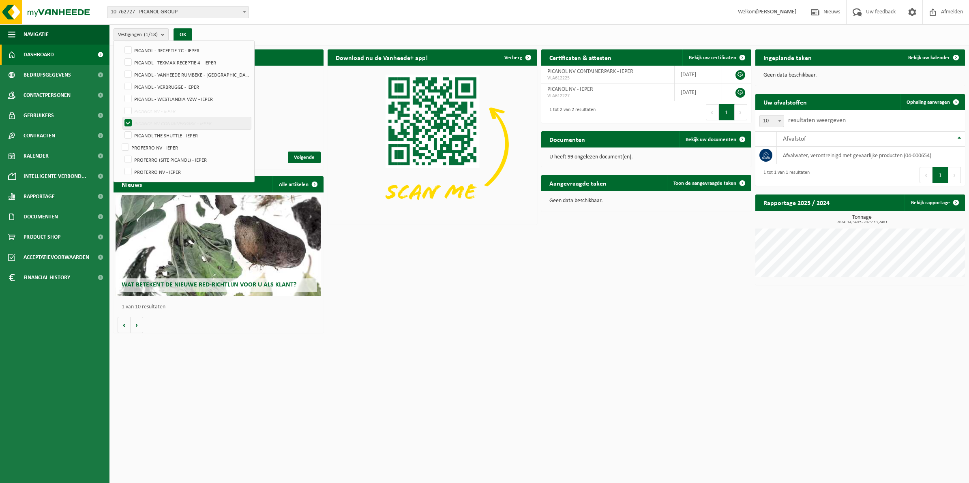
click at [122, 117] on input "PICANOL NV CONTAINERPARK - IEPER" at bounding box center [121, 117] width 0 height 0
checkbox input "false"
click at [130, 136] on label "PICANOL THE SHUTTLE - IEPER" at bounding box center [187, 135] width 128 height 12
click at [122, 129] on input "PICANOL THE SHUTTLE - IEPER" at bounding box center [121, 129] width 0 height 0
checkbox input "true"
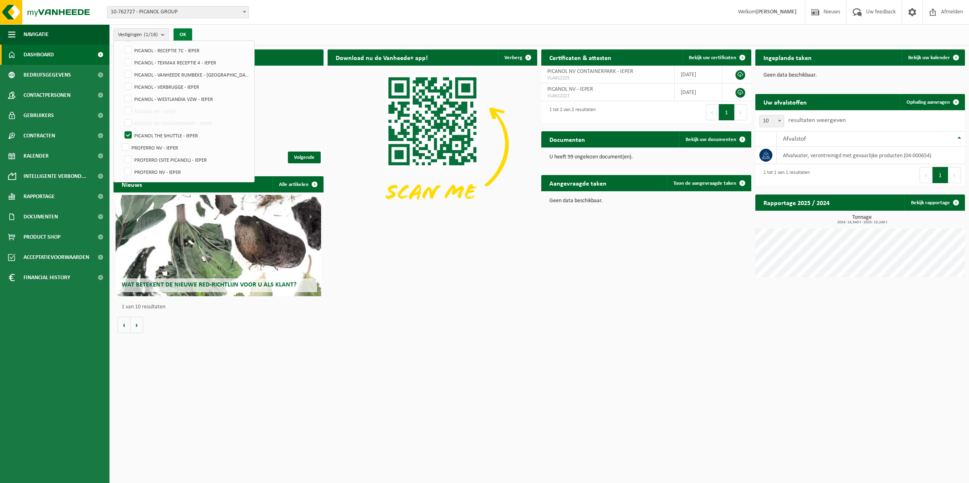
click at [185, 34] on button "OK" at bounding box center [183, 34] width 19 height 13
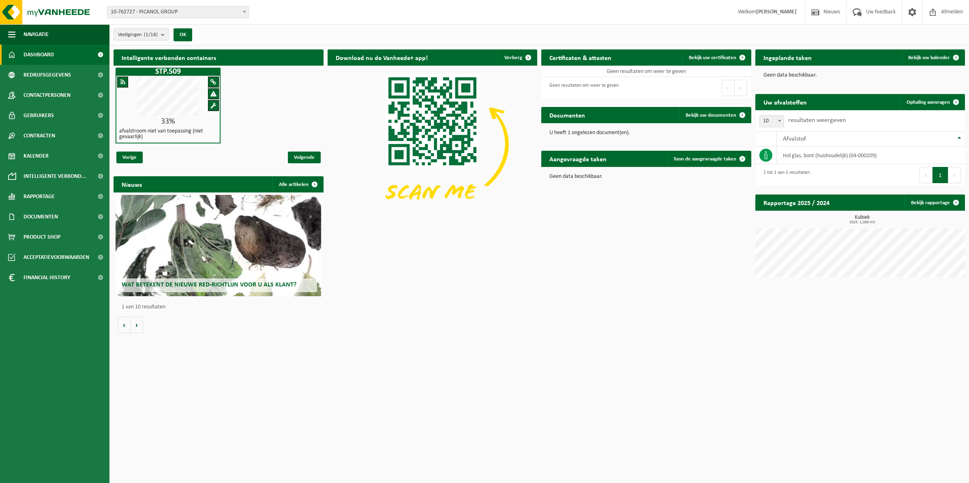
click at [165, 37] on b "submit" at bounding box center [164, 34] width 7 height 11
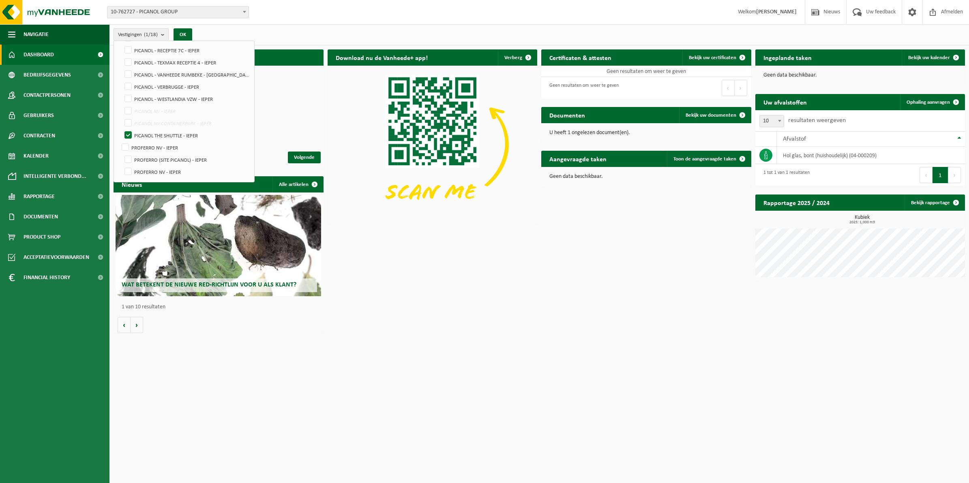
scroll to position [127, 0]
click at [123, 144] on label "PROFERRO NV - IEPER" at bounding box center [185, 148] width 131 height 12
click at [119, 142] on input "PROFERRO NV - IEPER" at bounding box center [118, 141] width 0 height 0
checkbox input "true"
click at [128, 137] on label "PICANOL THE SHUTTLE - IEPER" at bounding box center [187, 135] width 128 height 12
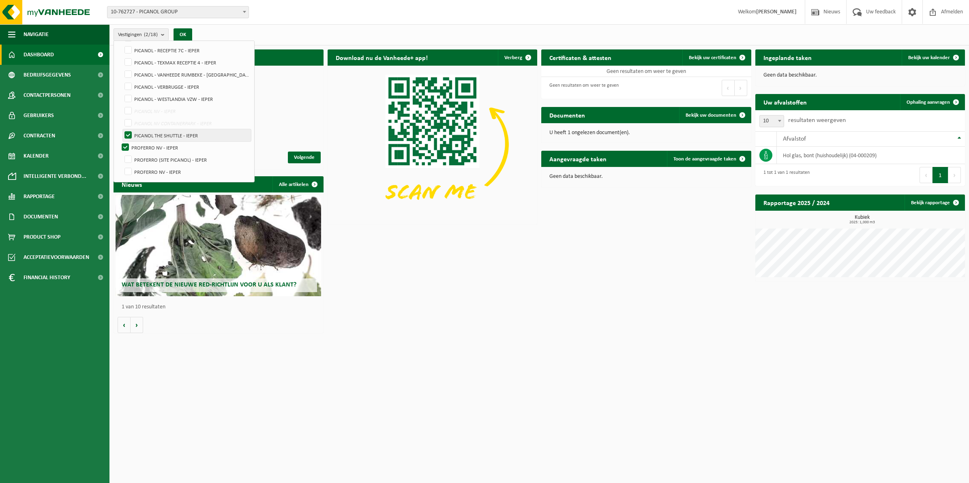
click at [122, 129] on input "PICANOL THE SHUTTLE - IEPER" at bounding box center [121, 129] width 0 height 0
checkbox input "false"
click at [185, 31] on button "OK" at bounding box center [183, 34] width 19 height 13
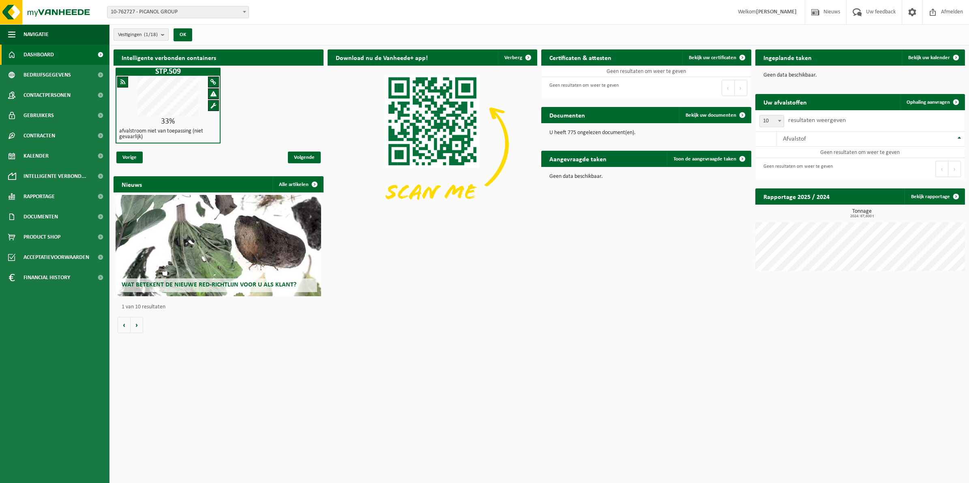
click at [163, 31] on b "submit" at bounding box center [164, 34] width 7 height 11
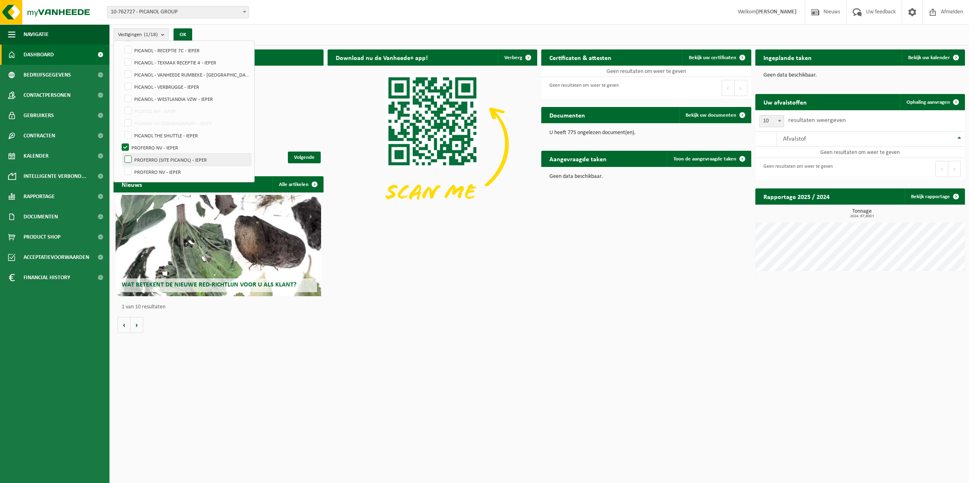
click at [130, 159] on label "PROFERRO (SITE PICANOL) - IEPER" at bounding box center [187, 160] width 128 height 12
click at [122, 154] on input "PROFERRO (SITE PICANOL) - IEPER" at bounding box center [121, 153] width 0 height 0
checkbox input "true"
click at [128, 147] on label "PROFERRO NV - IEPER" at bounding box center [185, 148] width 131 height 12
click at [119, 142] on input "PROFERRO NV - IEPER" at bounding box center [118, 141] width 0 height 0
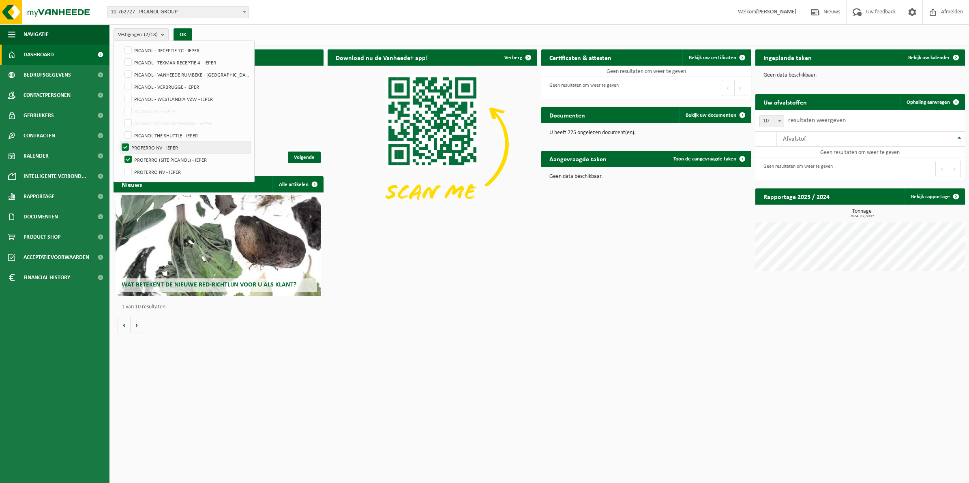
checkbox input "false"
click at [189, 34] on button "OK" at bounding box center [183, 34] width 19 height 13
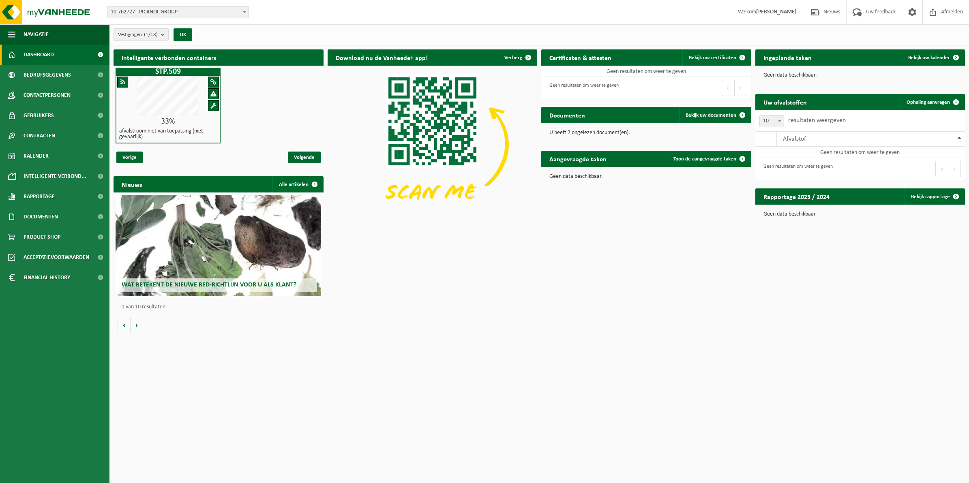
click at [167, 34] on b "submit" at bounding box center [164, 34] width 7 height 11
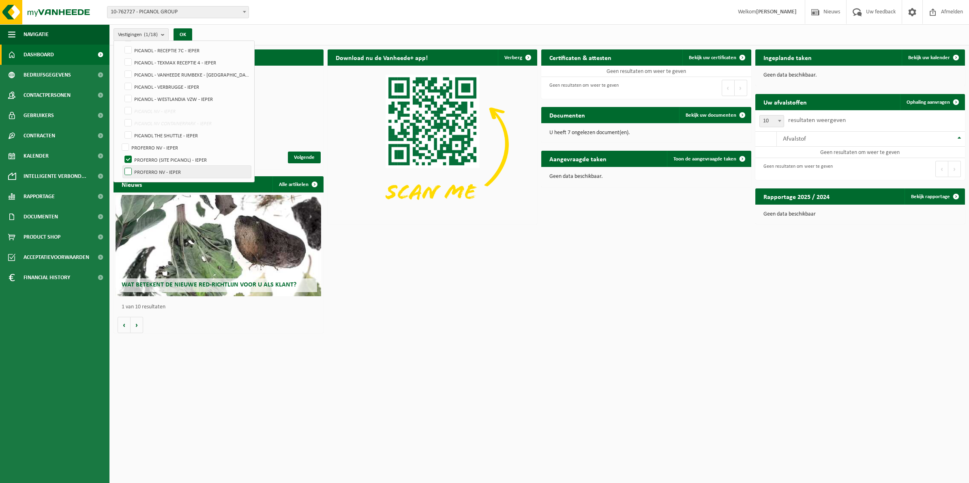
click at [127, 171] on label "PROFERRO NV - IEPER" at bounding box center [187, 172] width 128 height 12
click at [122, 166] on input "PROFERRO NV - IEPER" at bounding box center [121, 165] width 0 height 0
checkbox input "true"
click at [129, 157] on label "PROFERRO (SITE PICANOL) - IEPER" at bounding box center [187, 160] width 128 height 12
click at [122, 154] on input "PROFERRO (SITE PICANOL) - IEPER" at bounding box center [121, 153] width 0 height 0
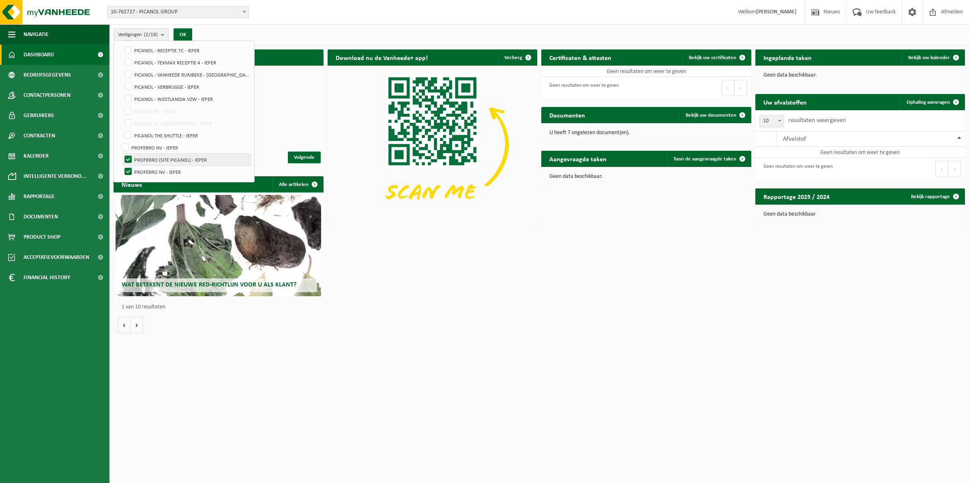
checkbox input "false"
click at [186, 37] on button "OK" at bounding box center [183, 34] width 19 height 13
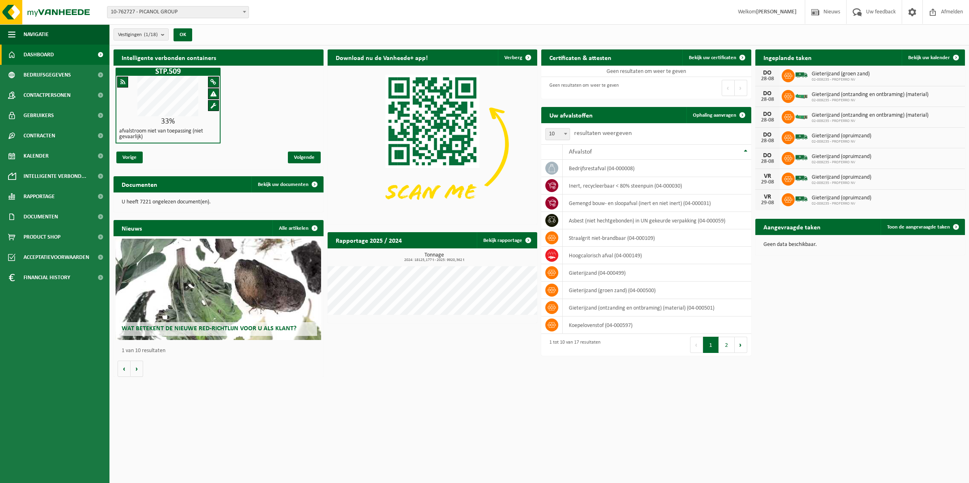
drag, startPoint x: 579, startPoint y: 461, endPoint x: 586, endPoint y: 458, distance: 8.0
click at [579, 461] on html "Vestiging: 10-762727 - PICANOL GROUP 01-000444 - PICANOL NV - IEPER 10-838653 -…" at bounding box center [484, 241] width 969 height 483
